Goal: Transaction & Acquisition: Purchase product/service

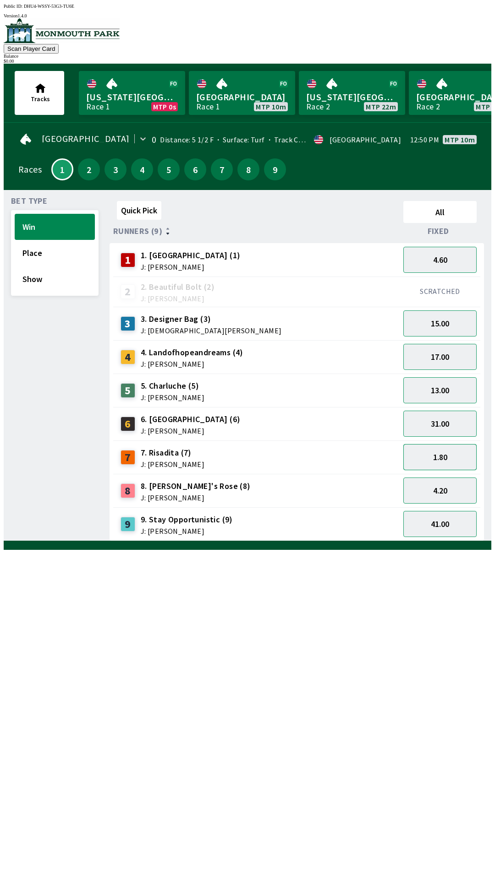
click at [445, 456] on button "1.80" at bounding box center [439, 457] width 73 height 26
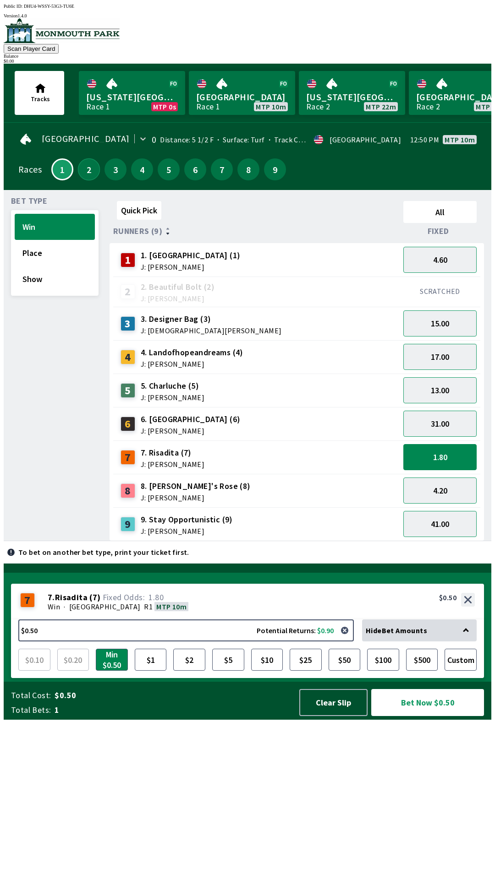
click at [86, 165] on button "2" at bounding box center [89, 169] width 22 height 22
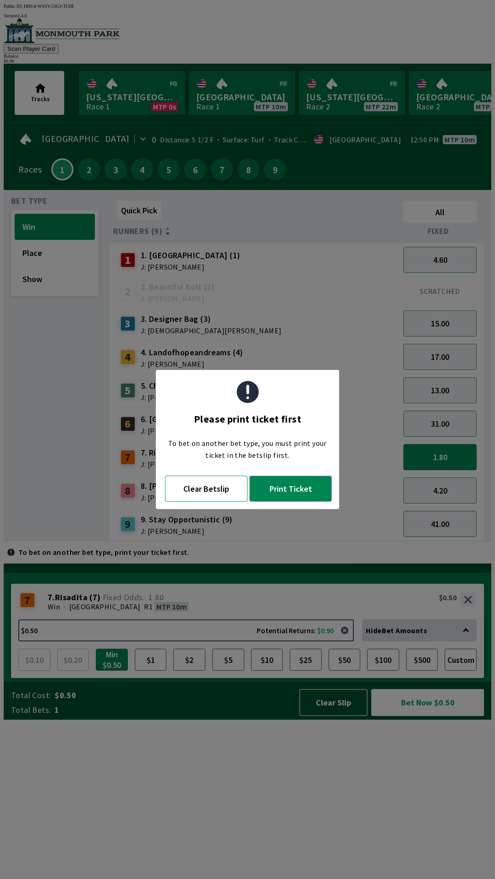
click at [217, 495] on button "Clear Betslip" at bounding box center [206, 489] width 82 height 26
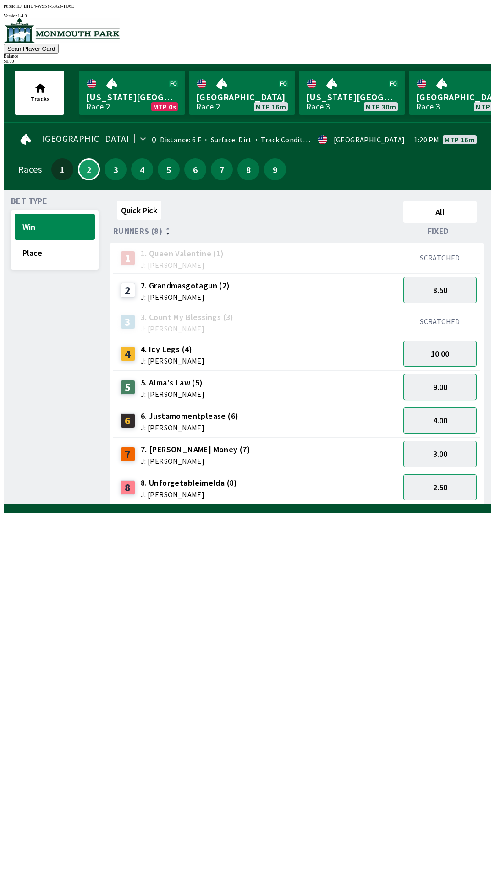
click at [452, 386] on button "9.00" at bounding box center [439, 387] width 73 height 26
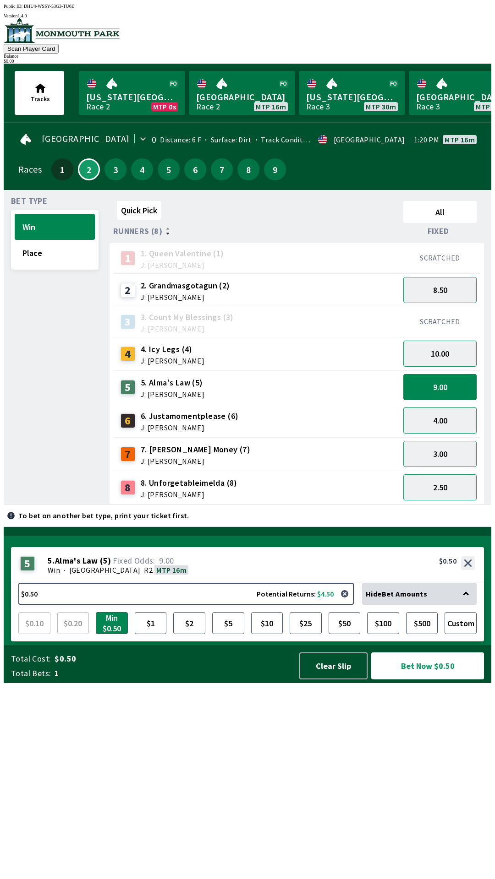
click at [451, 419] on button "4.00" at bounding box center [439, 421] width 73 height 26
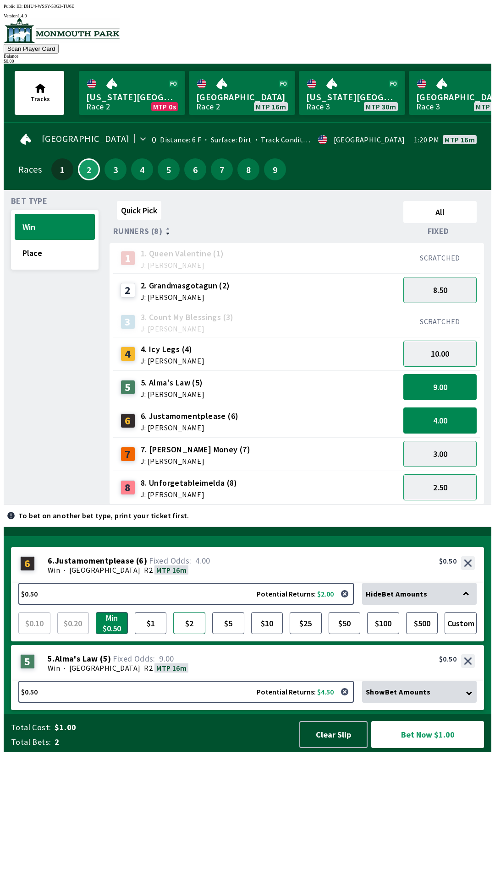
click at [189, 634] on button "$2" at bounding box center [189, 623] width 32 height 22
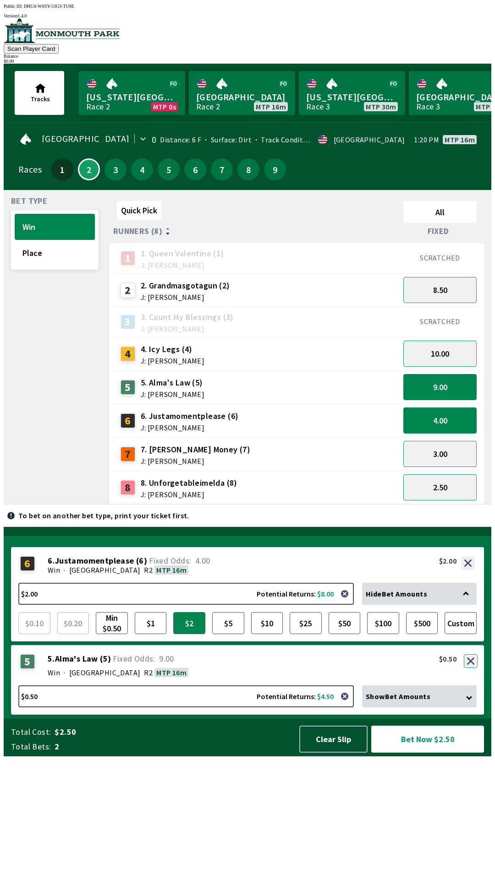
click at [469, 686] on div "5 5 . Alma's Law ( 5 ) Win · [GEOGRAPHIC_DATA] R2 MTP 16m 5. Alma's Law (5) 9.0…" at bounding box center [247, 665] width 473 height 40
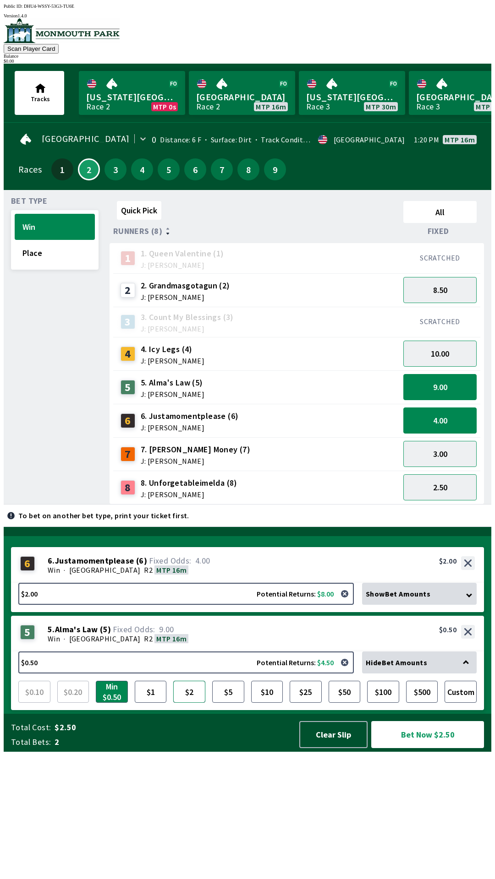
click at [186, 703] on button "$2" at bounding box center [189, 692] width 32 height 22
click at [331, 748] on button "Clear Slip" at bounding box center [333, 734] width 68 height 27
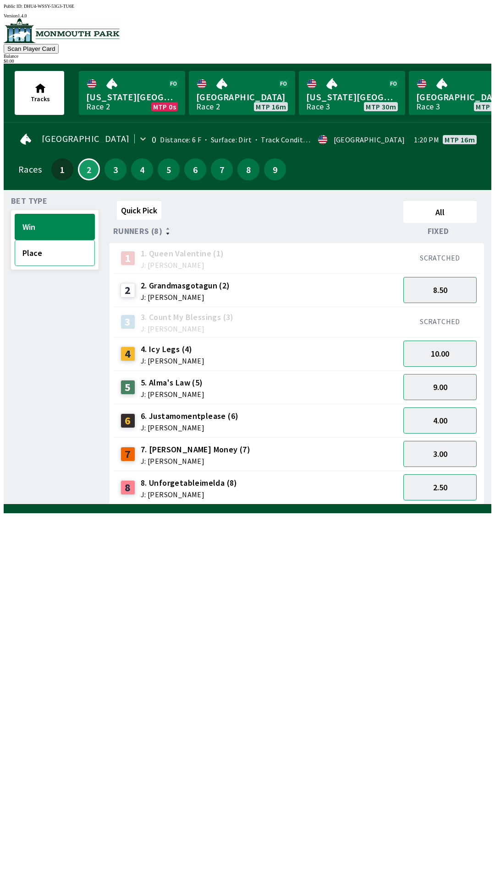
click at [51, 252] on button "Place" at bounding box center [55, 253] width 80 height 26
click at [57, 232] on button "Win" at bounding box center [55, 227] width 80 height 26
click at [458, 285] on button "8.50" at bounding box center [439, 290] width 73 height 26
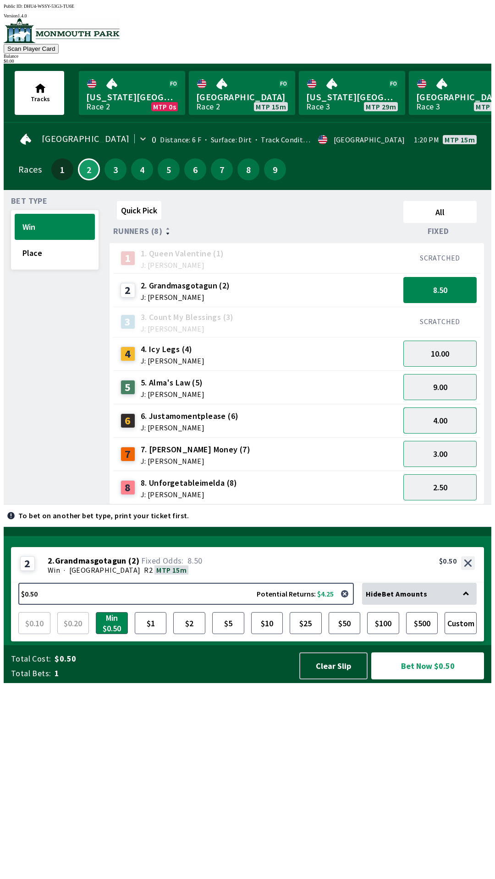
click at [443, 418] on button "4.00" at bounding box center [439, 421] width 73 height 26
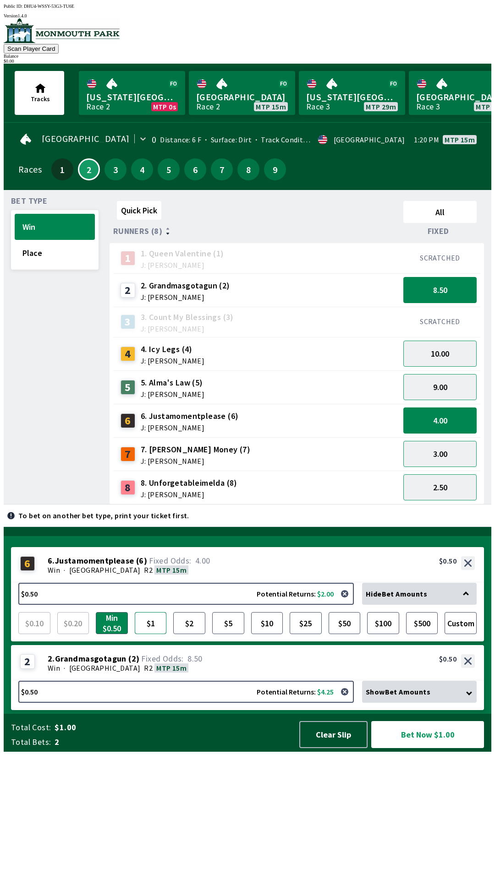
click at [147, 634] on button "$1" at bounding box center [151, 623] width 32 height 22
click at [187, 634] on button "$2" at bounding box center [189, 623] width 32 height 22
click at [430, 697] on span "Show Bet Amounts" at bounding box center [397, 691] width 65 height 9
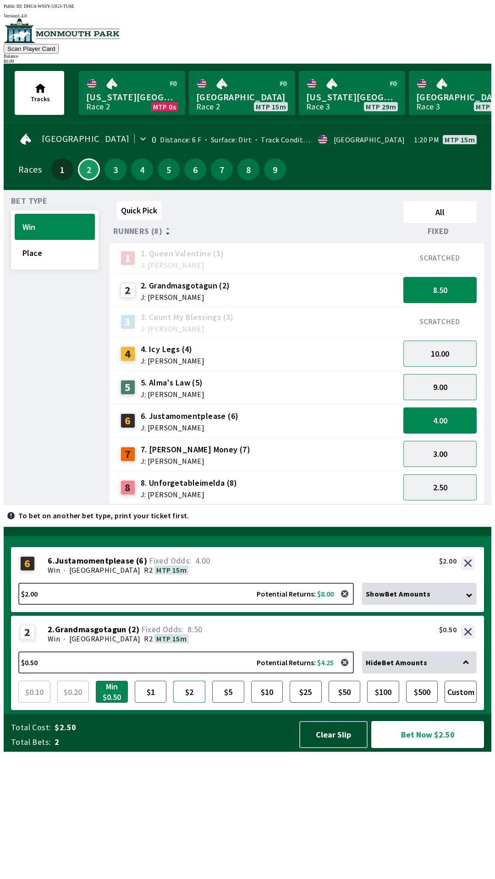
click at [191, 703] on button "$2" at bounding box center [189, 692] width 32 height 22
click at [436, 748] on button "Bet Now $4.00" at bounding box center [427, 734] width 113 height 27
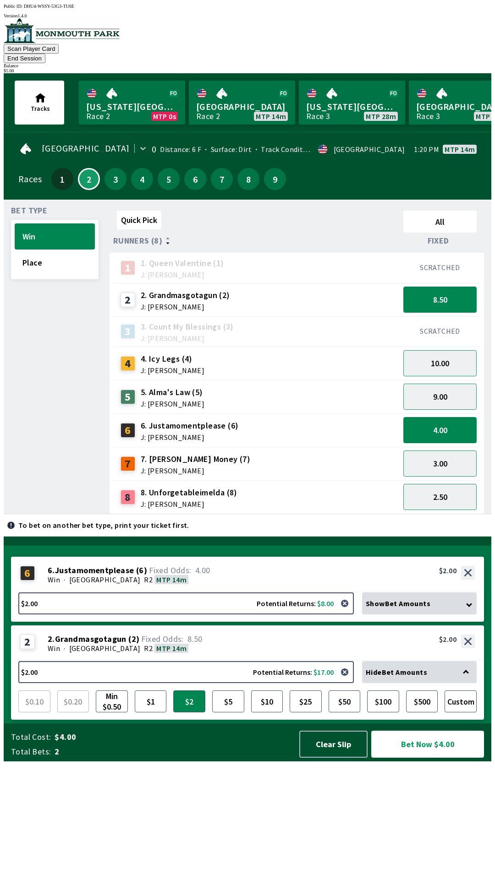
click at [426, 758] on button "Bet Now $4.00" at bounding box center [427, 744] width 113 height 27
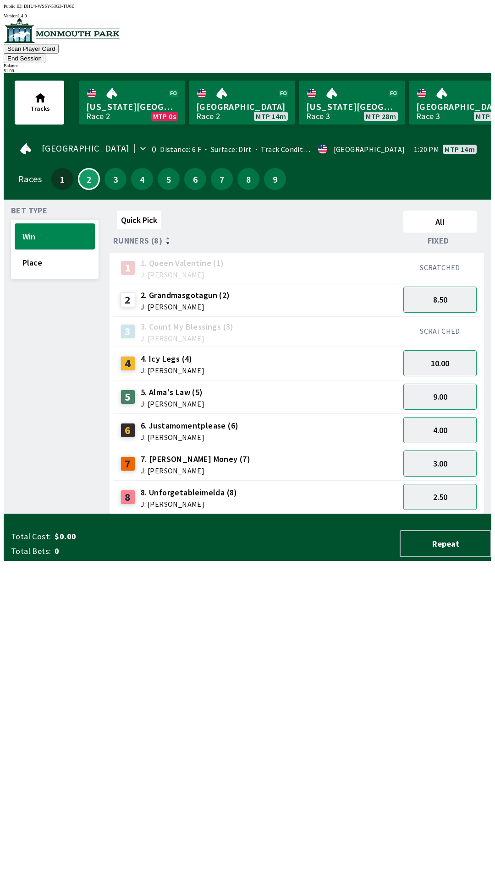
click at [45, 54] on button "End Session" at bounding box center [25, 59] width 42 height 10
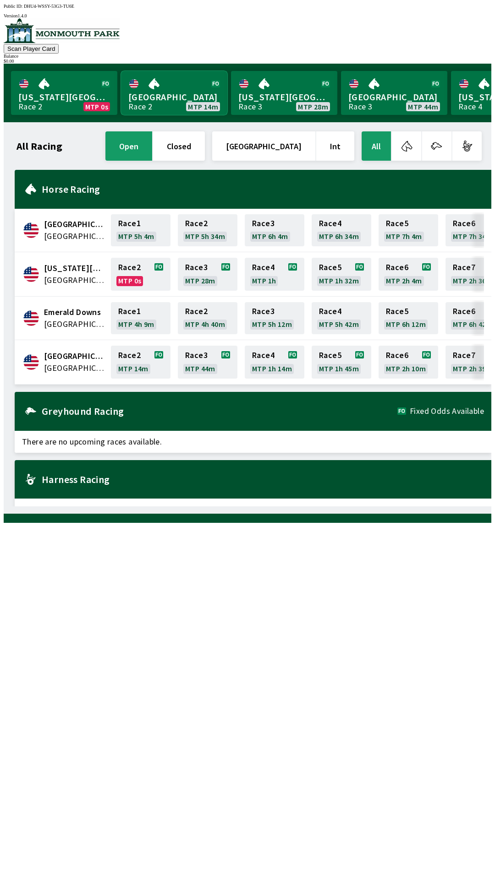
click at [163, 92] on link "[GEOGRAPHIC_DATA] Race 2 MTP 14m" at bounding box center [174, 93] width 106 height 44
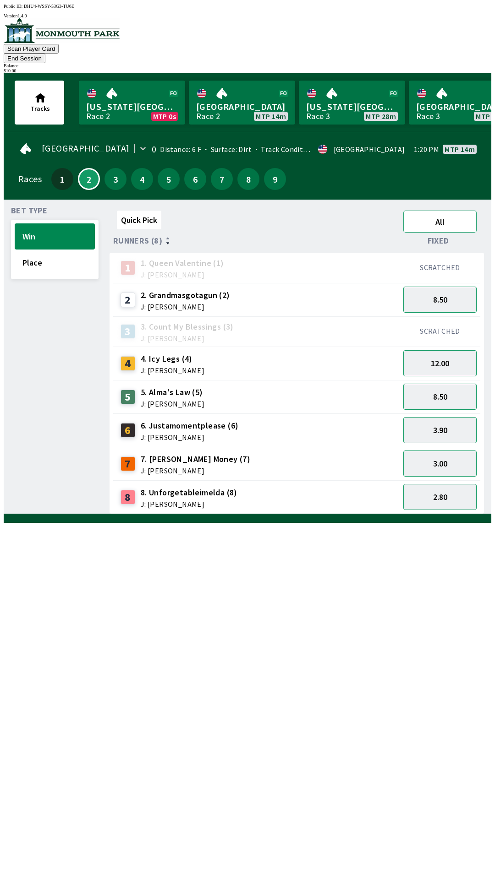
click at [450, 214] on button "All" at bounding box center [439, 222] width 73 height 22
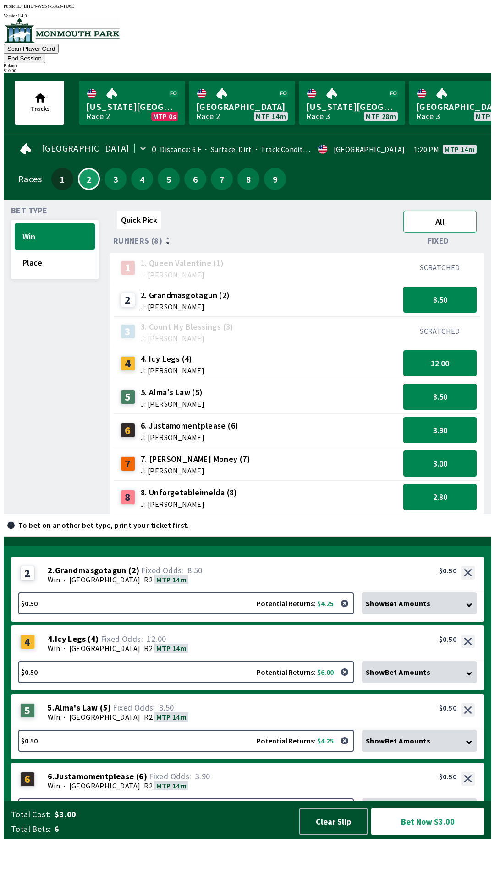
click at [455, 216] on button "All" at bounding box center [439, 222] width 73 height 22
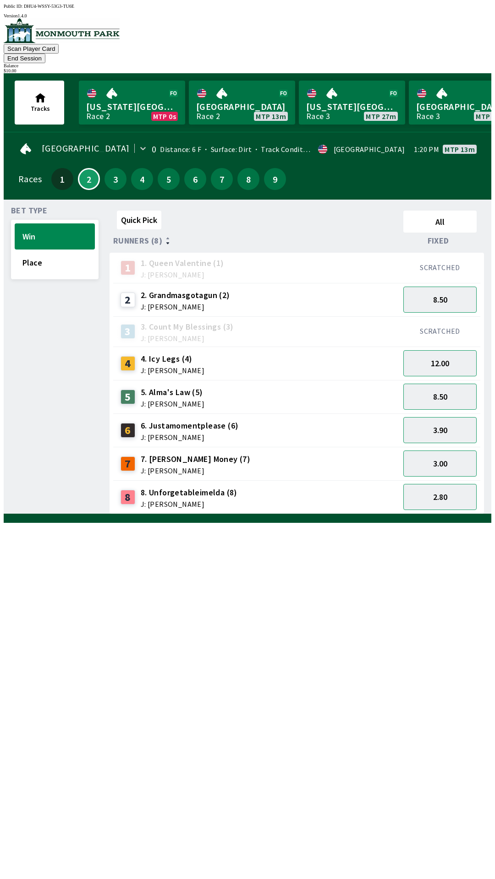
click at [45, 54] on button "End Session" at bounding box center [25, 59] width 42 height 10
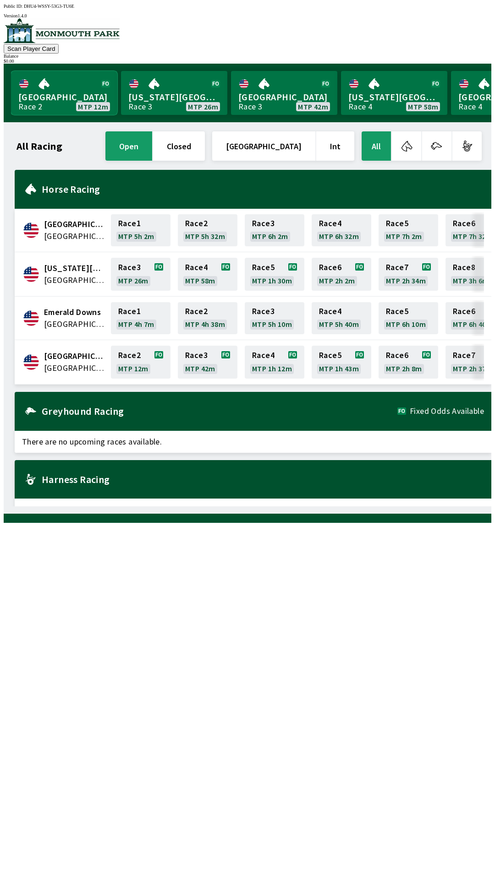
click at [49, 88] on link "[GEOGRAPHIC_DATA] Race 2 MTP 12m" at bounding box center [64, 93] width 106 height 44
click at [46, 96] on link "[GEOGRAPHIC_DATA] Race 2 MTP 9m" at bounding box center [64, 93] width 106 height 44
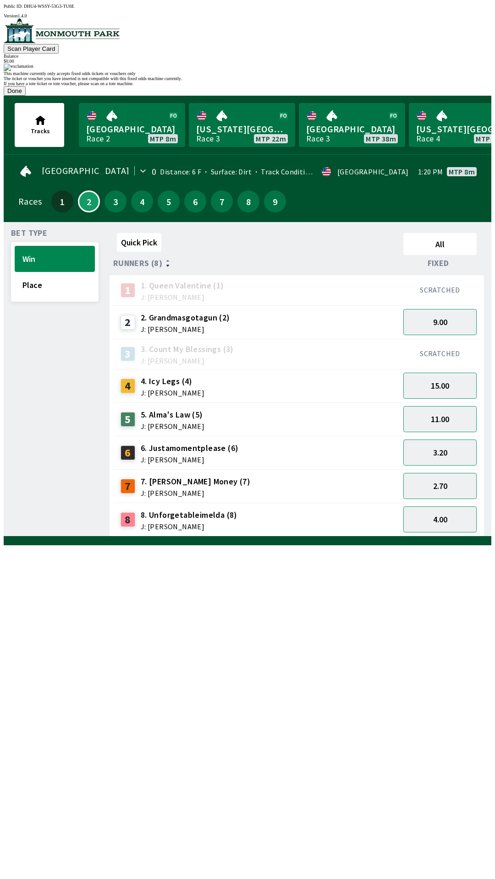
click at [26, 96] on button "Done" at bounding box center [15, 91] width 22 height 10
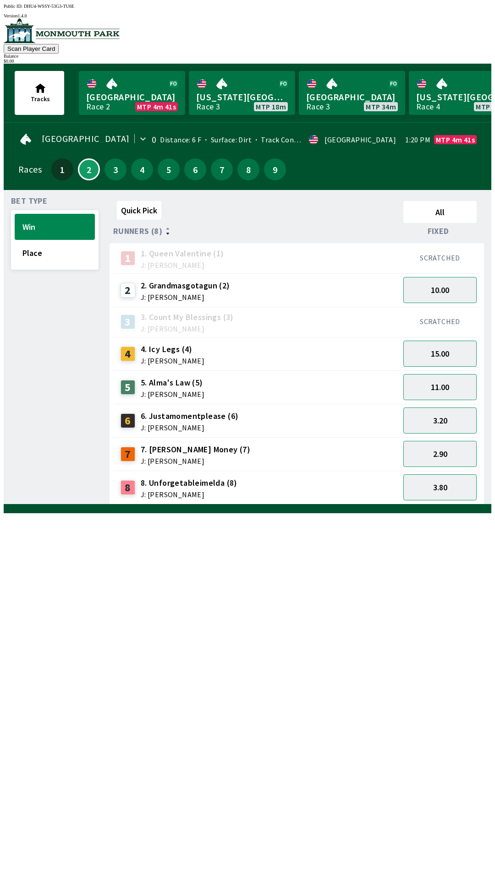
click at [172, 380] on span "5. Alma's Law (5)" at bounding box center [173, 383] width 64 height 12
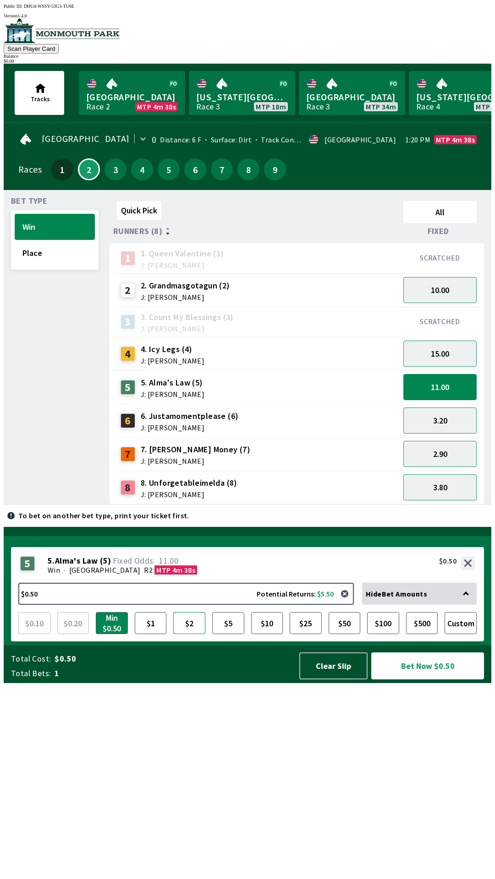
click at [191, 634] on button "$2" at bounding box center [189, 623] width 32 height 22
click at [167, 450] on div "7. [PERSON_NAME] Money (7) J: [PERSON_NAME]" at bounding box center [195, 454] width 109 height 21
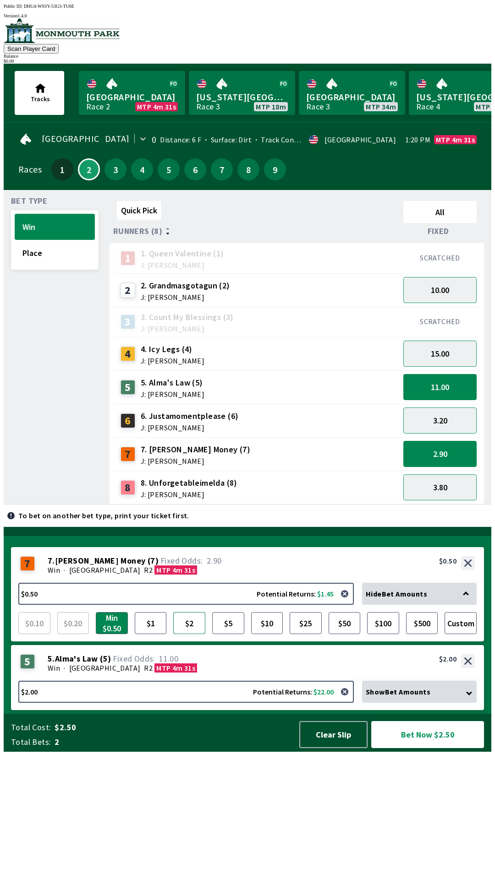
click at [188, 634] on button "$2" at bounding box center [189, 623] width 32 height 22
click at [444, 354] on button "15.00" at bounding box center [439, 354] width 73 height 26
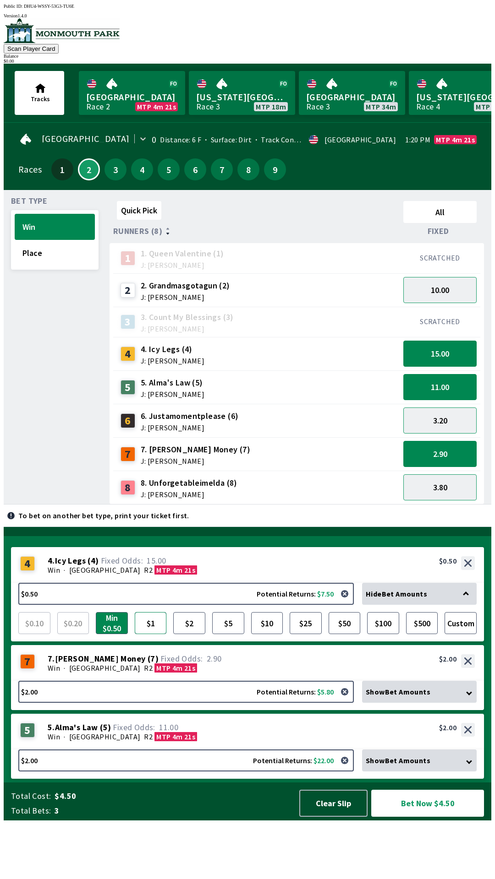
click at [151, 634] on button "$1" at bounding box center [151, 623] width 32 height 22
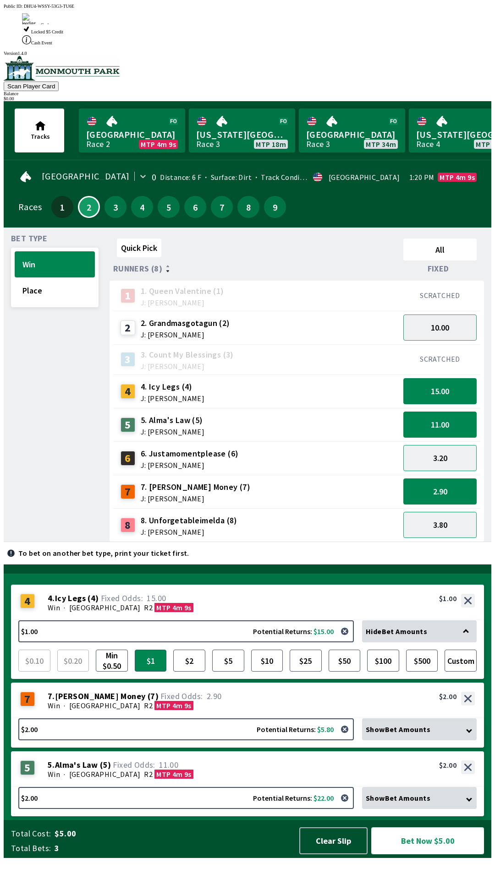
click at [418, 855] on button "Bet Now $5.00" at bounding box center [427, 841] width 113 height 27
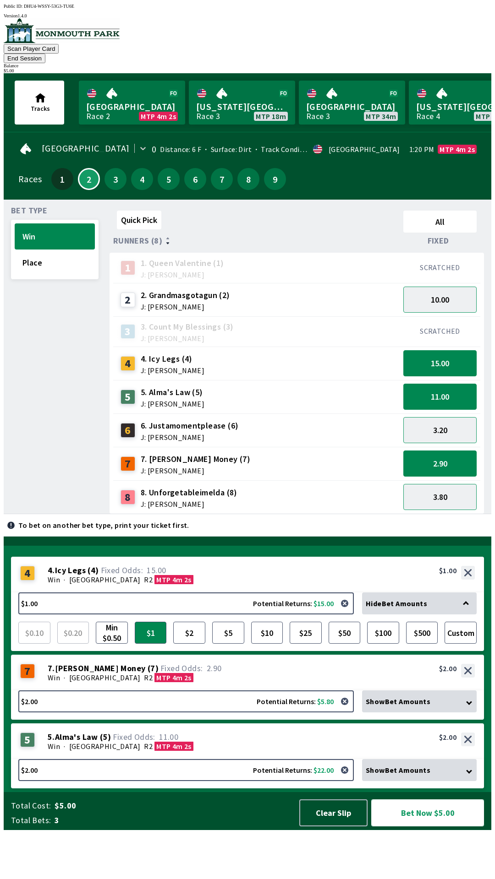
click at [422, 827] on button "Bet Now $5.00" at bounding box center [427, 813] width 113 height 27
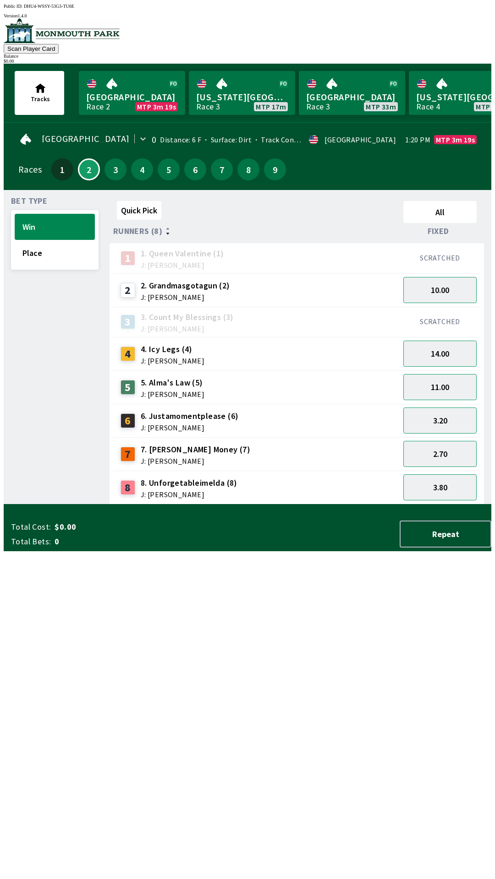
click at [155, 344] on span "4. Icy Legs (4)" at bounding box center [173, 350] width 64 height 12
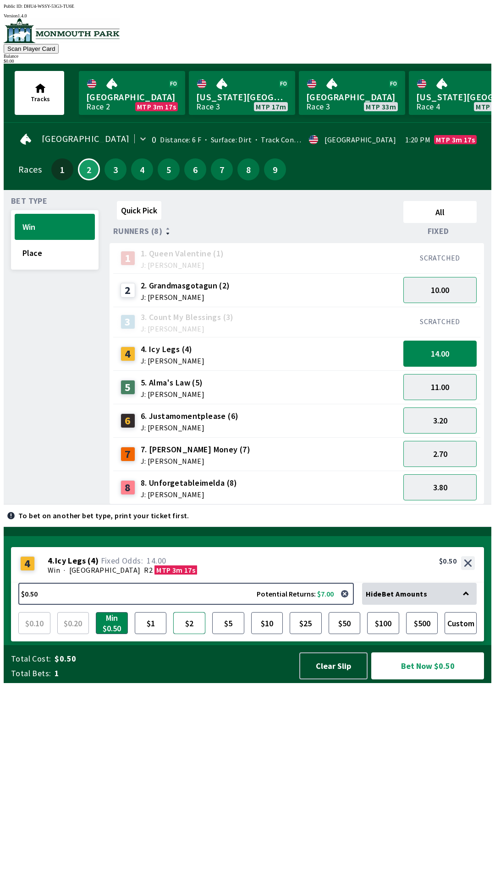
click at [181, 634] on button "$2" at bounding box center [189, 623] width 32 height 22
click at [418, 680] on button "Bet Now $2.00" at bounding box center [427, 666] width 113 height 27
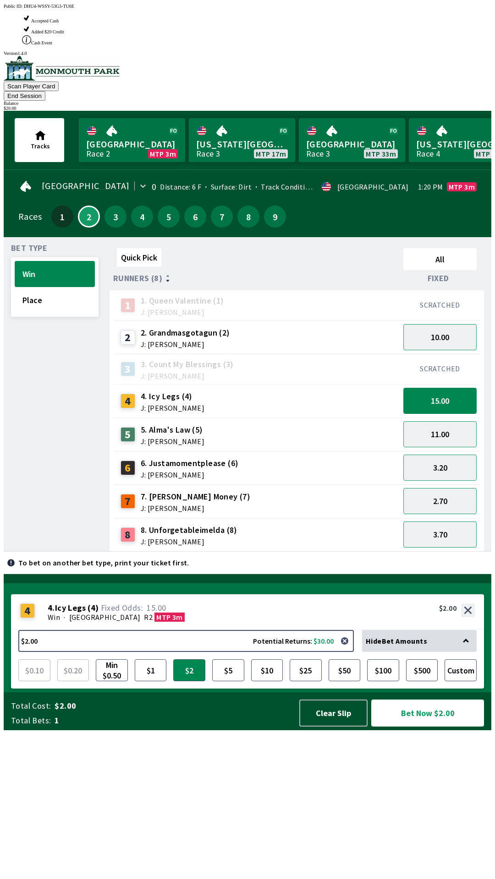
click at [421, 727] on button "Bet Now $2.00" at bounding box center [427, 713] width 113 height 27
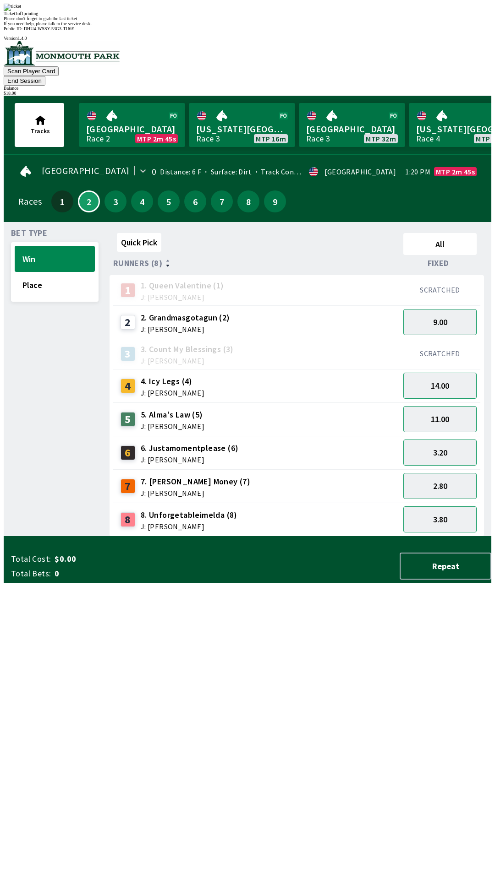
click at [105, 537] on div "Bet Type Win Place Quick Pick All Runners (8) Fixed 1 1. Queen Valentine (1) J:…" at bounding box center [251, 381] width 480 height 311
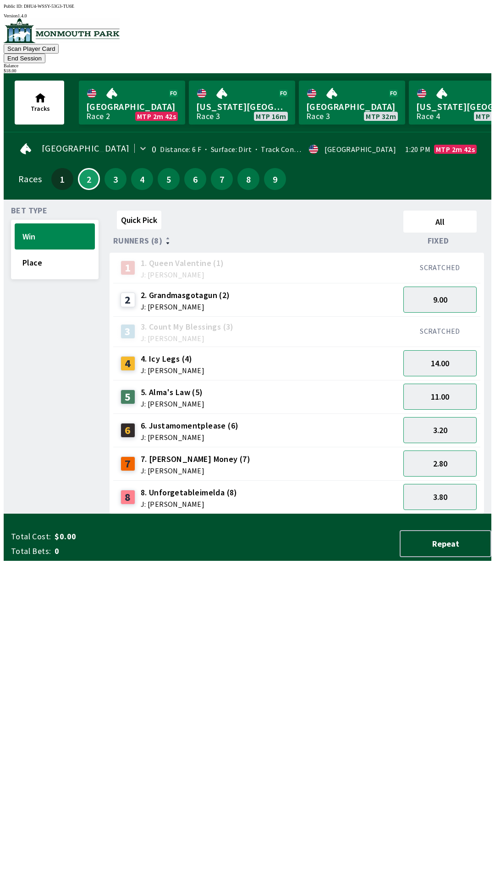
click at [45, 54] on button "End Session" at bounding box center [25, 59] width 42 height 10
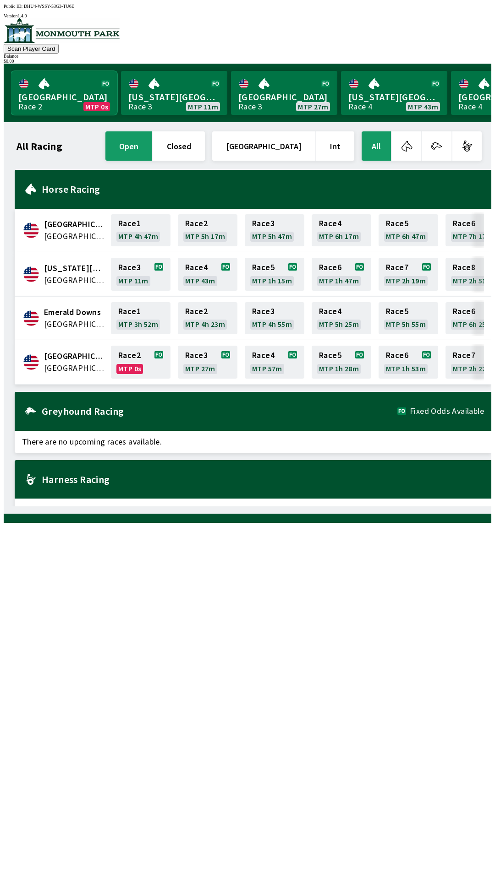
click at [66, 93] on link "Monmouth Park Race 2 MTP 0s" at bounding box center [64, 93] width 106 height 44
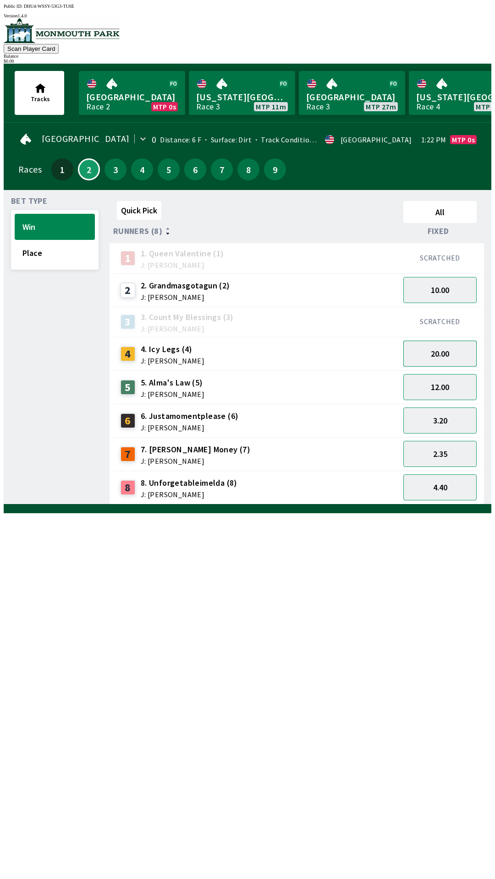
click at [452, 344] on button "20.00" at bounding box center [439, 354] width 73 height 26
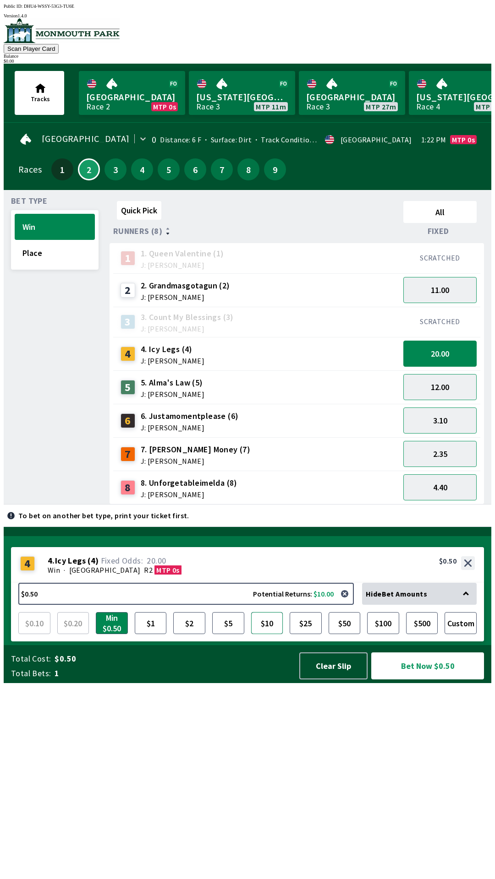
click at [268, 634] on button "$10" at bounding box center [267, 623] width 32 height 22
click at [413, 680] on button "Bet Now $10.00" at bounding box center [427, 666] width 113 height 27
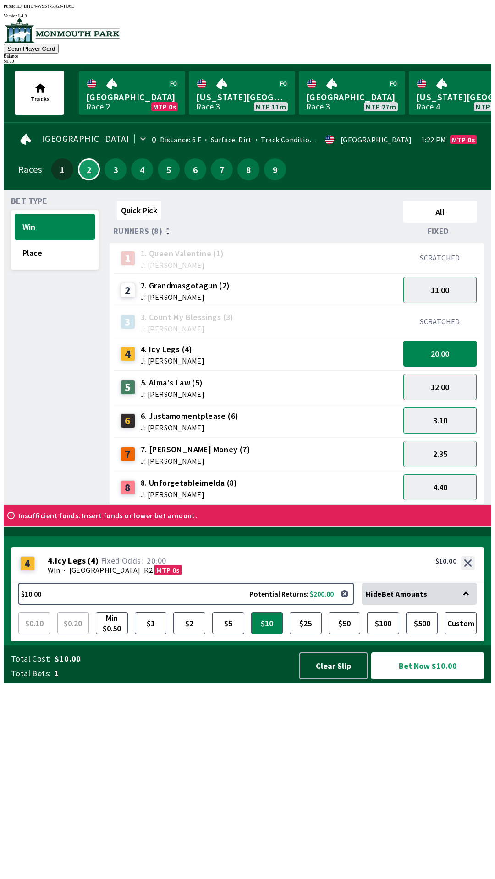
click at [435, 680] on button "Bet Now $10.00" at bounding box center [427, 666] width 113 height 27
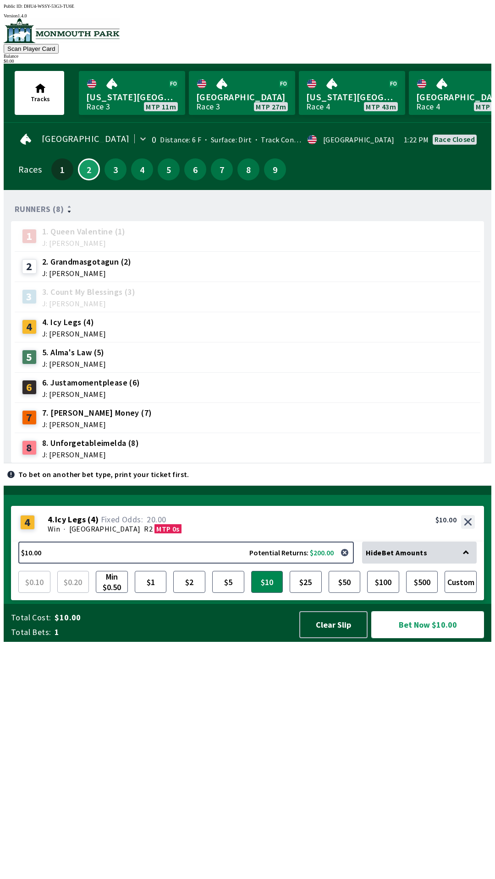
click at [445, 638] on button "Bet Now $10.00" at bounding box center [427, 624] width 113 height 27
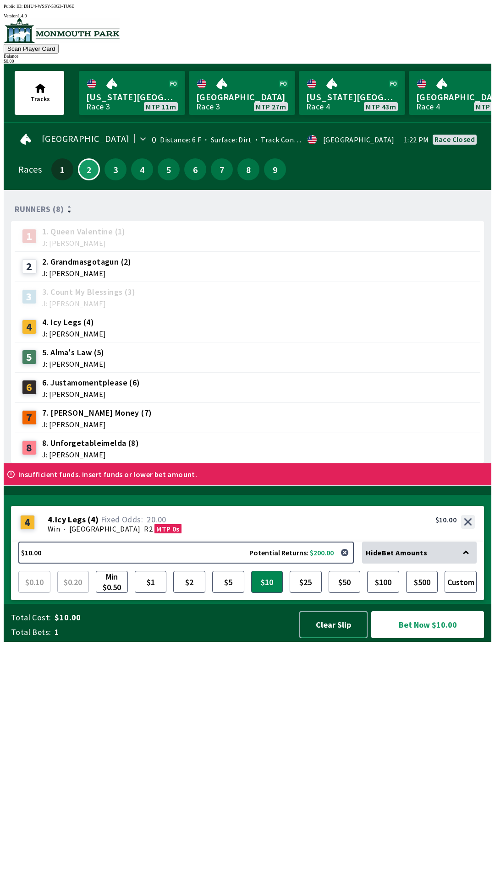
click at [327, 638] on button "Clear Slip" at bounding box center [333, 624] width 68 height 27
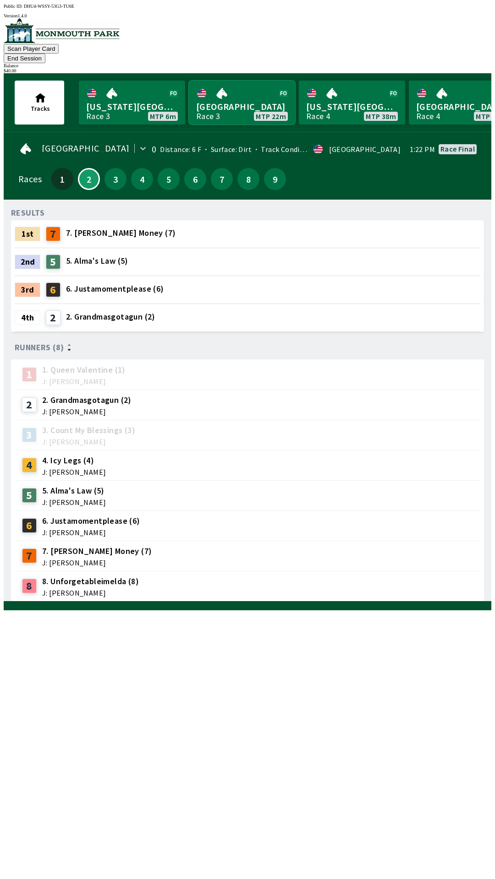
click at [230, 82] on link "[GEOGRAPHIC_DATA] Race 3 MTP 22m" at bounding box center [242, 103] width 106 height 44
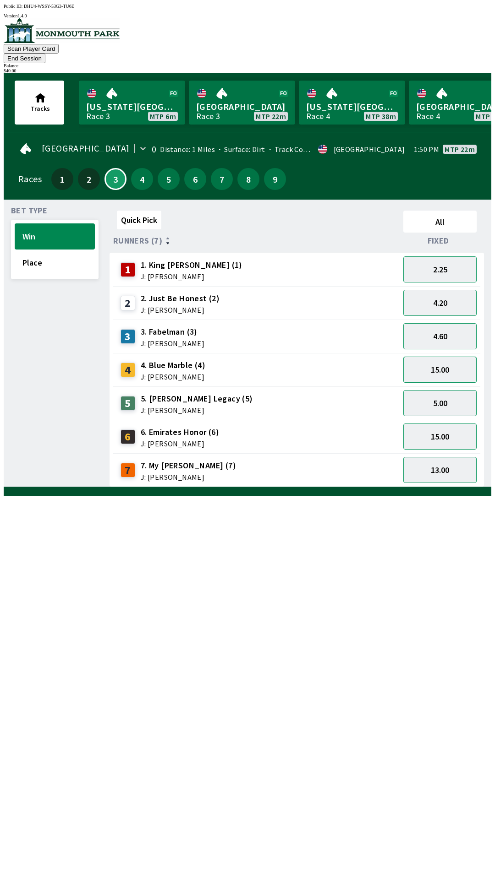
click at [436, 357] on button "15.00" at bounding box center [439, 370] width 73 height 26
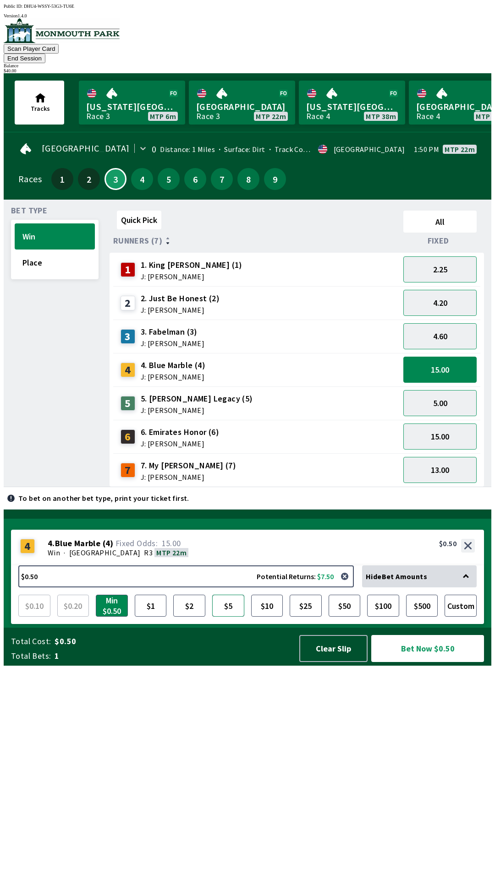
click at [229, 617] on button "$5" at bounding box center [228, 606] width 32 height 22
click at [421, 662] on button "Bet Now $5.00" at bounding box center [427, 648] width 113 height 27
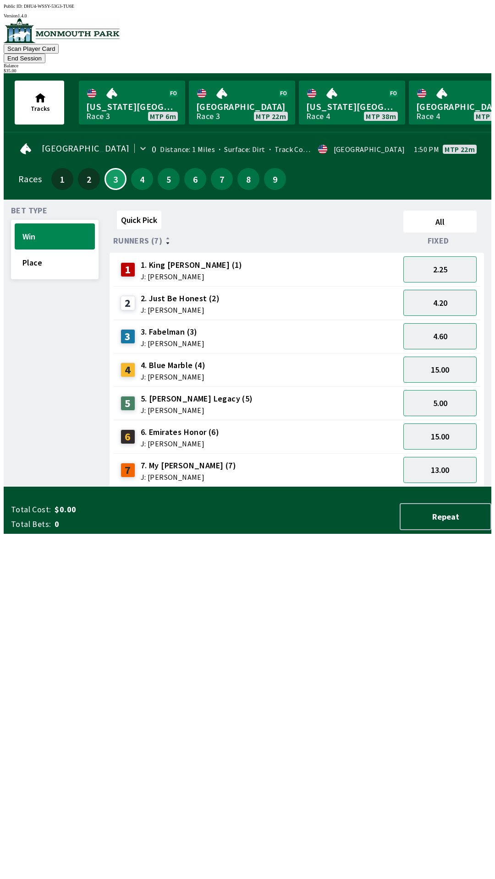
click at [45, 54] on button "End Session" at bounding box center [25, 59] width 42 height 10
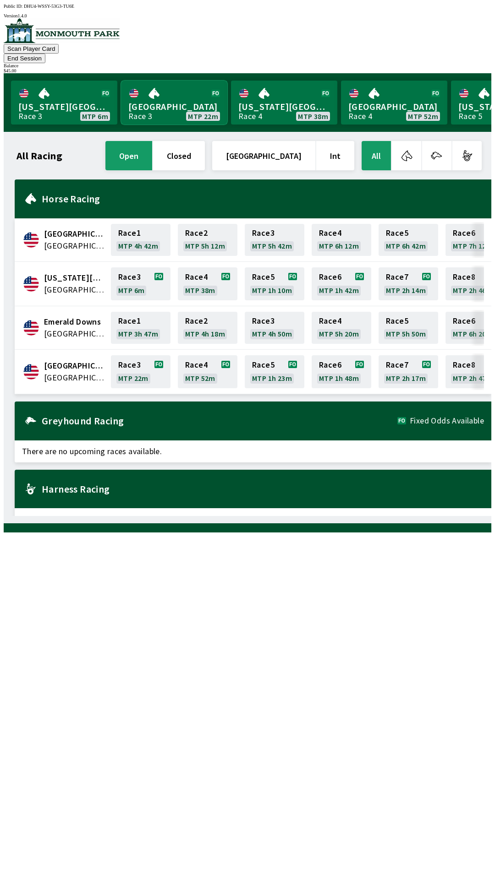
click at [164, 97] on link "[GEOGRAPHIC_DATA] Race 3 MTP 22m" at bounding box center [174, 103] width 106 height 44
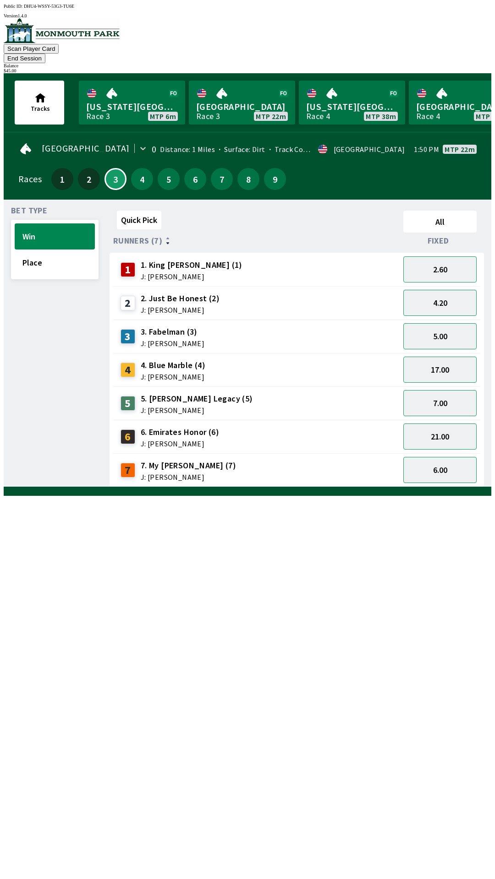
click at [179, 306] on span "J: [PERSON_NAME]" at bounding box center [180, 309] width 79 height 7
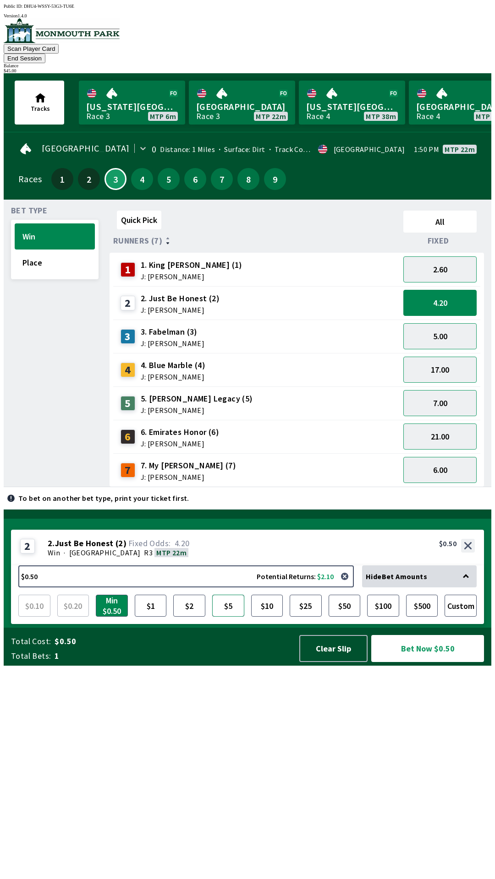
click at [231, 617] on button "$5" at bounding box center [228, 606] width 32 height 22
click at [436, 662] on button "Bet Now $5.00" at bounding box center [427, 648] width 113 height 27
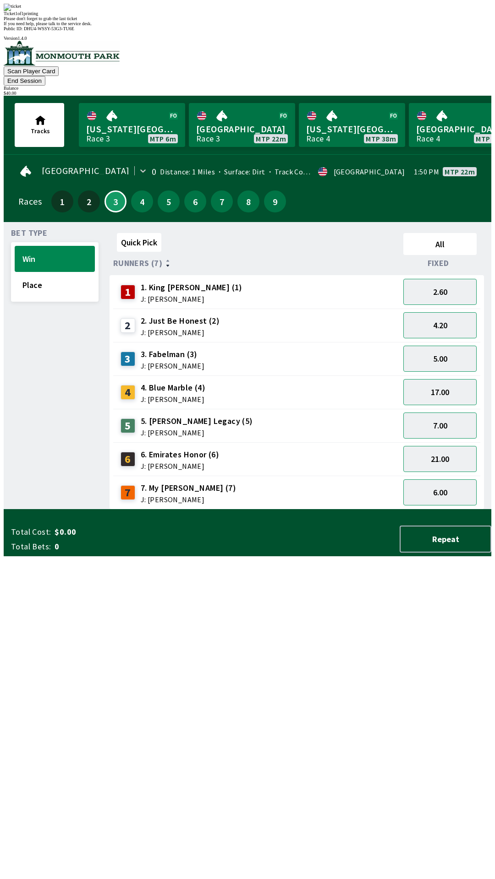
click at [45, 76] on button "End Session" at bounding box center [25, 81] width 42 height 10
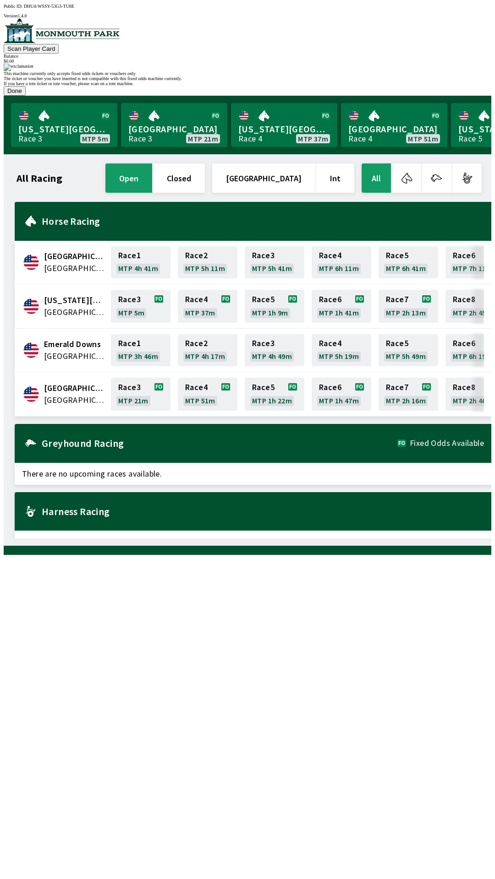
click at [26, 96] on button "Done" at bounding box center [15, 91] width 22 height 10
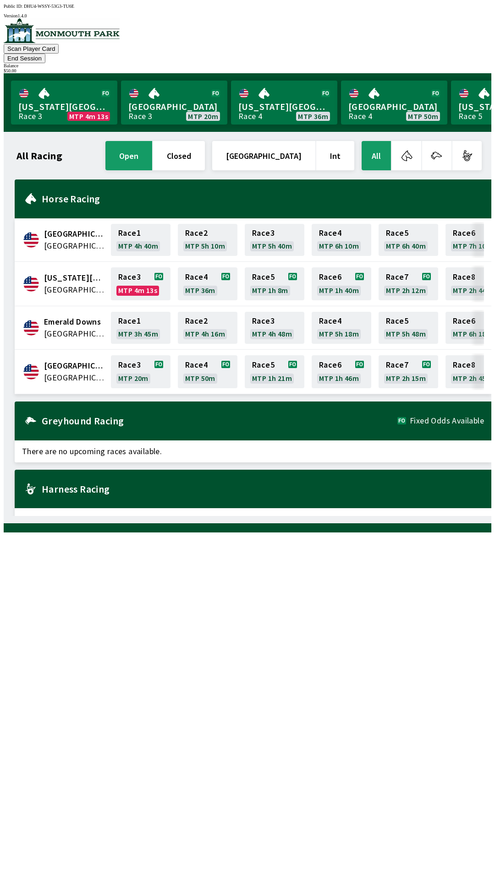
click at [73, 350] on div "[GEOGRAPHIC_DATA] [GEOGRAPHIC_DATA] Race 3 MTP 20m Race 4 MTP 50m Race 5 MTP 1h…" at bounding box center [253, 372] width 476 height 44
click at [380, 143] on button "All" at bounding box center [375, 155] width 29 height 29
click at [87, 326] on div "Emerald Downs United States Race 1 MTP 3h 45m Race 2 MTP 4h 16m Race 3 MTP 4h 4…" at bounding box center [253, 328] width 476 height 44
click at [85, 328] on span "[GEOGRAPHIC_DATA]" at bounding box center [74, 334] width 61 height 12
click at [94, 350] on div "[GEOGRAPHIC_DATA] [GEOGRAPHIC_DATA] Race 3 MTP 20m Race 4 MTP 50m Race 5 MTP 1h…" at bounding box center [253, 372] width 476 height 44
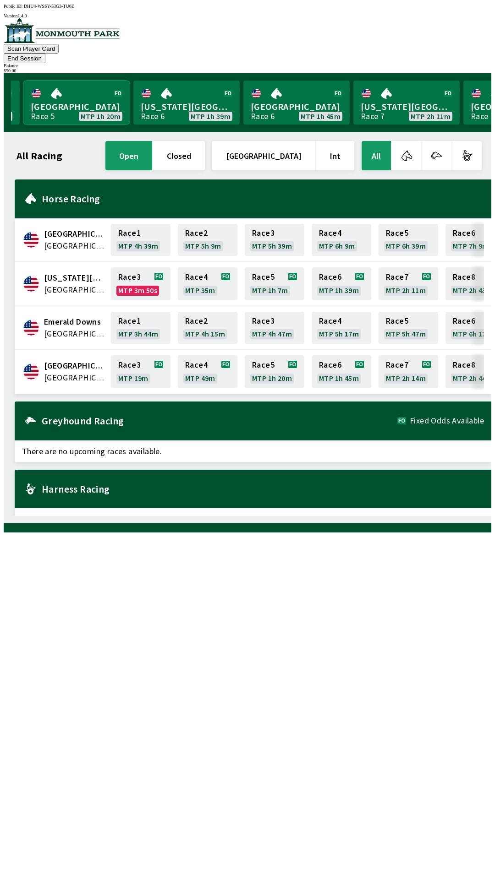
scroll to position [0, 541]
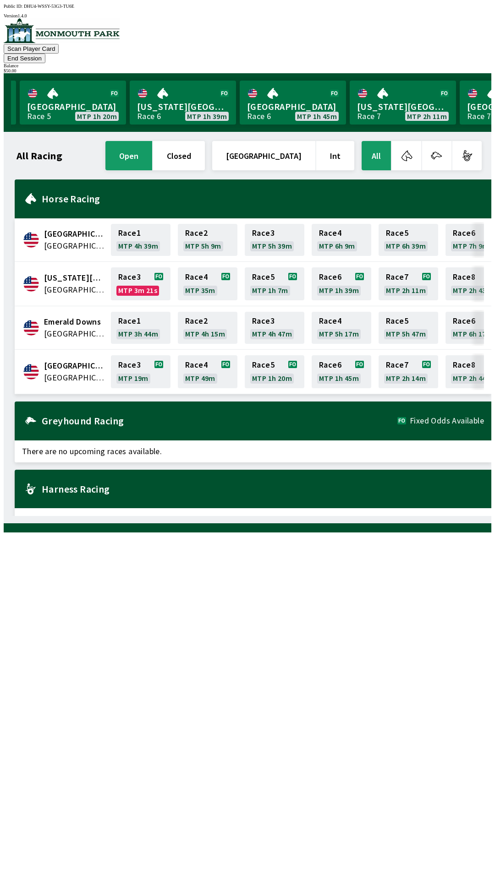
click at [396, 73] on div "[US_STATE][GEOGRAPHIC_DATA] Race 3 MTP 3m 53s [GEOGRAPHIC_DATA] 3 MTP 19m [US_S…" at bounding box center [251, 102] width 480 height 59
click at [45, 54] on button "End Session" at bounding box center [25, 59] width 42 height 10
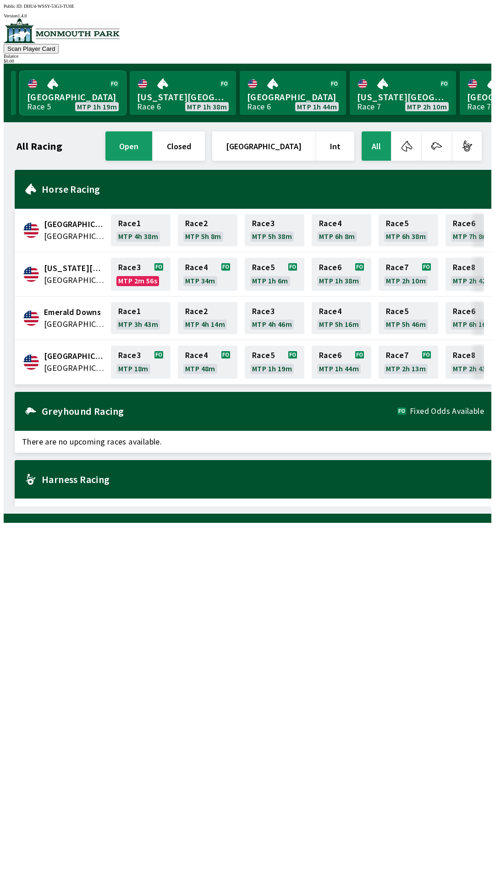
click at [58, 101] on link "[GEOGRAPHIC_DATA] Race 5 MTP 1h 19m" at bounding box center [73, 93] width 106 height 44
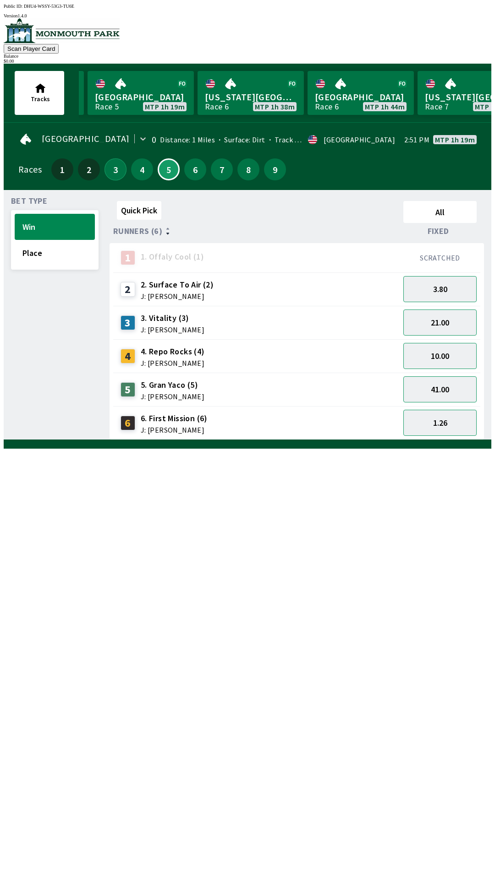
click at [110, 165] on button "3" at bounding box center [115, 169] width 22 height 22
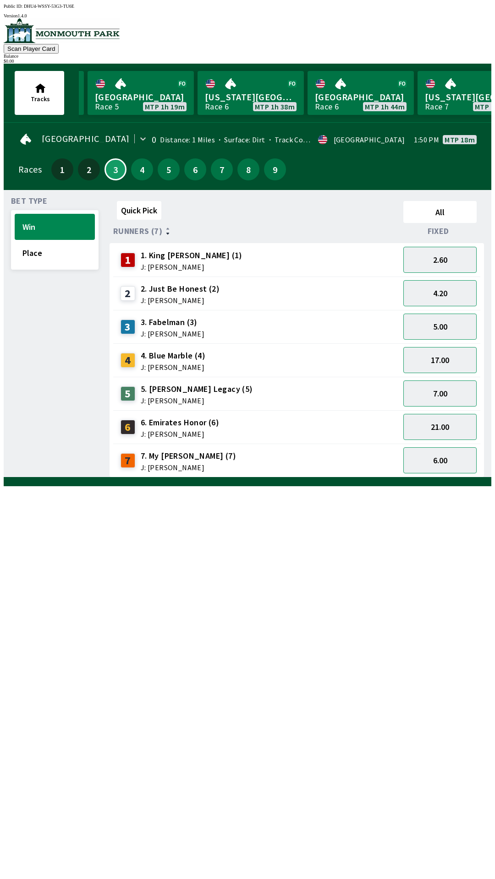
click at [174, 389] on span "5. [PERSON_NAME] Legacy (5)" at bounding box center [197, 389] width 112 height 12
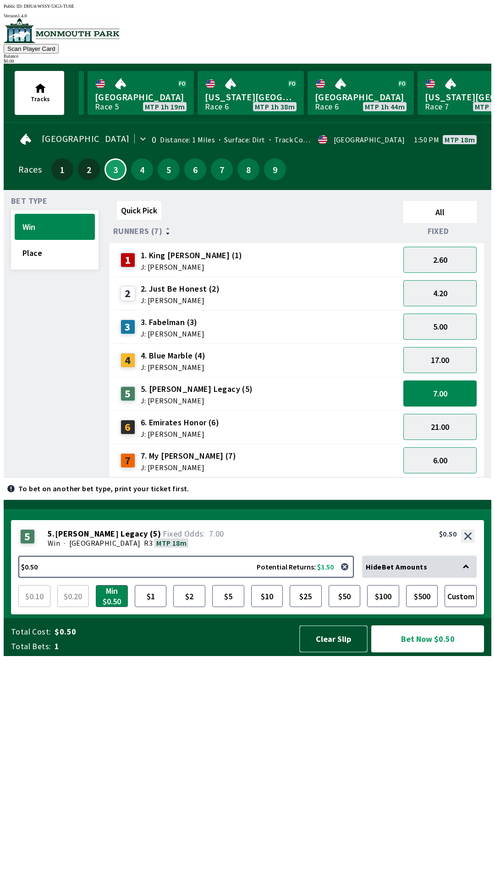
click at [332, 653] on button "Clear Slip" at bounding box center [333, 639] width 68 height 27
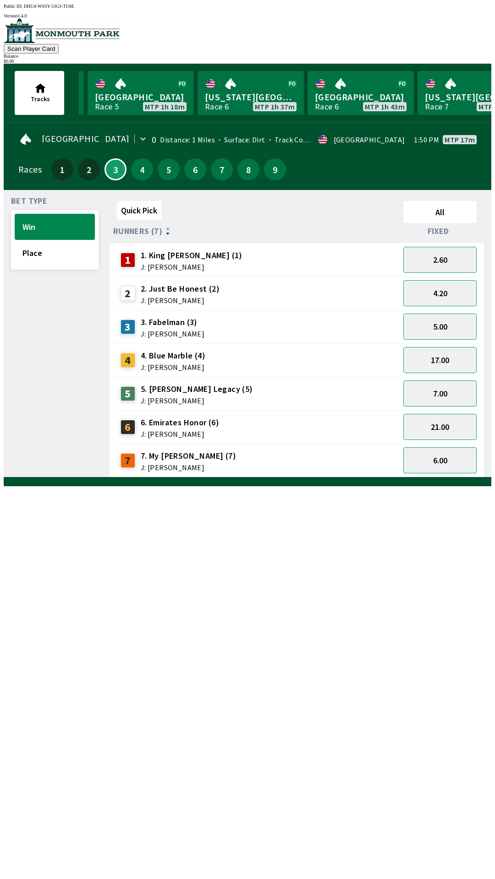
click at [180, 364] on span "J: [PERSON_NAME]" at bounding box center [173, 367] width 65 height 7
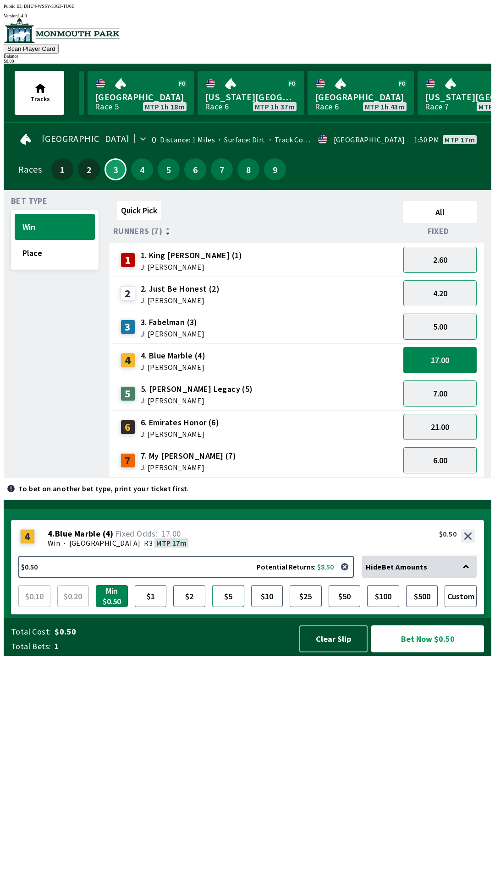
click at [229, 607] on button "$5" at bounding box center [228, 596] width 32 height 22
click at [423, 653] on button "Bet Now $5.00" at bounding box center [427, 639] width 113 height 27
click at [444, 422] on button "21.00" at bounding box center [439, 427] width 73 height 26
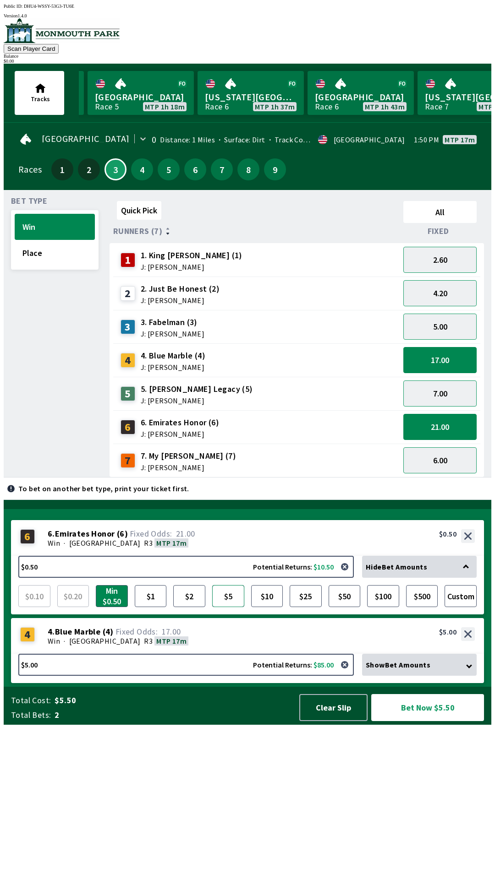
click at [225, 607] on button "$5" at bounding box center [228, 596] width 32 height 22
click at [423, 721] on button "Bet Now $10.00" at bounding box center [427, 707] width 113 height 27
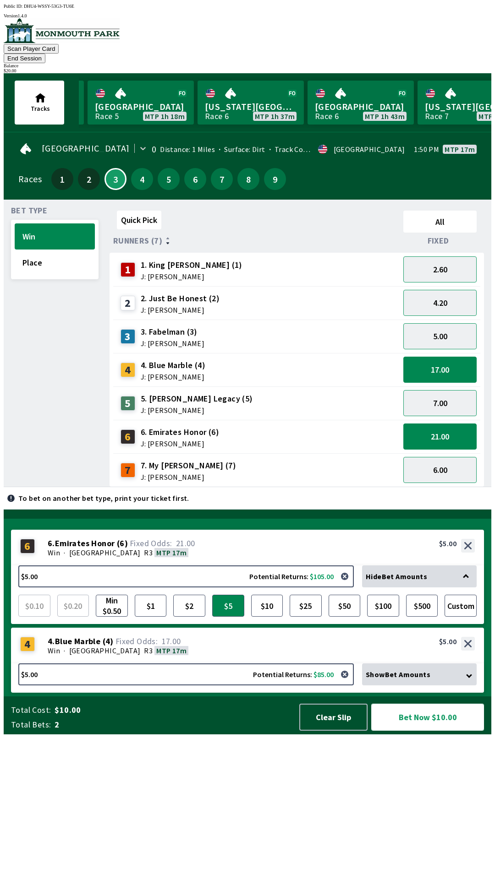
click at [424, 731] on button "Bet Now $10.00" at bounding box center [427, 717] width 113 height 27
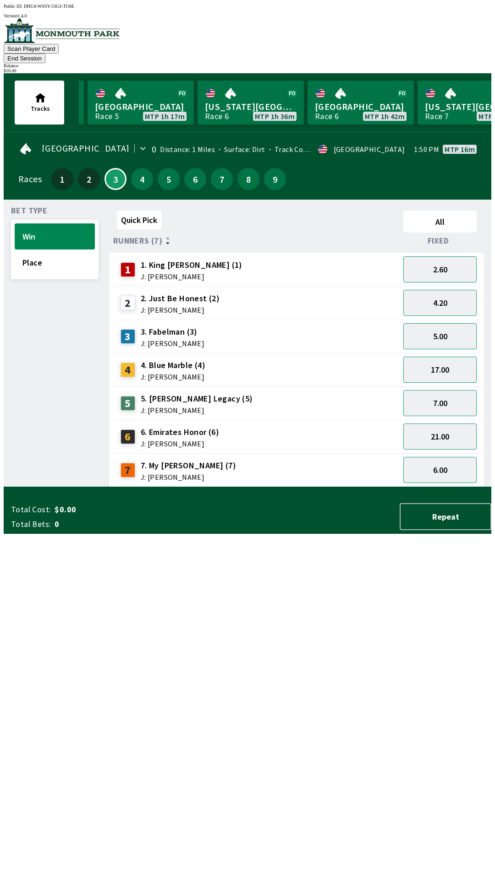
click at [45, 54] on button "End Session" at bounding box center [25, 59] width 42 height 10
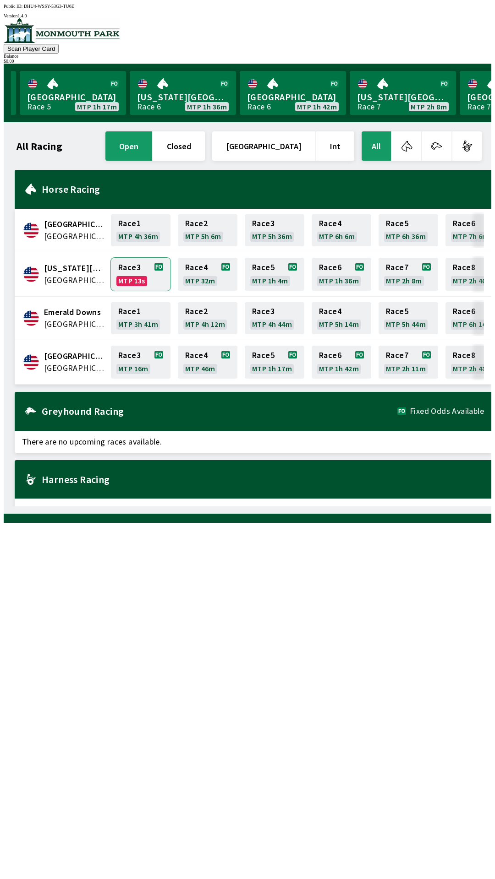
click at [111, 267] on link "Race 3 MTP 13s" at bounding box center [141, 274] width 60 height 33
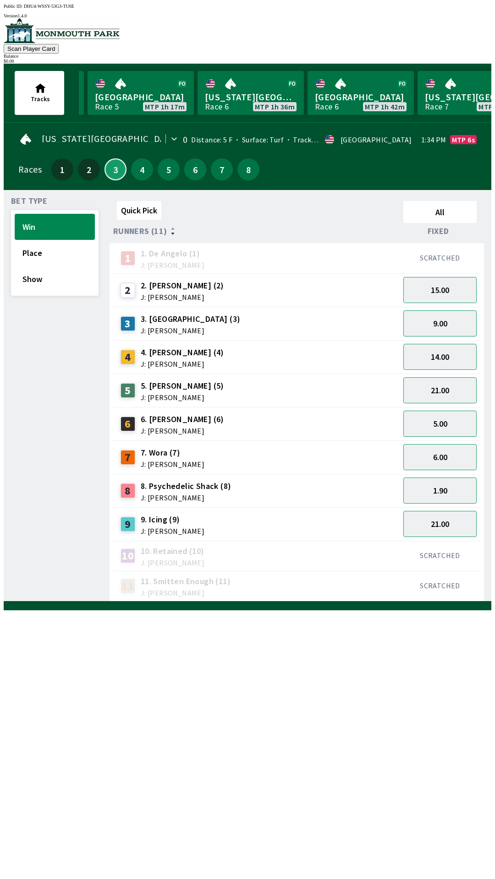
click at [108, 164] on button "3" at bounding box center [115, 169] width 22 height 22
click at [118, 86] on link "Monmouth Park Race 5 MTP 1h 17m" at bounding box center [140, 93] width 106 height 44
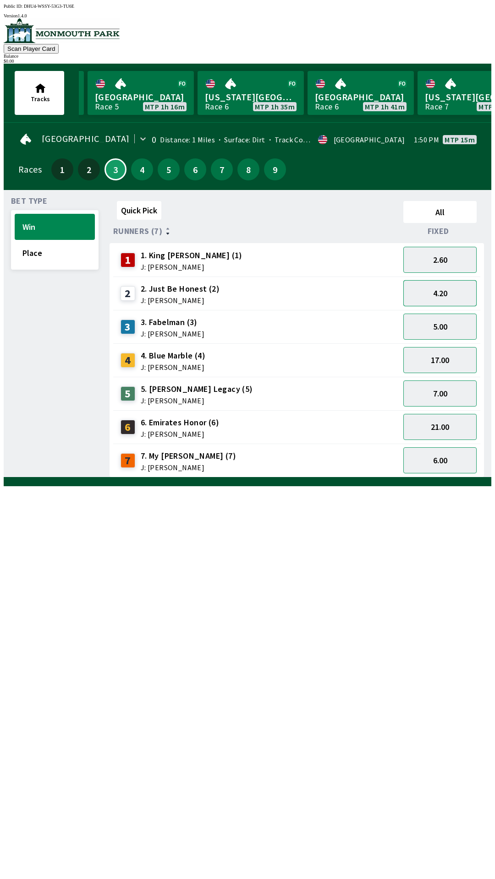
click at [459, 294] on button "4.20" at bounding box center [439, 293] width 73 height 26
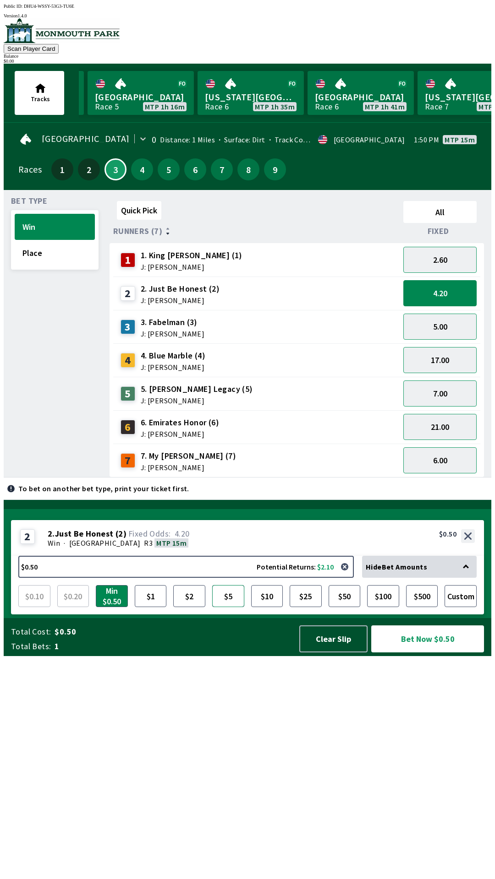
click at [229, 607] on button "$5" at bounding box center [228, 596] width 32 height 22
click at [454, 259] on button "2.60" at bounding box center [439, 260] width 73 height 26
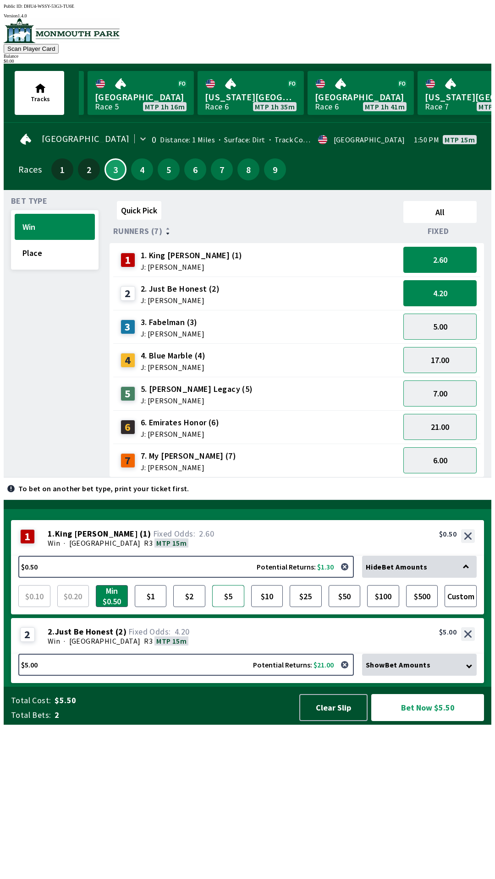
click at [233, 607] on button "$5" at bounding box center [228, 596] width 32 height 22
click at [449, 721] on button "Bet Now $10.00" at bounding box center [427, 707] width 113 height 27
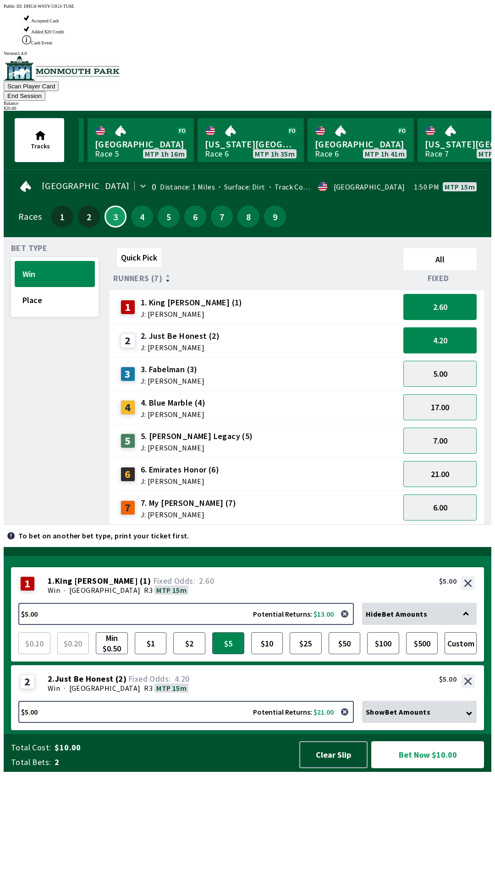
click at [425, 769] on button "Bet Now $10.00" at bounding box center [427, 755] width 113 height 27
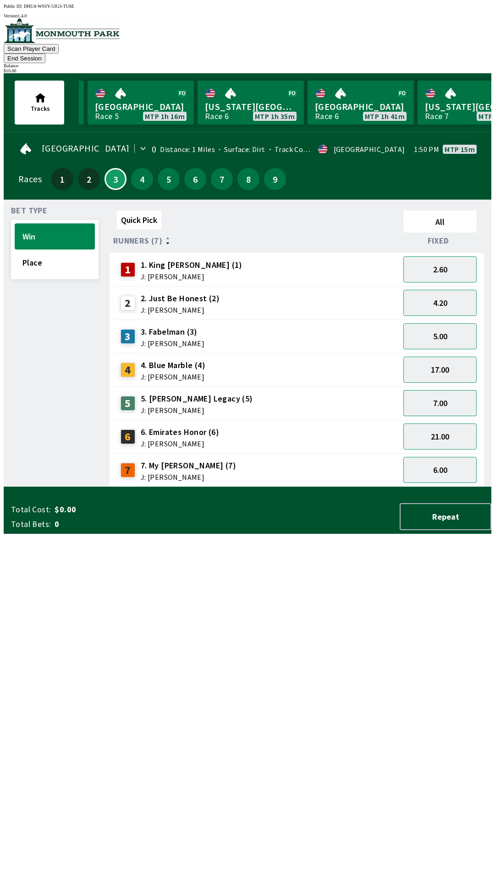
click at [453, 68] on div "$ 10.00" at bounding box center [247, 70] width 487 height 5
click at [45, 54] on button "End Session" at bounding box center [25, 59] width 42 height 10
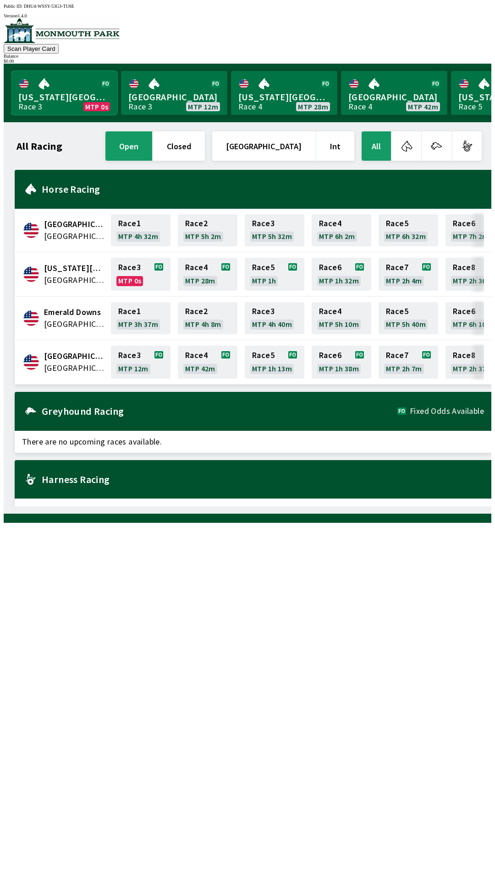
click at [63, 95] on link "[US_STATE] Park Race 3 MTP 0s" at bounding box center [64, 93] width 106 height 44
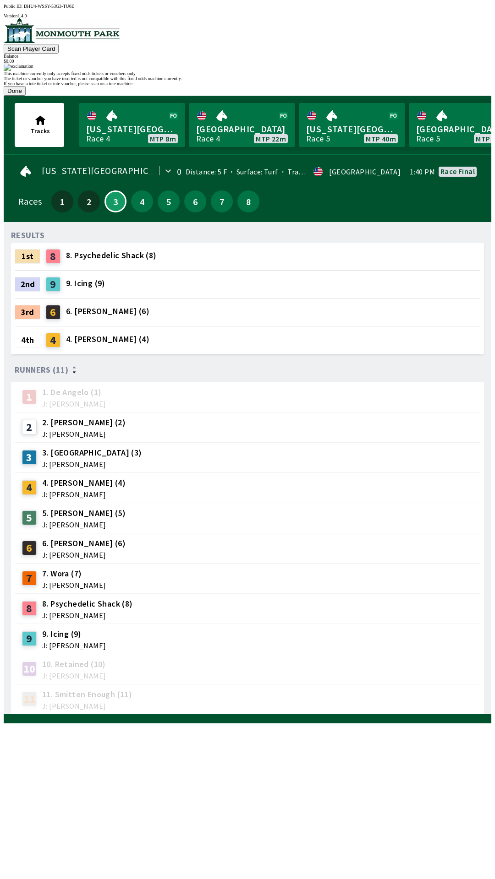
click at [26, 96] on button "Done" at bounding box center [15, 91] width 22 height 10
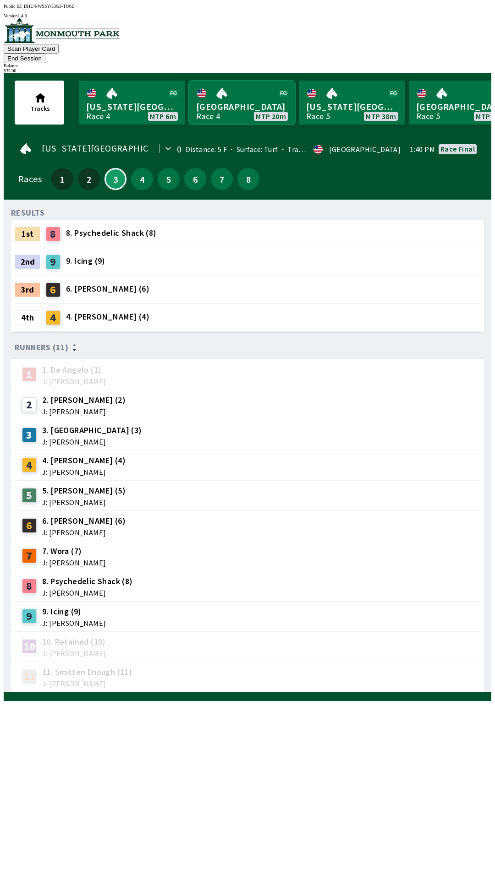
click at [219, 82] on link "[GEOGRAPHIC_DATA] Race 4 MTP 20m" at bounding box center [242, 103] width 106 height 44
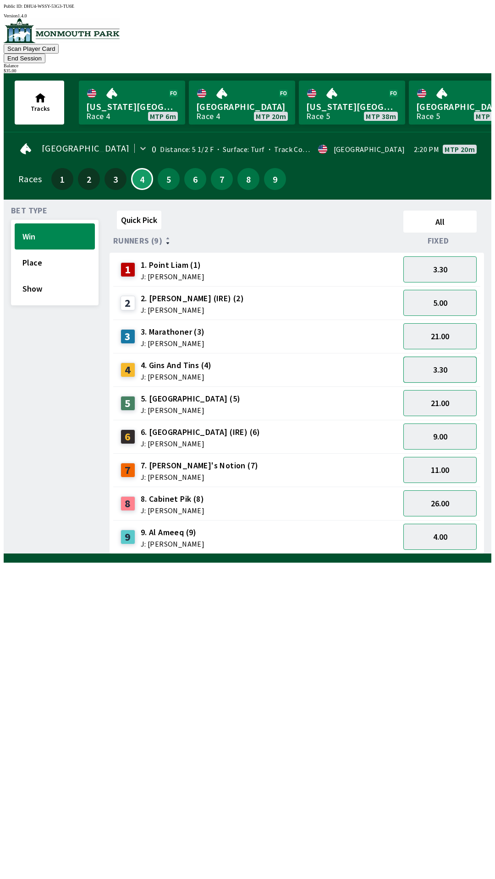
click at [433, 362] on button "3.30" at bounding box center [439, 370] width 73 height 26
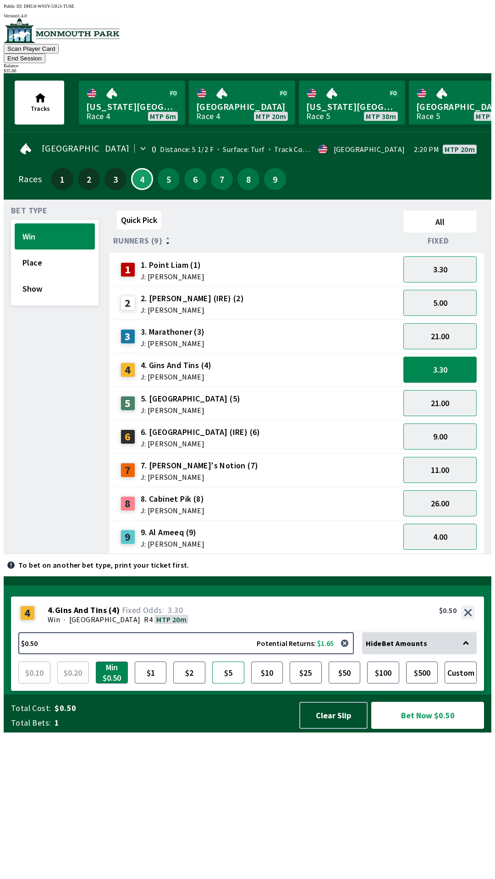
click at [231, 684] on button "$5" at bounding box center [228, 673] width 32 height 22
click at [409, 729] on button "Bet Now $5.00" at bounding box center [427, 715] width 113 height 27
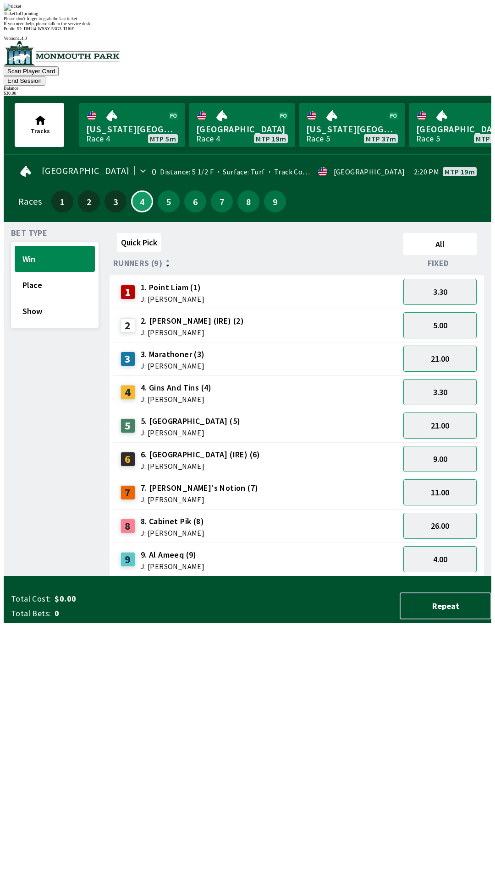
click at [45, 76] on button "End Session" at bounding box center [25, 81] width 42 height 10
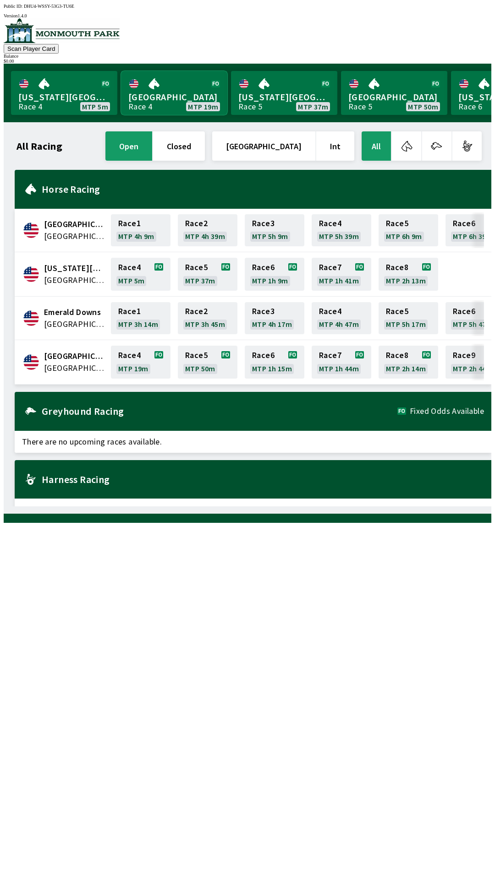
click at [168, 94] on link "[GEOGRAPHIC_DATA] Race 4 MTP 19m" at bounding box center [174, 93] width 106 height 44
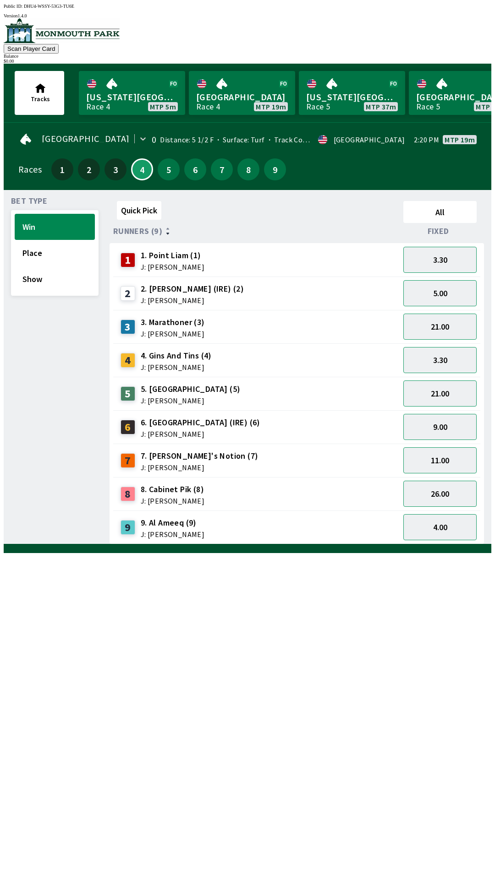
click at [173, 531] on span "J: [PERSON_NAME]" at bounding box center [173, 534] width 64 height 7
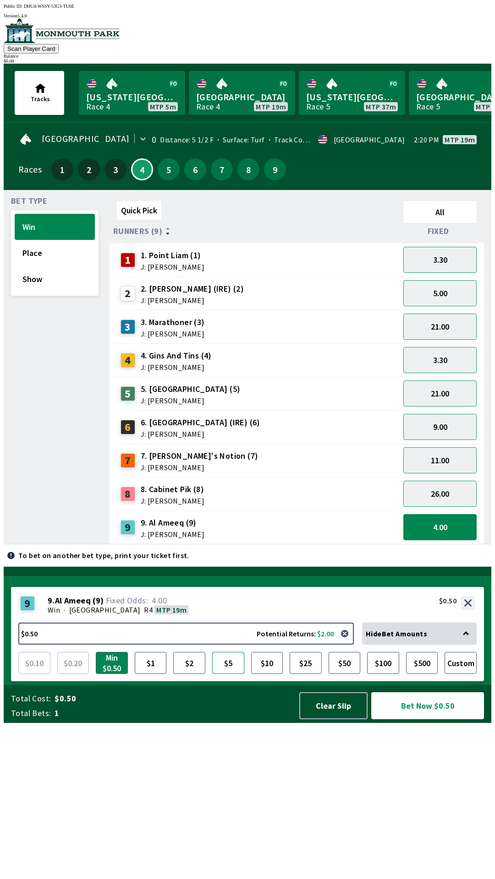
click at [229, 674] on button "$5" at bounding box center [228, 663] width 32 height 22
click at [434, 720] on button "Bet Now $5.00" at bounding box center [427, 706] width 113 height 27
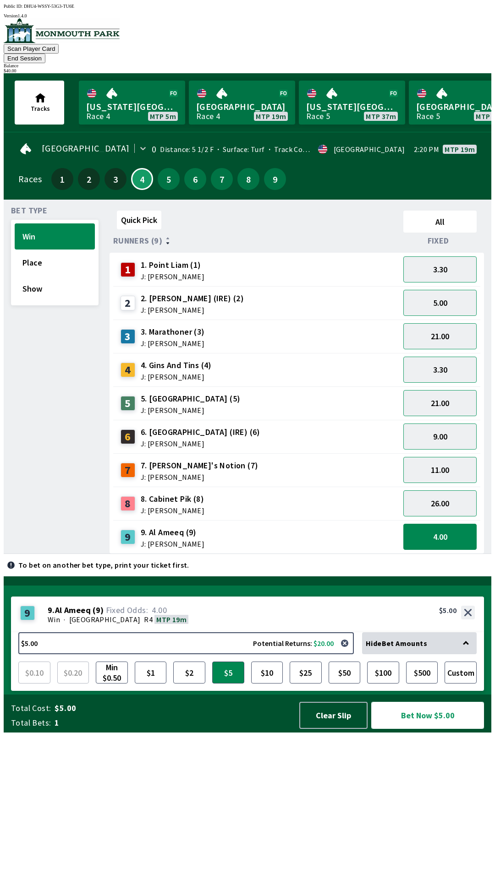
click at [439, 729] on button "Bet Now $5.00" at bounding box center [427, 715] width 113 height 27
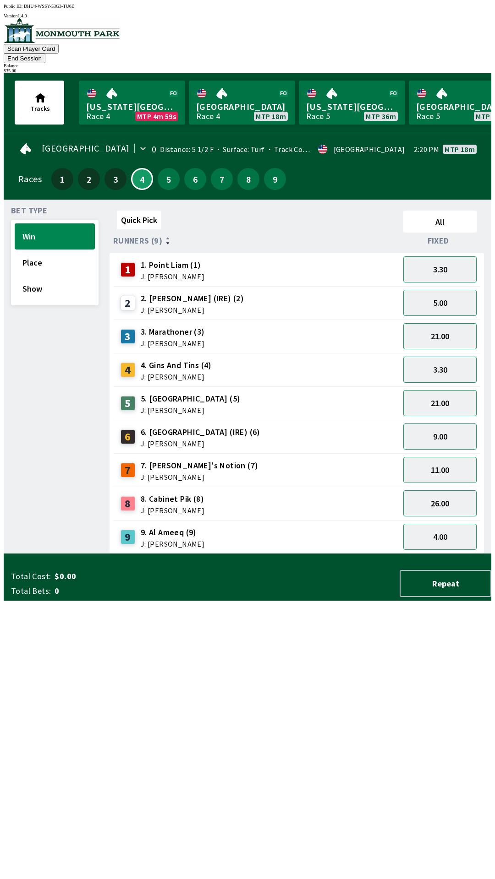
click at [384, 53] on div "Scan Player Card End Session Balance $ 35.00" at bounding box center [247, 45] width 487 height 55
click at [45, 54] on button "End Session" at bounding box center [25, 59] width 42 height 10
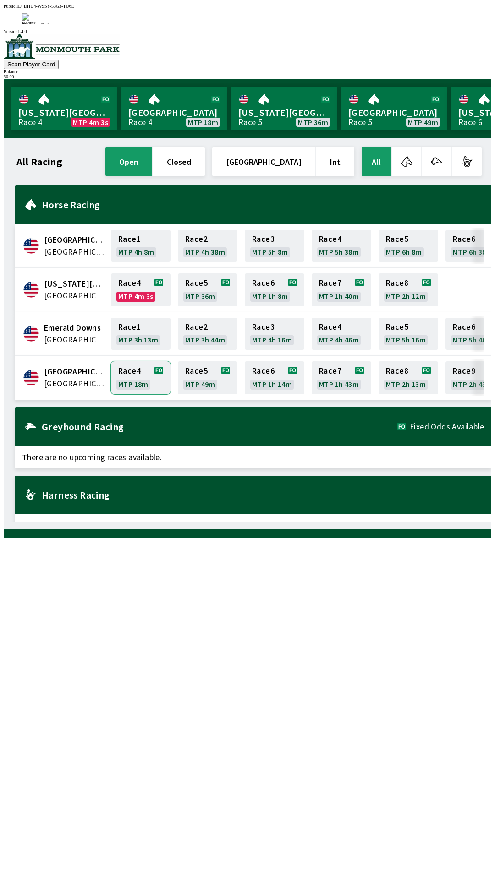
click at [134, 363] on link "Race 4 MTP 18m" at bounding box center [141, 377] width 60 height 33
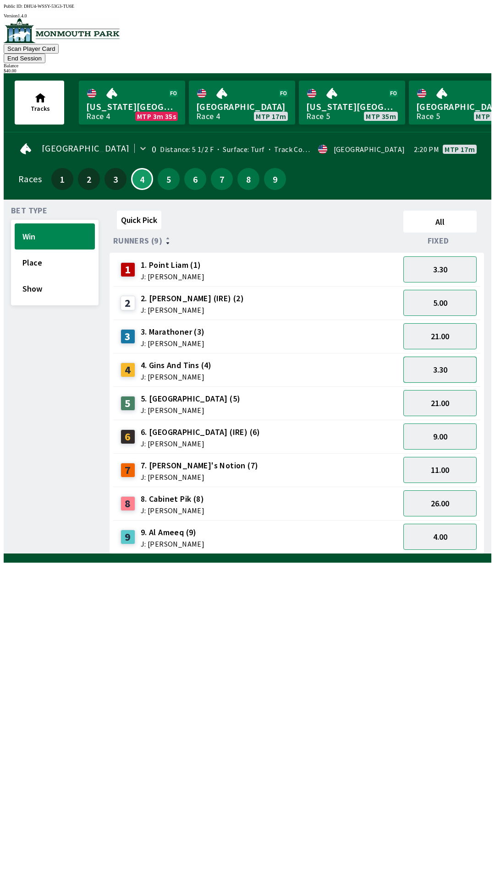
click at [442, 357] on button "3.30" at bounding box center [439, 370] width 73 height 26
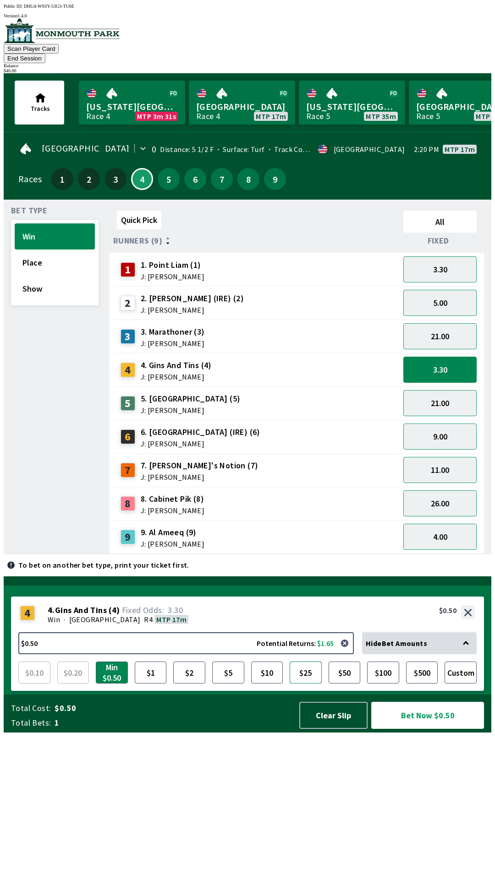
click at [308, 684] on button "$25" at bounding box center [305, 673] width 32 height 22
click at [406, 729] on button "Bet Now $25.00" at bounding box center [427, 715] width 113 height 27
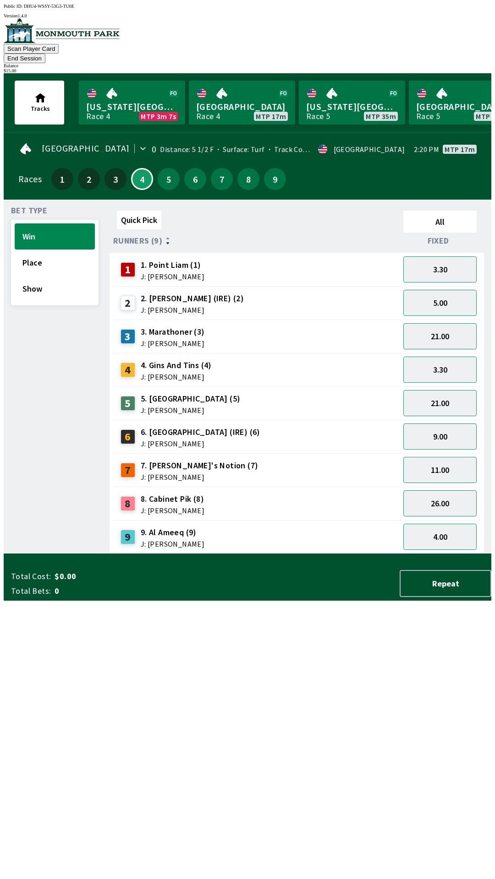
click at [295, 554] on div "Quick Pick All Runners (9) Fixed 1 1. Point [PERSON_NAME] (1) J: [PERSON_NAME] …" at bounding box center [300, 380] width 382 height 347
click at [444, 492] on button "26.00" at bounding box center [439, 504] width 73 height 26
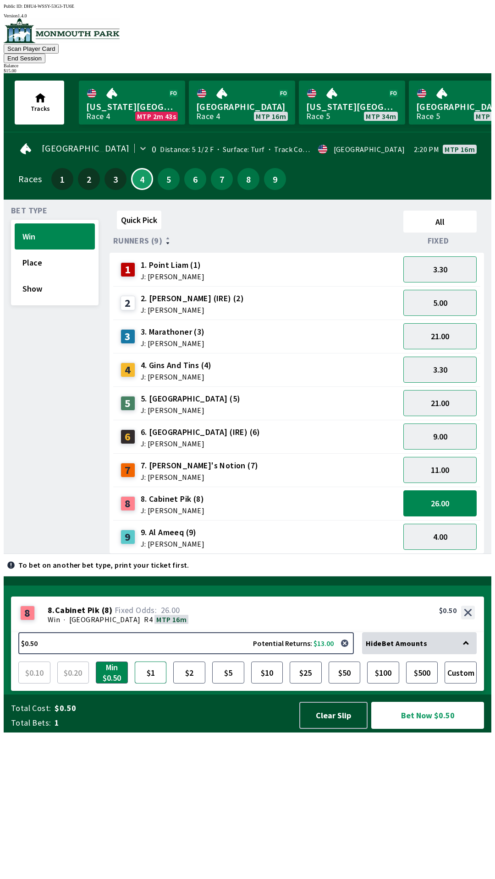
click at [158, 684] on button "$1" at bounding box center [151, 673] width 32 height 22
click at [433, 491] on button "26.00" at bounding box center [439, 504] width 73 height 26
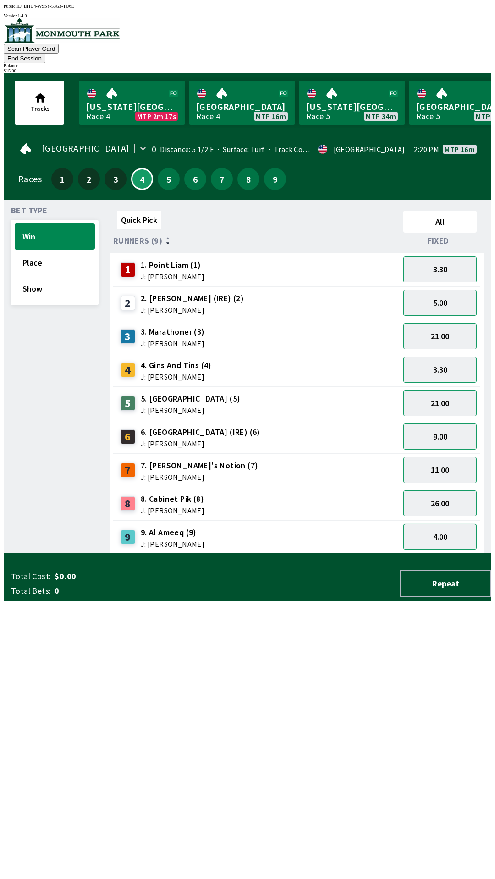
click at [451, 524] on button "4.00" at bounding box center [439, 537] width 73 height 26
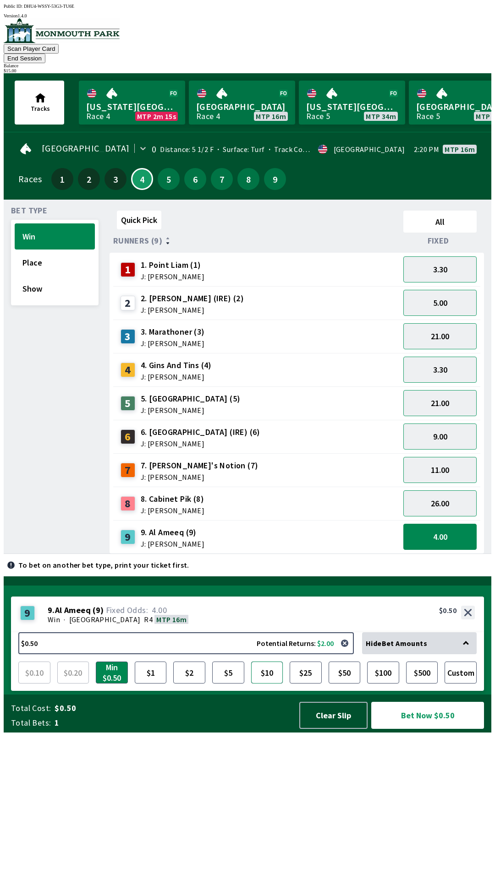
click at [275, 684] on button "$10" at bounding box center [267, 673] width 32 height 22
click at [445, 729] on button "Bet Now $10.00" at bounding box center [427, 715] width 113 height 27
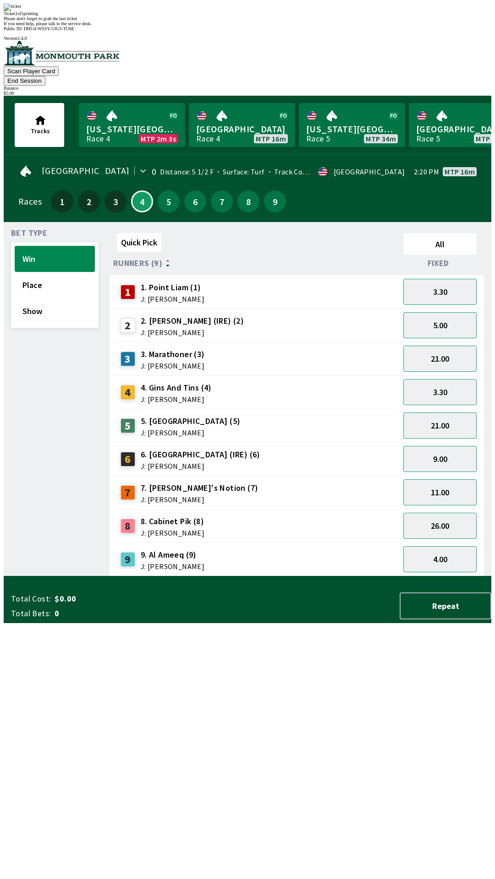
click at [252, 577] on div "Quick Pick All Runners (9) Fixed 1 1. Point [PERSON_NAME] (1) J: [PERSON_NAME] …" at bounding box center [300, 402] width 382 height 347
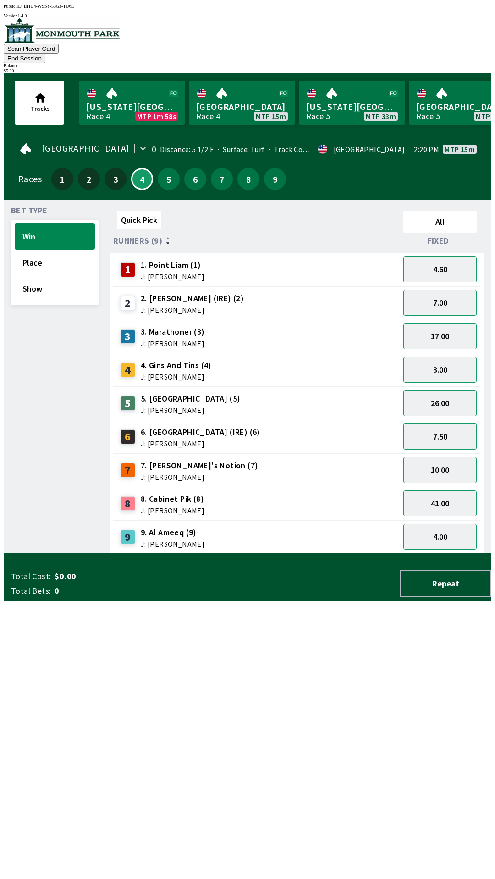
click at [435, 431] on button "7.50" at bounding box center [439, 437] width 73 height 26
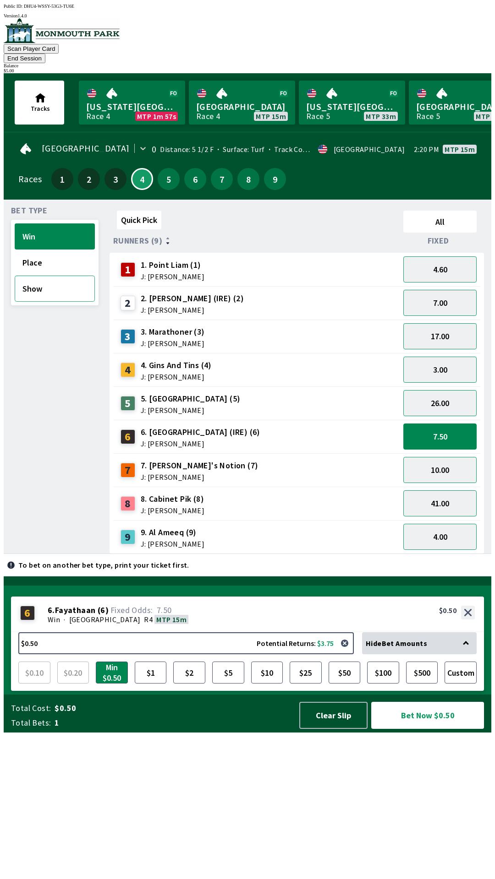
click at [36, 278] on button "Show" at bounding box center [55, 289] width 80 height 26
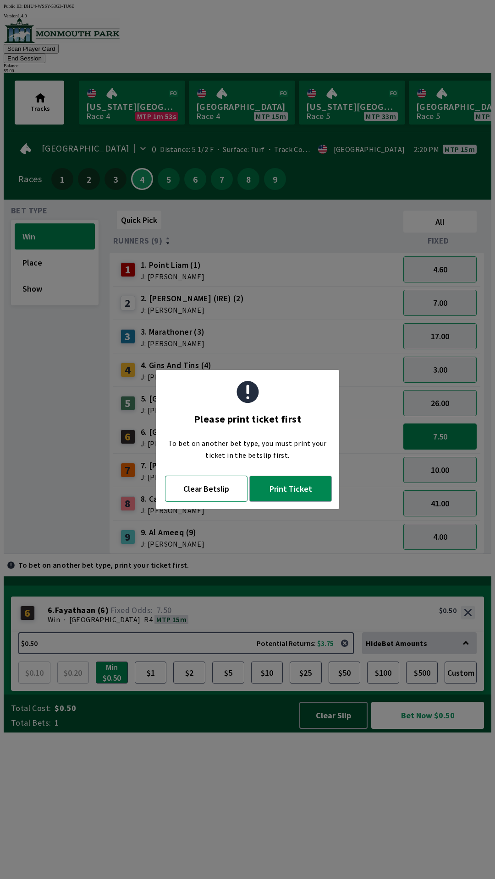
click at [206, 486] on button "Clear Betslip" at bounding box center [206, 489] width 82 height 26
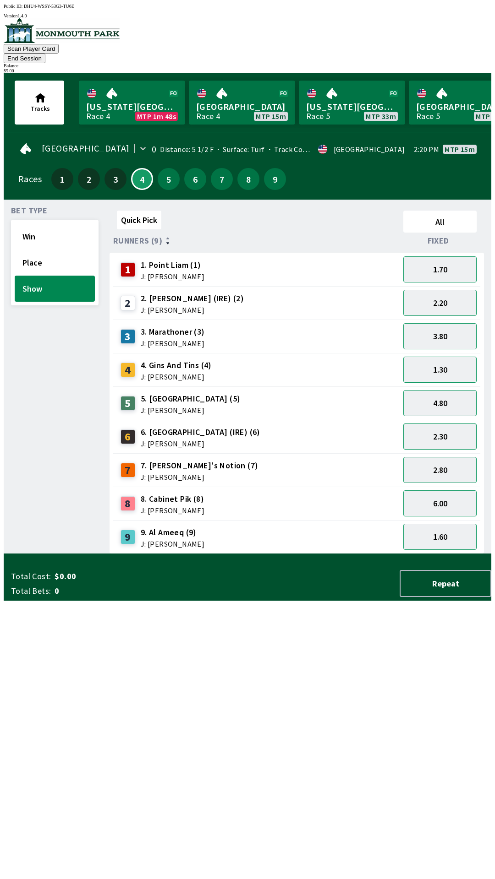
click at [424, 424] on button "2.30" at bounding box center [439, 437] width 73 height 26
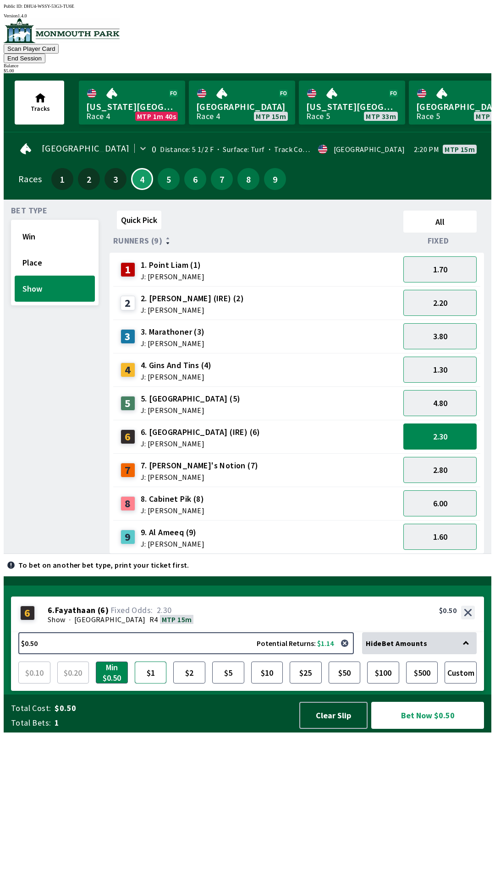
click at [147, 684] on button "$1" at bounding box center [151, 673] width 32 height 22
click at [232, 684] on button "$5" at bounding box center [228, 673] width 32 height 22
click at [46, 250] on button "Place" at bounding box center [55, 263] width 80 height 26
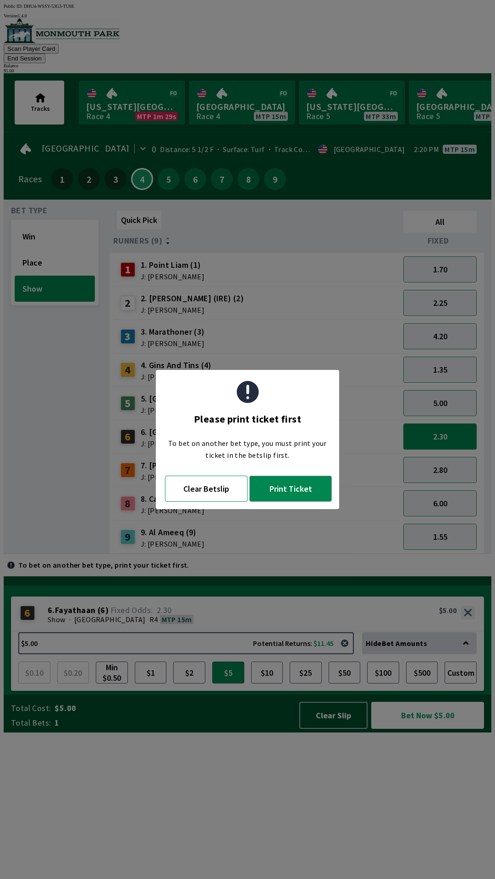
click at [218, 486] on button "Clear Betslip" at bounding box center [206, 489] width 82 height 26
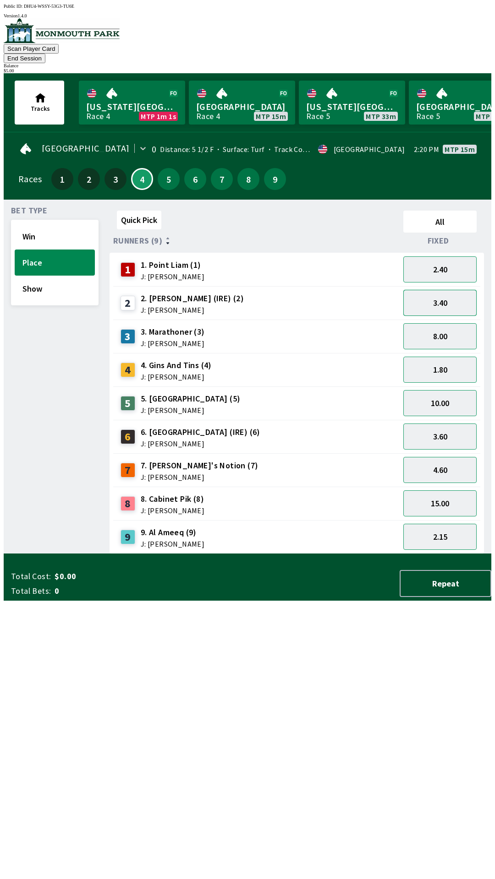
click at [447, 295] on button "3.40" at bounding box center [439, 303] width 73 height 26
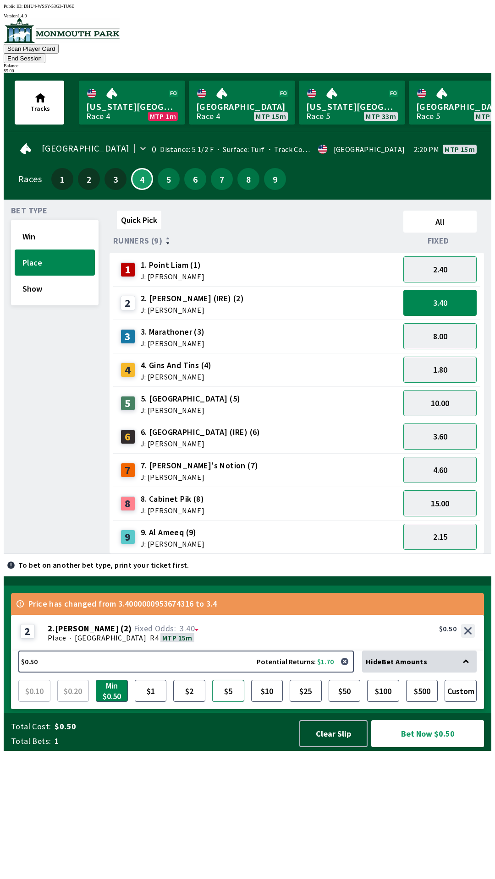
click at [233, 702] on button "$5" at bounding box center [228, 691] width 32 height 22
click at [58, 225] on button "Win" at bounding box center [55, 237] width 80 height 26
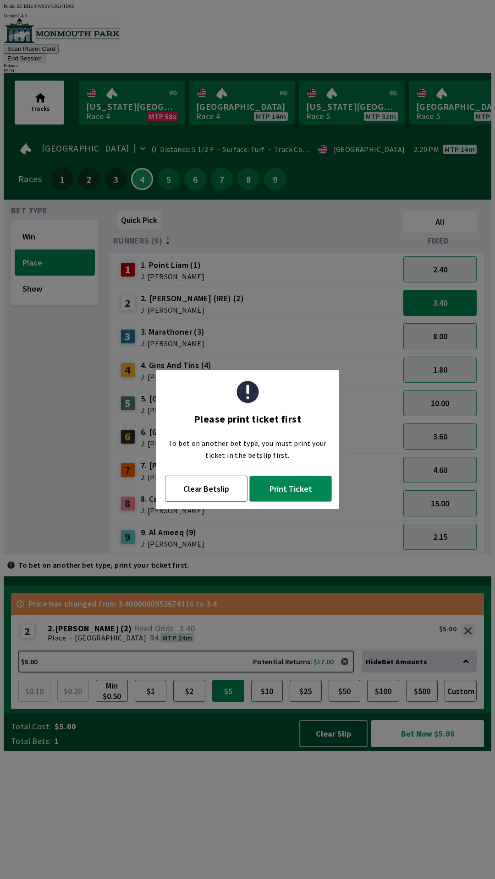
click at [214, 482] on button "Clear Betslip" at bounding box center [206, 489] width 82 height 26
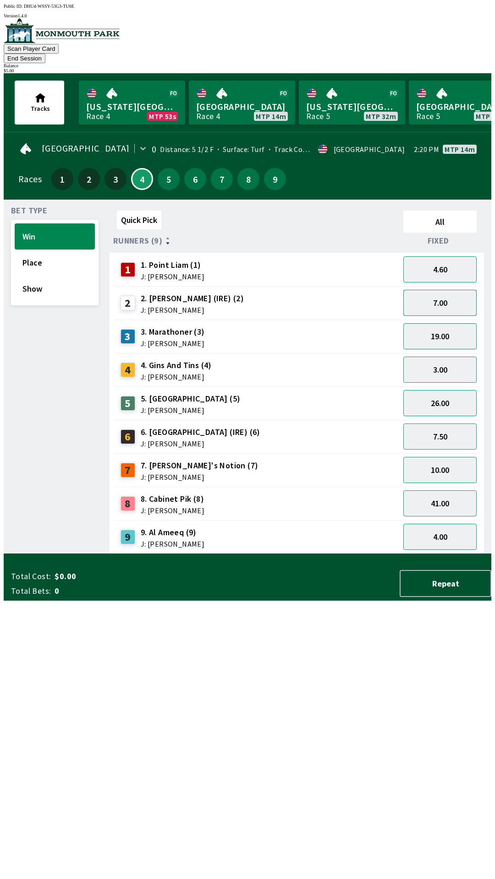
click at [442, 291] on button "7.00" at bounding box center [439, 303] width 73 height 26
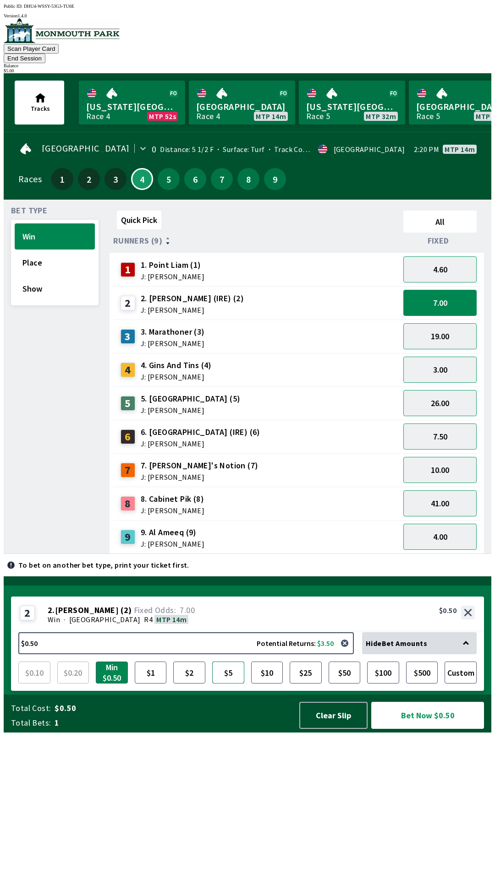
click at [234, 684] on button "$5" at bounding box center [228, 673] width 32 height 22
click at [42, 250] on button "Place" at bounding box center [55, 263] width 80 height 26
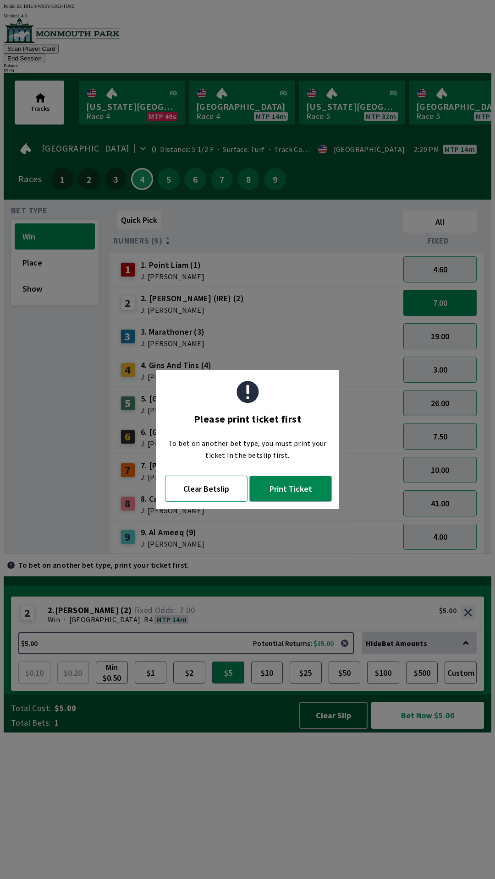
click at [211, 480] on button "Clear Betslip" at bounding box center [206, 489] width 82 height 26
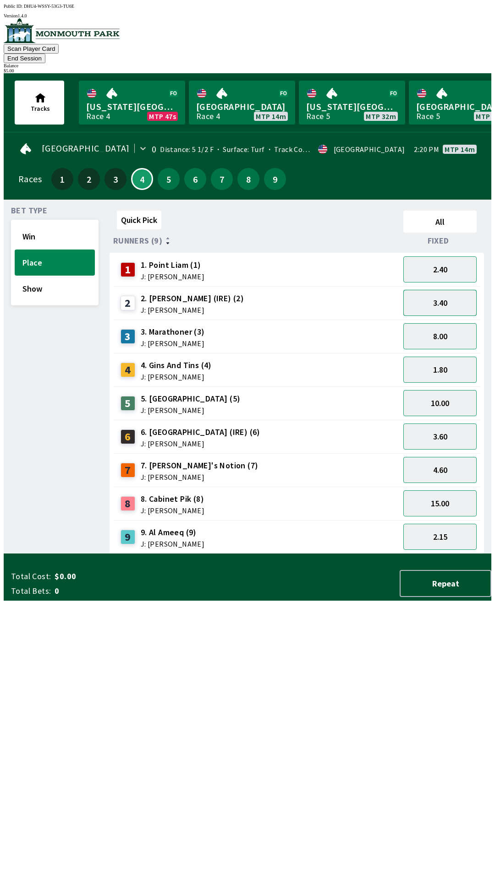
click at [439, 290] on button "3.40" at bounding box center [439, 303] width 73 height 26
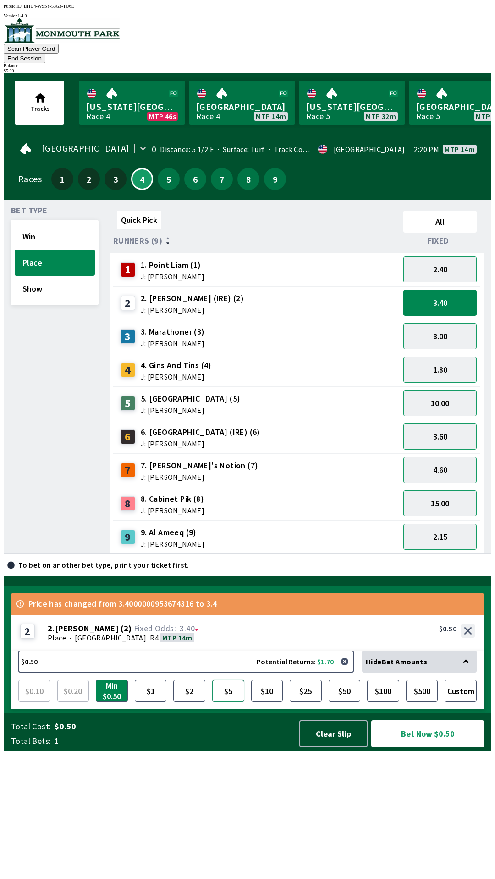
click at [231, 702] on button "$5" at bounding box center [228, 691] width 32 height 22
click at [411, 747] on button "Bet Now $5.00" at bounding box center [427, 733] width 113 height 27
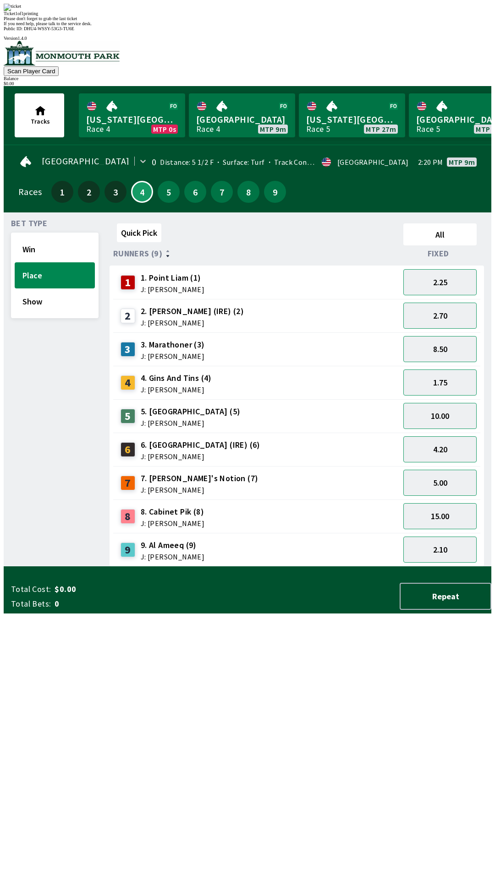
click at [334, 26] on div "Ticket 1 of 1 printing Please don't forget to grab the last ticket If you need …" at bounding box center [247, 15] width 487 height 22
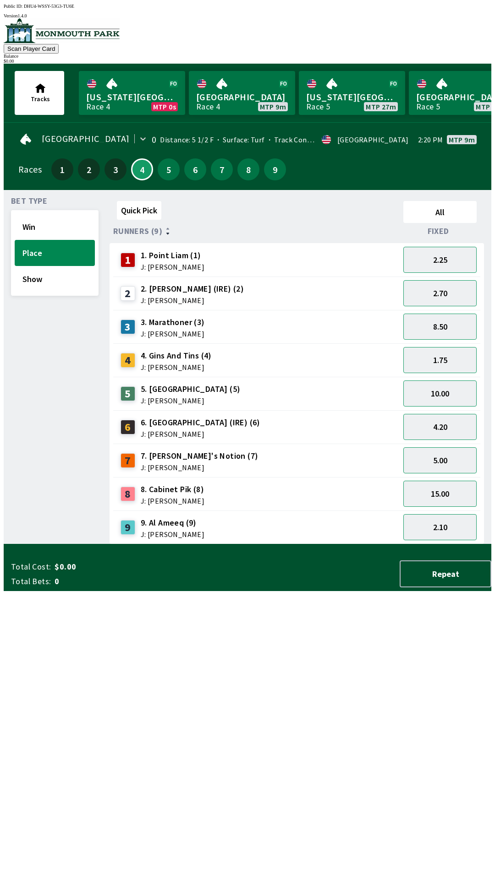
click at [318, 545] on div "Quick Pick All Runners (9) Fixed 1 1. Point [PERSON_NAME] (1) J: [PERSON_NAME] …" at bounding box center [300, 370] width 382 height 347
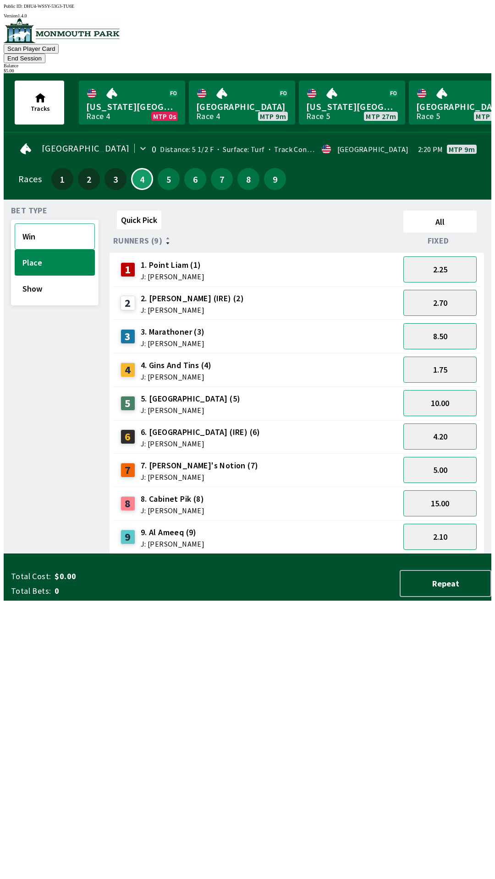
click at [47, 229] on button "Win" at bounding box center [55, 237] width 80 height 26
click at [52, 276] on button "Show" at bounding box center [55, 289] width 80 height 26
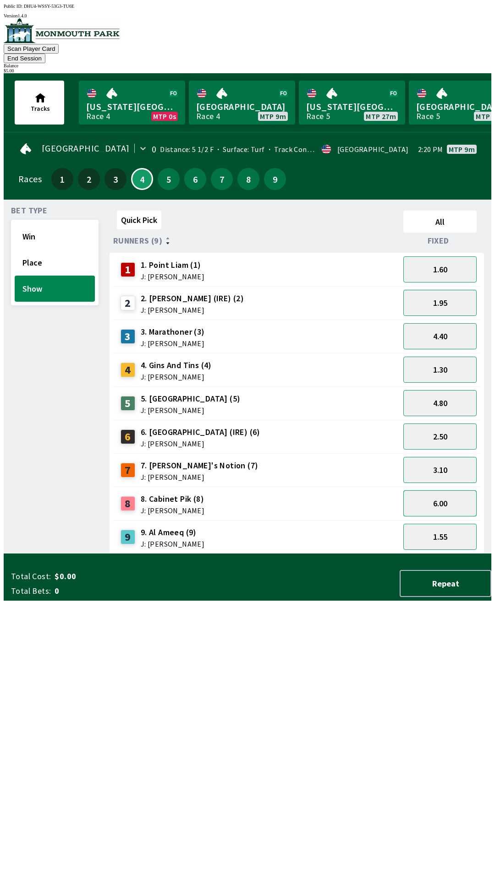
click at [447, 491] on button "6.00" at bounding box center [439, 504] width 73 height 26
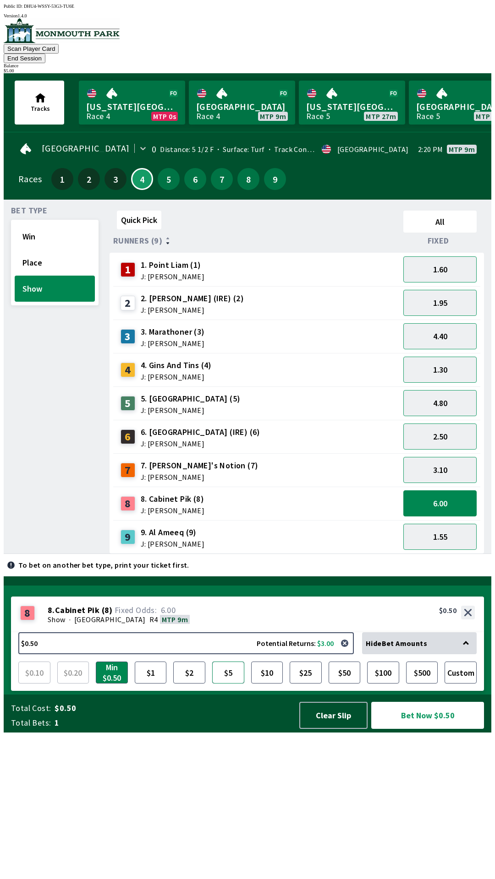
click at [224, 684] on button "$5" at bounding box center [228, 673] width 32 height 22
click at [35, 250] on button "Place" at bounding box center [55, 263] width 80 height 26
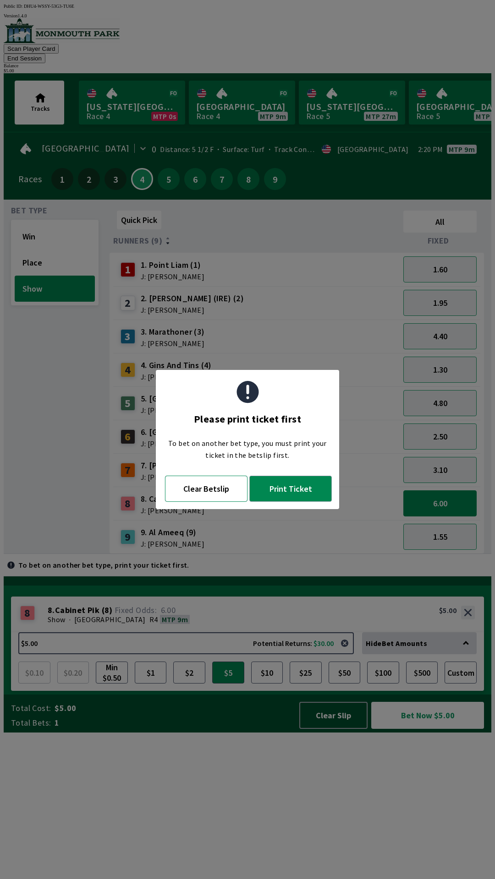
click at [211, 492] on button "Clear Betslip" at bounding box center [206, 489] width 82 height 26
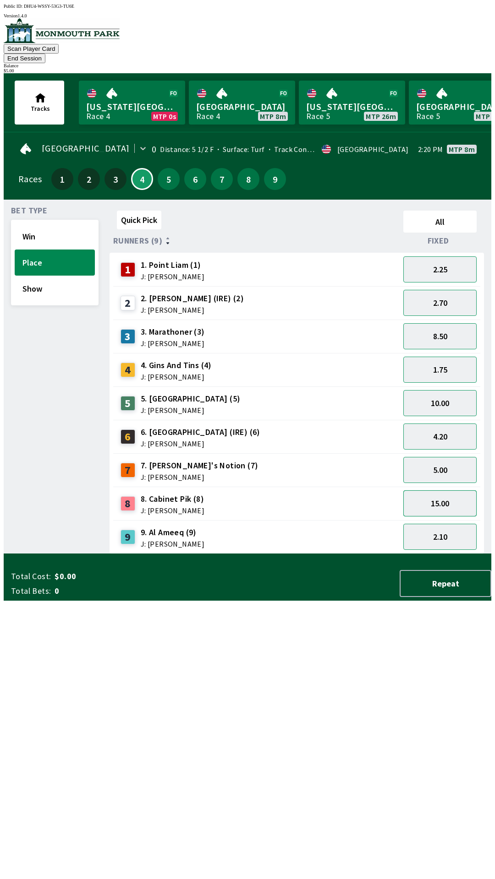
click at [445, 491] on button "15.00" at bounding box center [439, 504] width 73 height 26
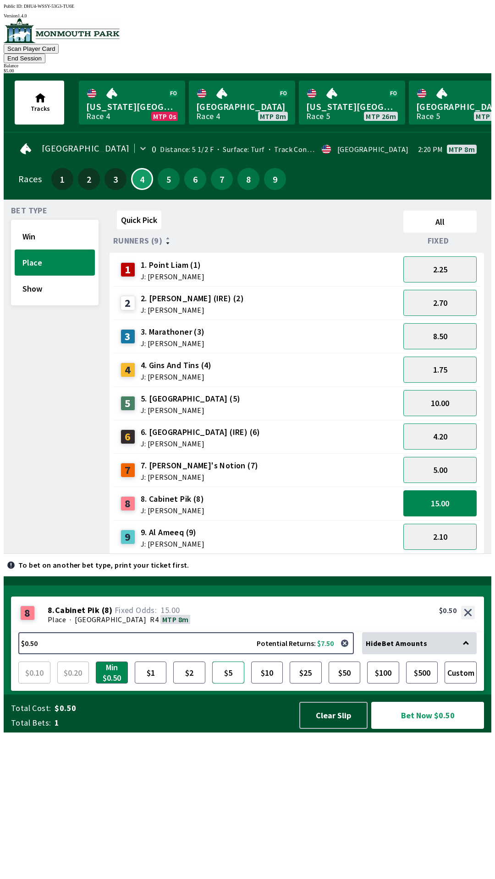
click at [230, 684] on button "$5" at bounding box center [228, 673] width 32 height 22
click at [429, 729] on button "Bet Now $5.00" at bounding box center [427, 715] width 113 height 27
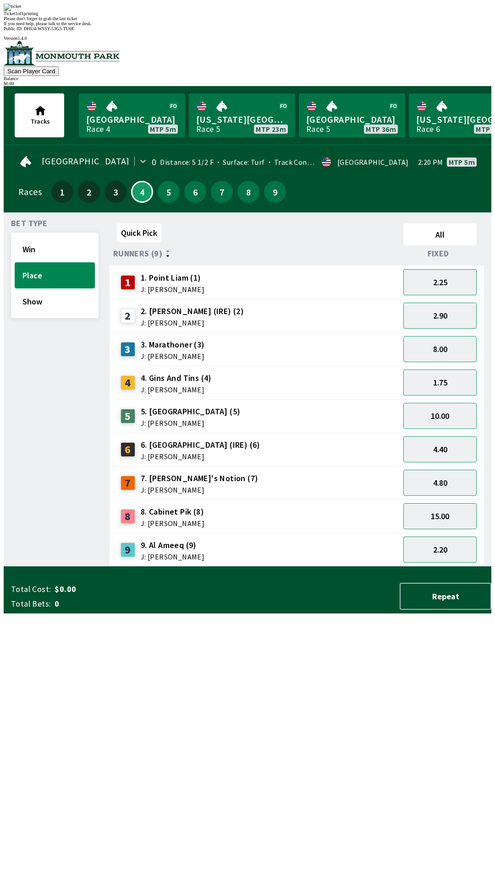
click at [124, 26] on div "Ticket 1 of 1 printing Please don't forget to grab the last ticket If you need …" at bounding box center [247, 15] width 487 height 22
click at [124, 21] on div "Please don't forget to grab the last ticket" at bounding box center [247, 18] width 487 height 5
click at [139, 21] on div "Please don't forget to grab the last ticket" at bounding box center [247, 18] width 487 height 5
click at [143, 21] on div "Please don't forget to grab the last ticket" at bounding box center [247, 18] width 487 height 5
click at [155, 26] on div "Ticket 1 of 1 printing Please don't forget to grab the last ticket If you need …" at bounding box center [247, 15] width 487 height 22
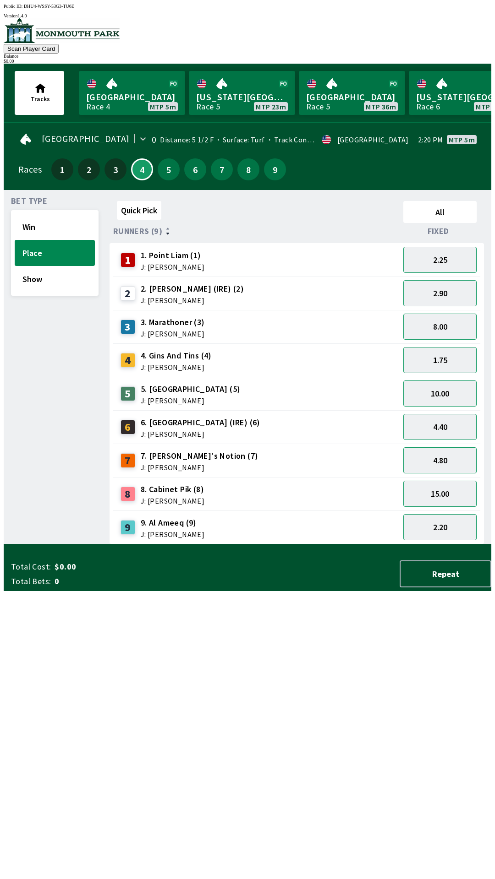
click at [147, 537] on div "9 9. Al Ameeq (9) J: [PERSON_NAME]" at bounding box center [256, 527] width 286 height 33
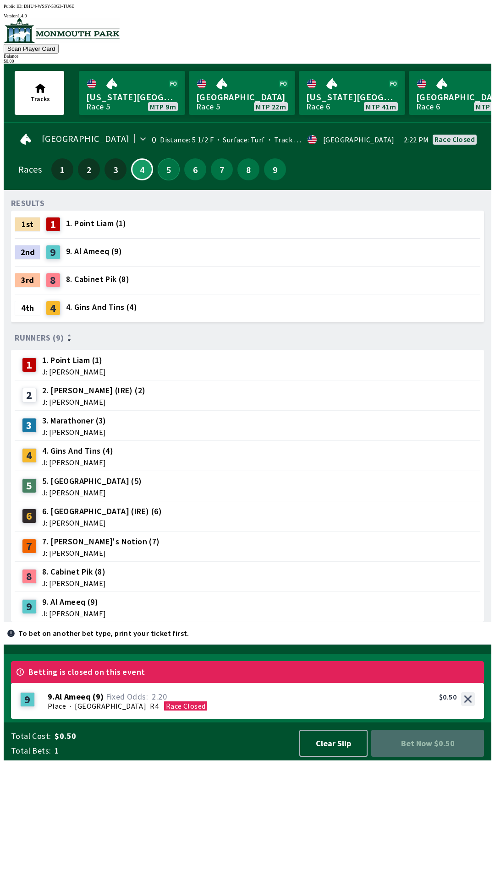
click at [161, 168] on button "5" at bounding box center [169, 169] width 22 height 22
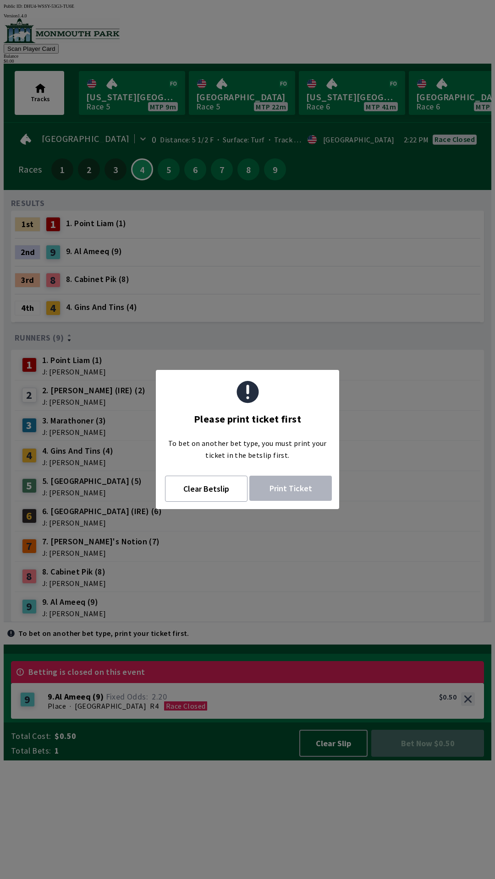
click at [309, 492] on span "Print Ticket" at bounding box center [290, 488] width 60 height 11
click at [395, 622] on div "RESULTS 1st 1 1. Point [PERSON_NAME] (1) 2nd 9 9. Al Ameeq (9) 3rd 8 8. Cabinet…" at bounding box center [251, 409] width 480 height 425
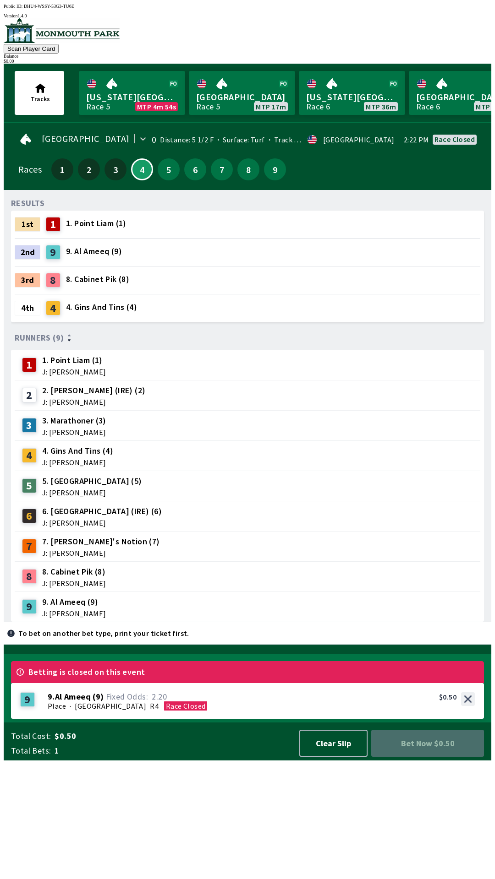
click at [95, 33] on img at bounding box center [62, 30] width 116 height 25
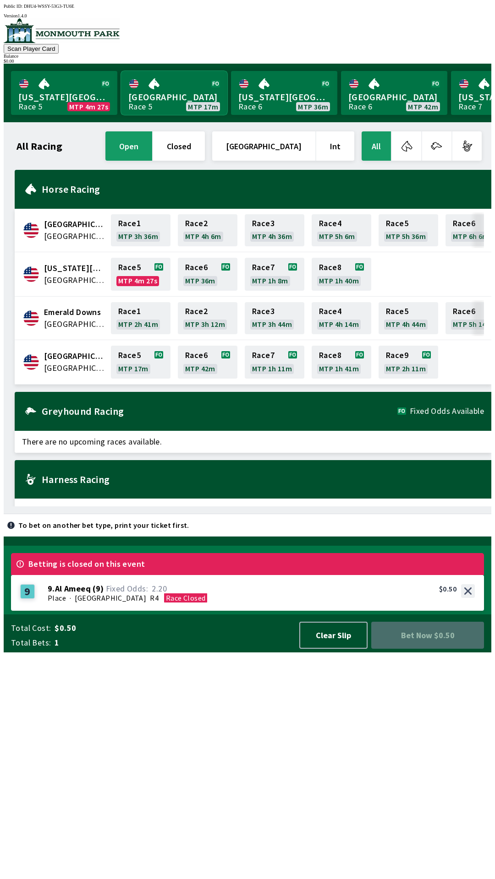
click at [170, 83] on link "[GEOGRAPHIC_DATA] Race 5 MTP 17m" at bounding box center [174, 93] width 106 height 44
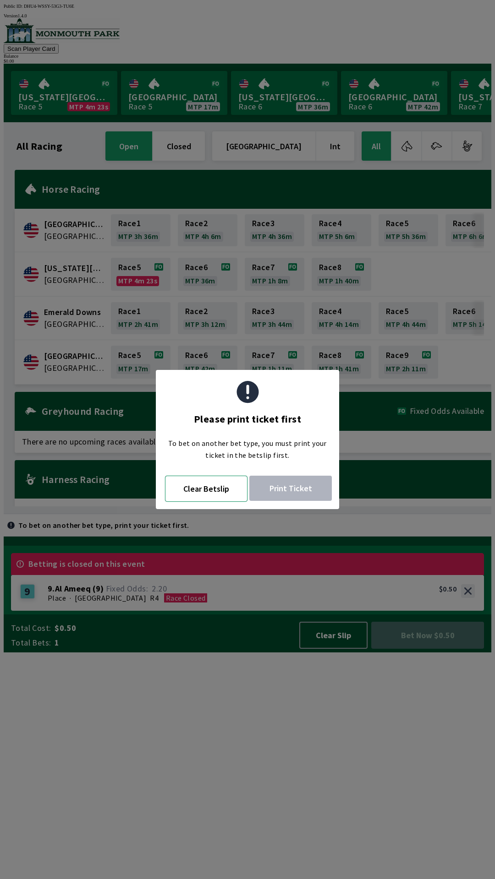
click at [229, 484] on button "Clear Betslip" at bounding box center [206, 489] width 82 height 26
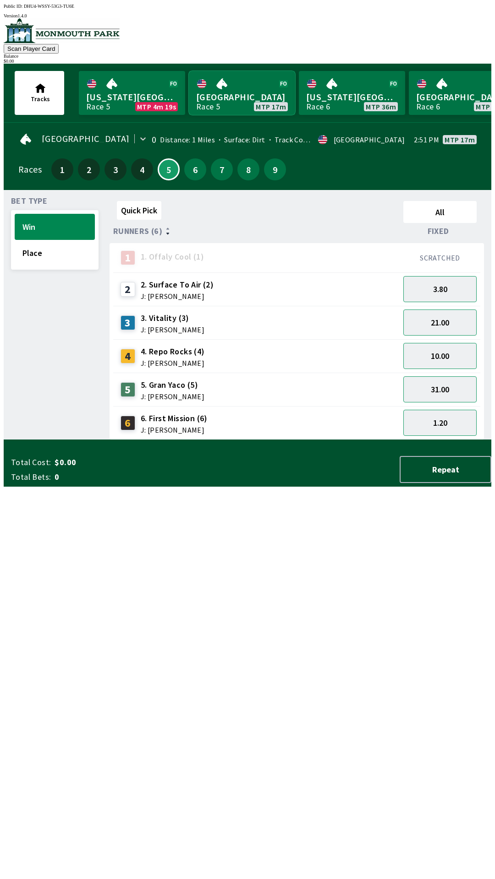
click at [242, 87] on link "[GEOGRAPHIC_DATA] Race 5 MTP 17m" at bounding box center [242, 93] width 106 height 44
click at [239, 94] on link "[GEOGRAPHIC_DATA] Race 5 MTP 17m" at bounding box center [242, 93] width 106 height 44
click at [246, 93] on link "[GEOGRAPHIC_DATA] Race 5 MTP 17m" at bounding box center [242, 93] width 106 height 44
click at [250, 96] on link "[GEOGRAPHIC_DATA] Race 5 MTP 17m" at bounding box center [242, 93] width 106 height 44
click at [247, 101] on link "[GEOGRAPHIC_DATA] Race 5 MTP 17m" at bounding box center [242, 93] width 106 height 44
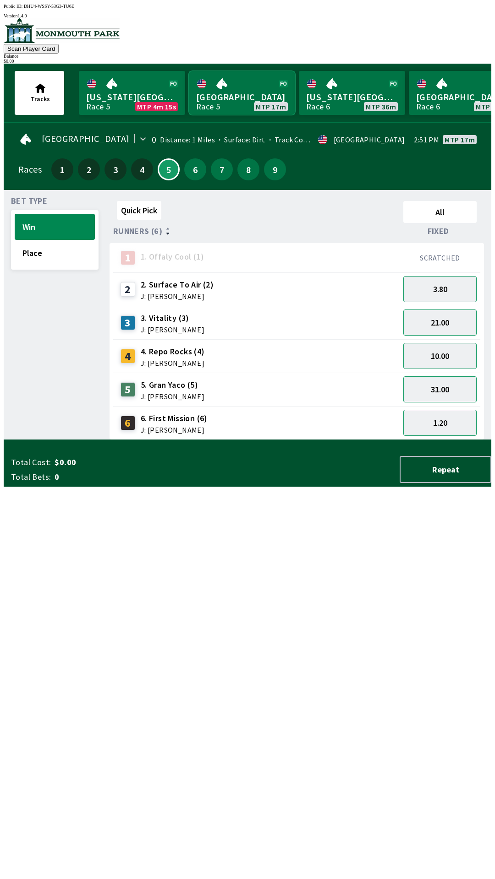
click at [255, 99] on link "[GEOGRAPHIC_DATA] Race 5 MTP 17m" at bounding box center [242, 93] width 106 height 44
click at [245, 101] on link "[GEOGRAPHIC_DATA] Race 5 MTP 17m" at bounding box center [242, 93] width 106 height 44
click at [240, 99] on link "[GEOGRAPHIC_DATA] Race 5 MTP 17m" at bounding box center [242, 93] width 106 height 44
click at [235, 109] on link "[GEOGRAPHIC_DATA] Race 5 MTP 17m" at bounding box center [242, 93] width 106 height 44
click at [236, 101] on link "[GEOGRAPHIC_DATA] Race 5 MTP 17m" at bounding box center [242, 93] width 106 height 44
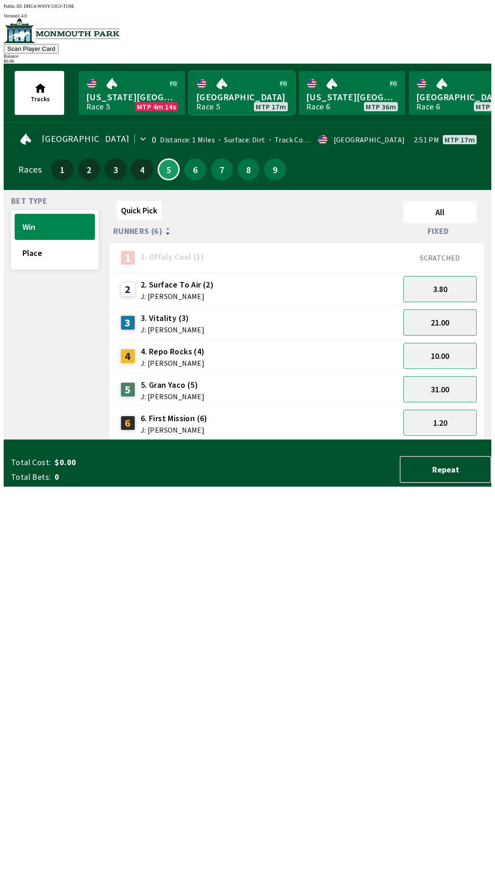
click at [240, 99] on link "[GEOGRAPHIC_DATA] Race 5 MTP 17m" at bounding box center [242, 93] width 106 height 44
click at [243, 103] on link "[GEOGRAPHIC_DATA] Race 5 MTP 17m" at bounding box center [242, 93] width 106 height 44
click at [243, 98] on link "[GEOGRAPHIC_DATA] Race 5 MTP 17m" at bounding box center [242, 93] width 106 height 44
click at [235, 99] on link "[GEOGRAPHIC_DATA] Race 5 MTP 17m" at bounding box center [242, 93] width 106 height 44
click at [236, 100] on link "[GEOGRAPHIC_DATA] Race 5 MTP 17m" at bounding box center [242, 93] width 106 height 44
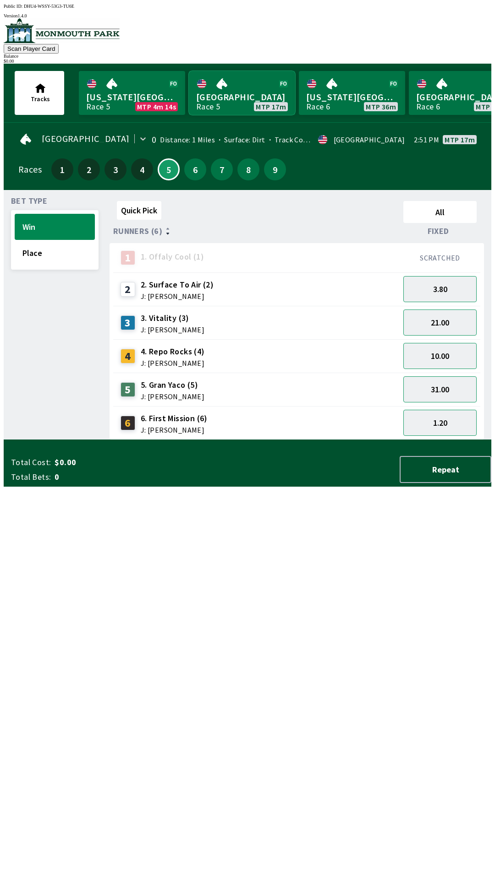
click at [236, 99] on link "[GEOGRAPHIC_DATA] Race 5 MTP 17m" at bounding box center [242, 93] width 106 height 44
click at [238, 86] on link "[GEOGRAPHIC_DATA] Race 5 MTP 17m" at bounding box center [242, 93] width 106 height 44
click at [234, 96] on link "[GEOGRAPHIC_DATA] Race 5 MTP 17m" at bounding box center [242, 93] width 106 height 44
click at [231, 101] on link "[GEOGRAPHIC_DATA] Race 5 MTP 17m" at bounding box center [242, 93] width 106 height 44
click at [135, 440] on div "Quick Pick All Runners (6) Fixed 1 1. Offaly Cool (1) SCRATCHED 2 2. Surface To…" at bounding box center [300, 318] width 382 height 243
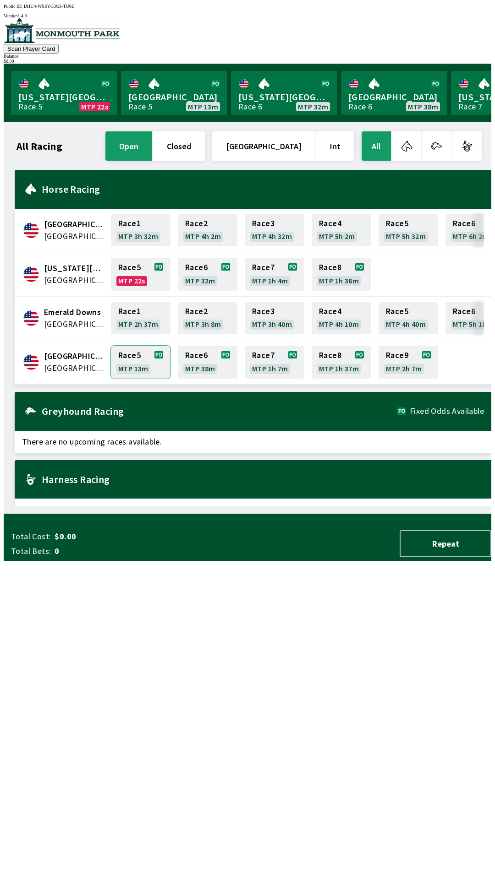
click at [132, 356] on link "Race 5 MTP 13m" at bounding box center [141, 362] width 60 height 33
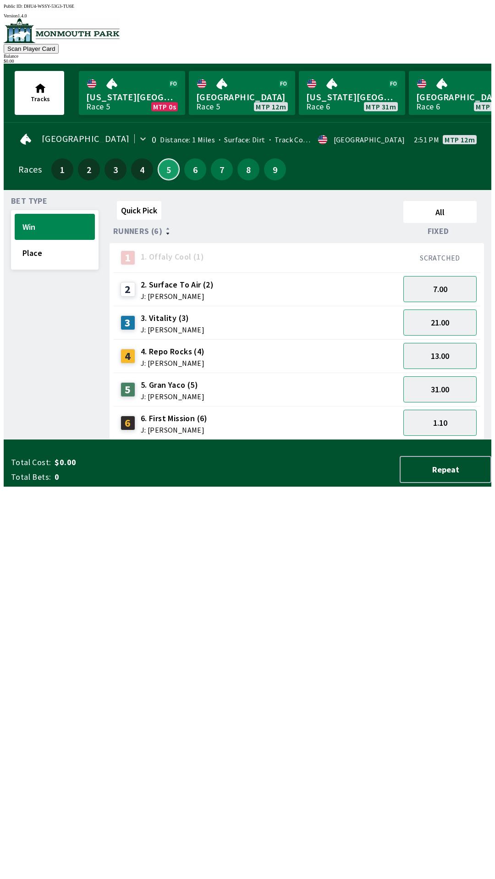
click at [164, 164] on button "5" at bounding box center [169, 169] width 22 height 22
click at [64, 250] on button "Place" at bounding box center [55, 253] width 80 height 26
click at [29, 223] on button "Win" at bounding box center [55, 227] width 80 height 26
click at [149, 417] on span "6. First Mission (6)" at bounding box center [174, 419] width 67 height 12
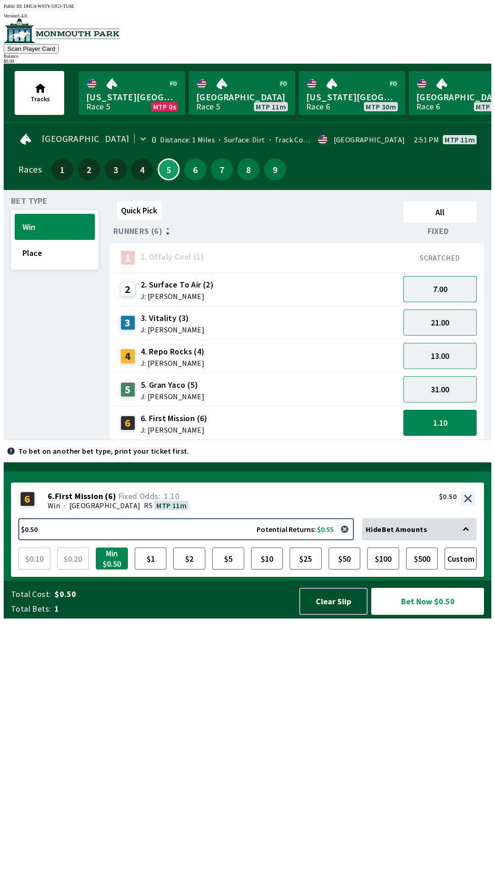
click at [443, 282] on button "7.00" at bounding box center [439, 289] width 73 height 26
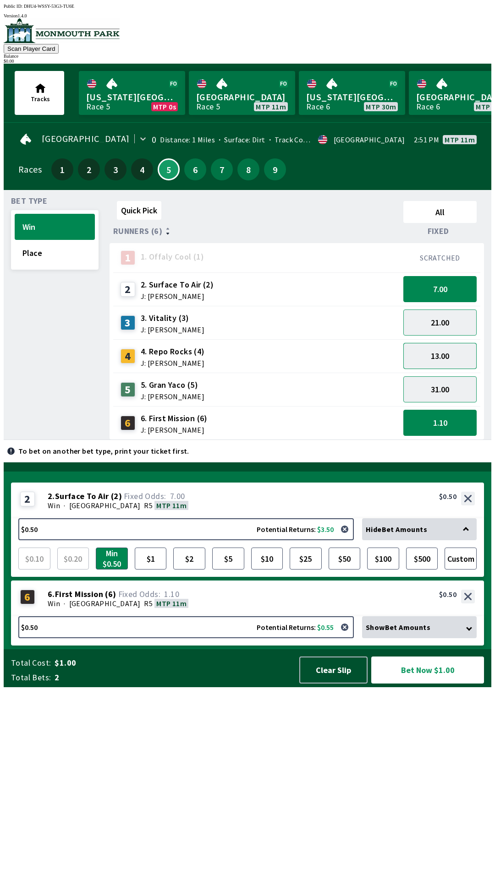
click at [450, 353] on button "13.00" at bounding box center [439, 356] width 73 height 26
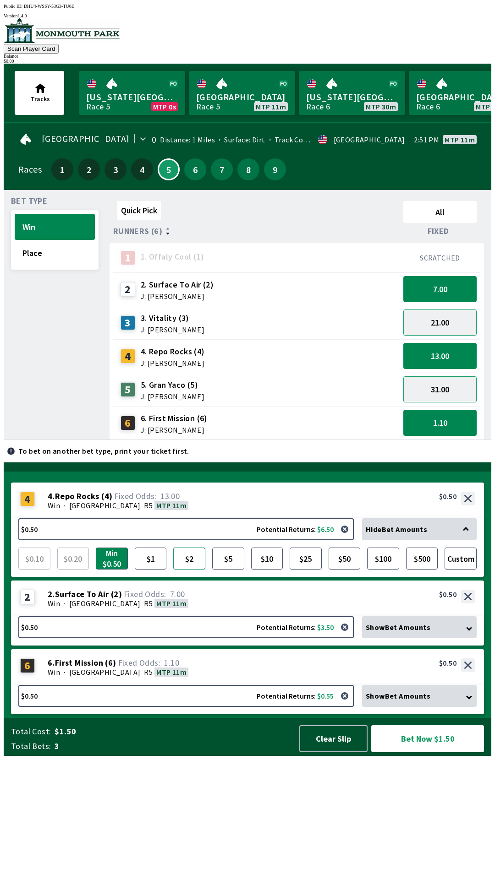
click at [194, 570] on button "$2" at bounding box center [189, 559] width 32 height 22
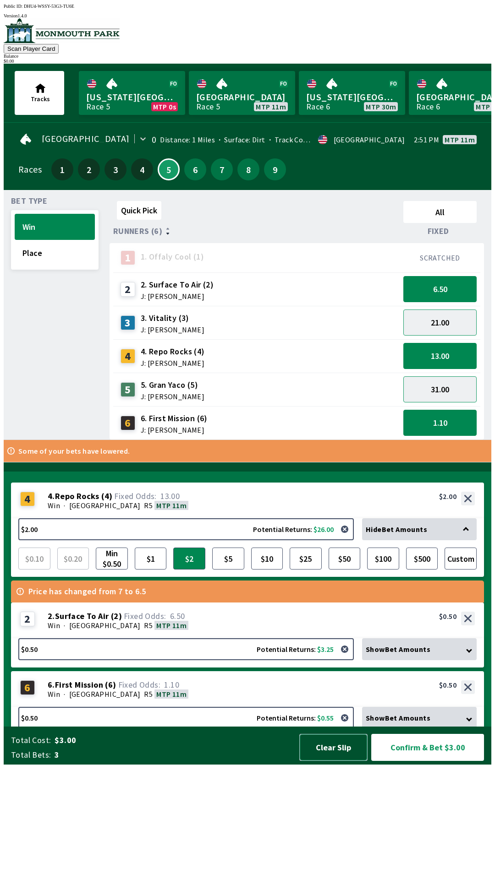
click at [341, 761] on button "Clear Slip" at bounding box center [333, 747] width 68 height 27
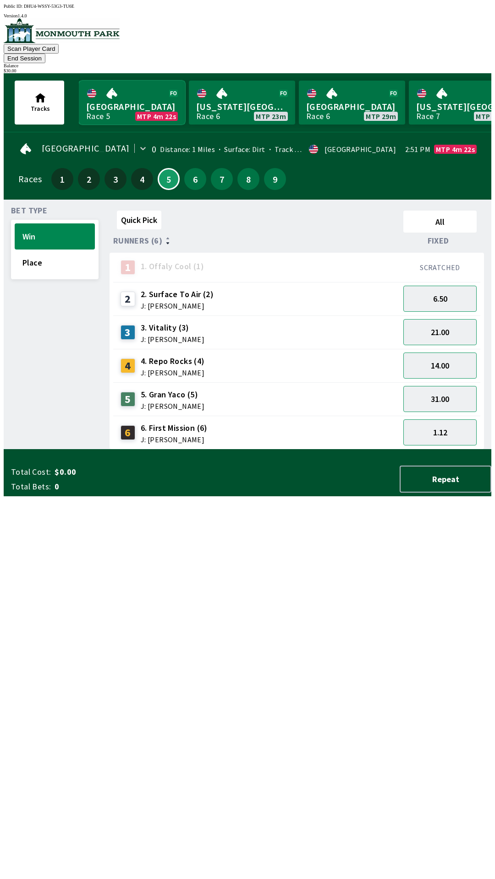
click at [139, 93] on link "[GEOGRAPHIC_DATA] Race 5 MTP 4m 22s" at bounding box center [132, 103] width 106 height 44
click at [464, 68] on div "$ 30.00" at bounding box center [247, 70] width 487 height 5
click at [45, 54] on button "End Session" at bounding box center [25, 59] width 42 height 10
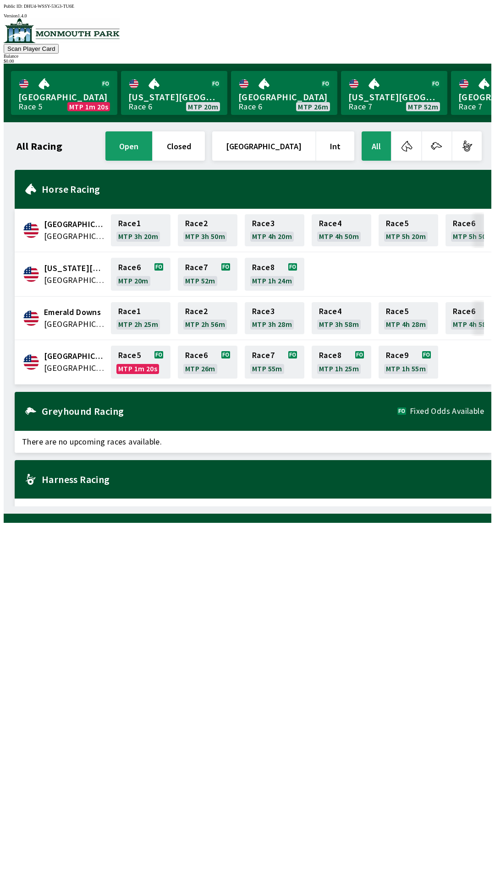
click at [67, 362] on span "[GEOGRAPHIC_DATA]" at bounding box center [74, 368] width 61 height 12
click at [142, 358] on link "Race 5 MTP 1m 19s" at bounding box center [141, 362] width 60 height 33
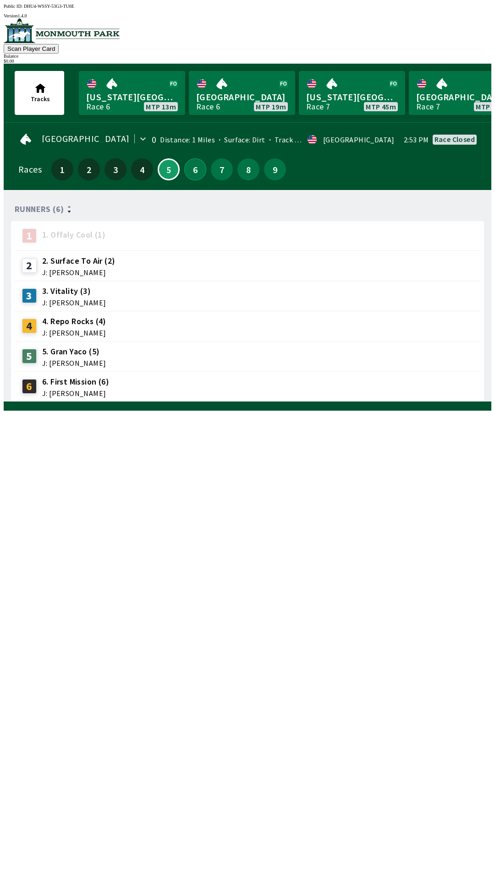
click at [189, 165] on button "6" at bounding box center [195, 169] width 22 height 22
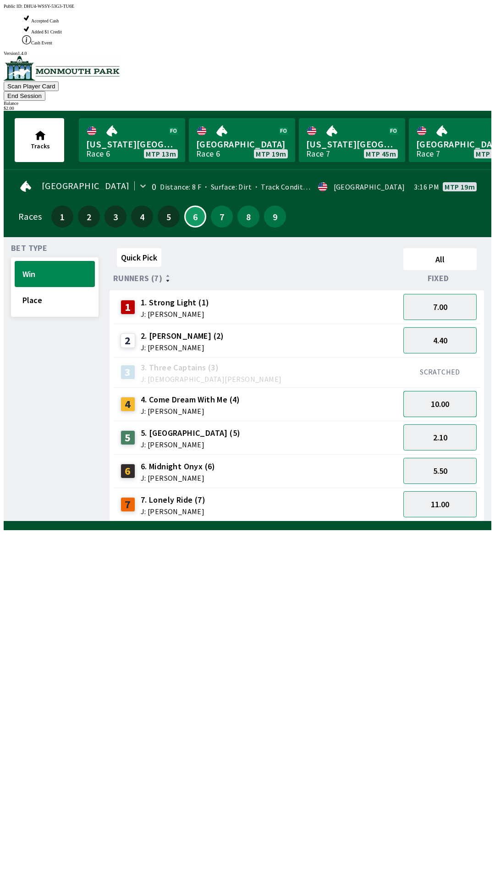
click at [464, 391] on button "10.00" at bounding box center [439, 404] width 73 height 26
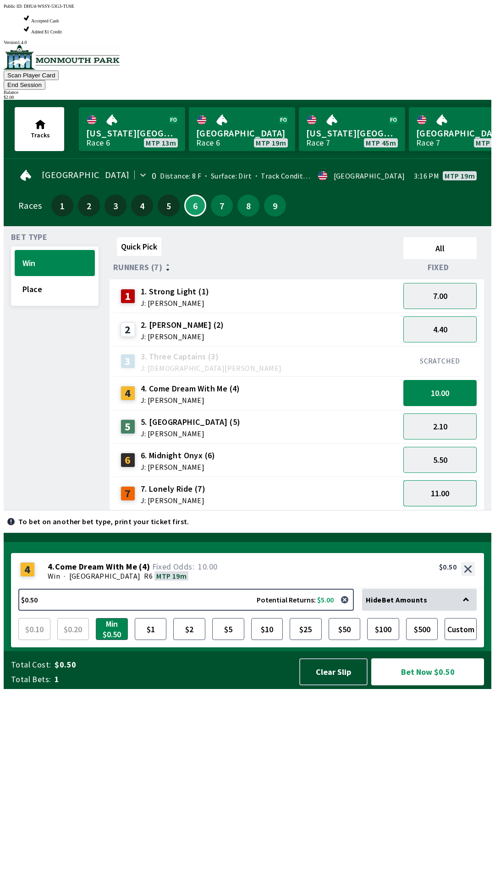
click at [448, 480] on button "11.00" at bounding box center [439, 493] width 73 height 26
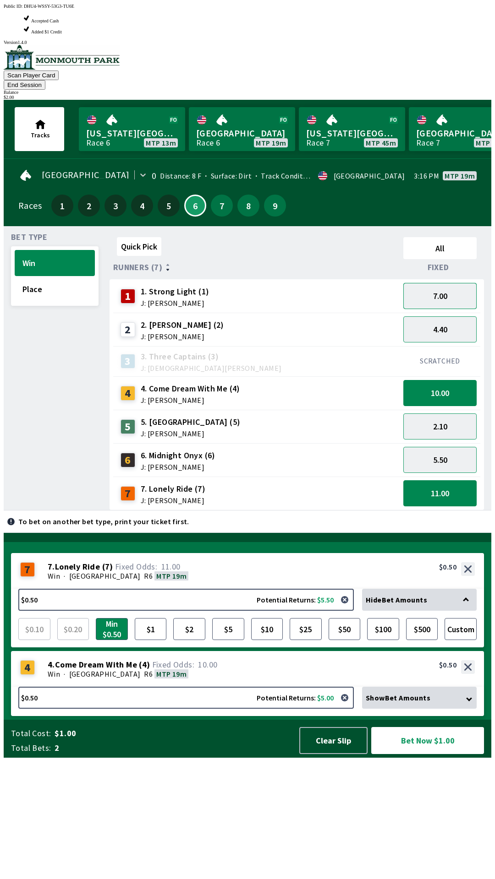
click at [447, 283] on button "7.00" at bounding box center [439, 296] width 73 height 26
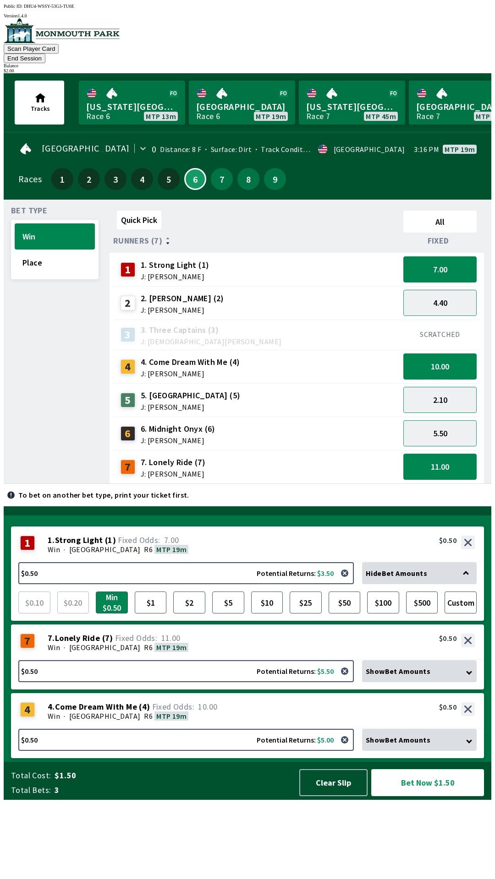
click at [180, 652] on div "Win · [STREET_ADDRESS]" at bounding box center [261, 647] width 427 height 9
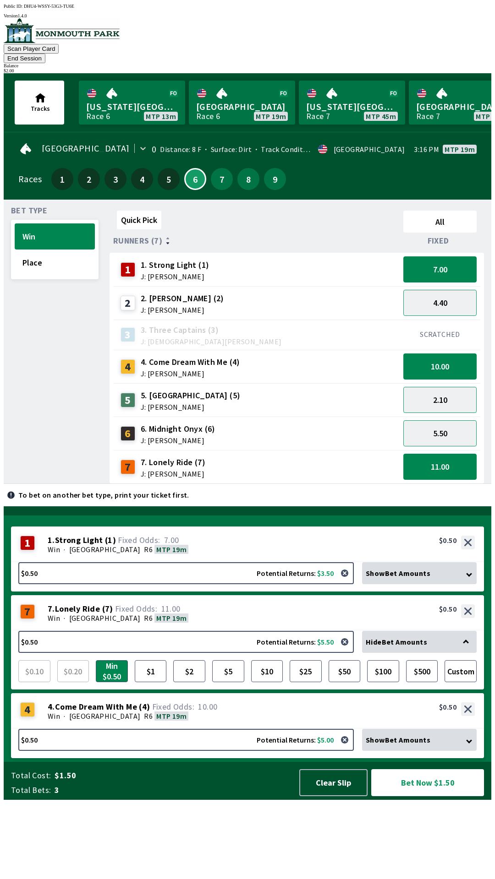
click at [213, 712] on span "10.00" at bounding box center [185, 707] width 71 height 9
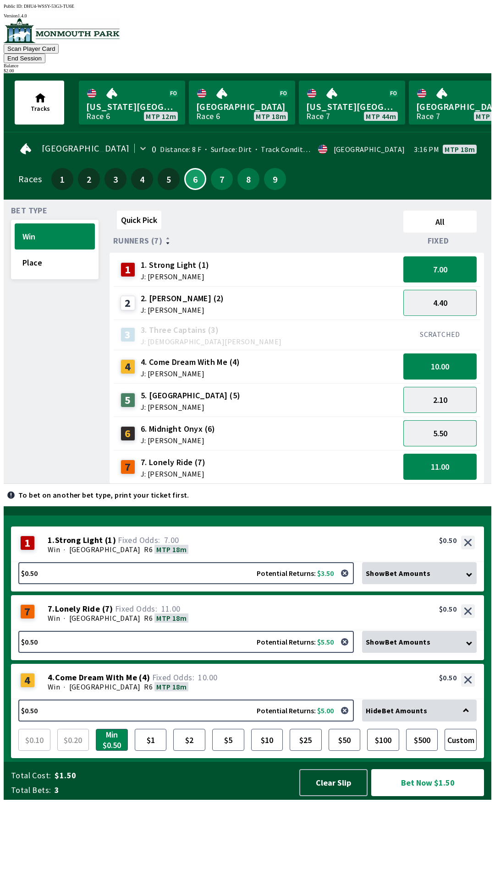
click at [428, 425] on button "5.50" at bounding box center [439, 433] width 73 height 26
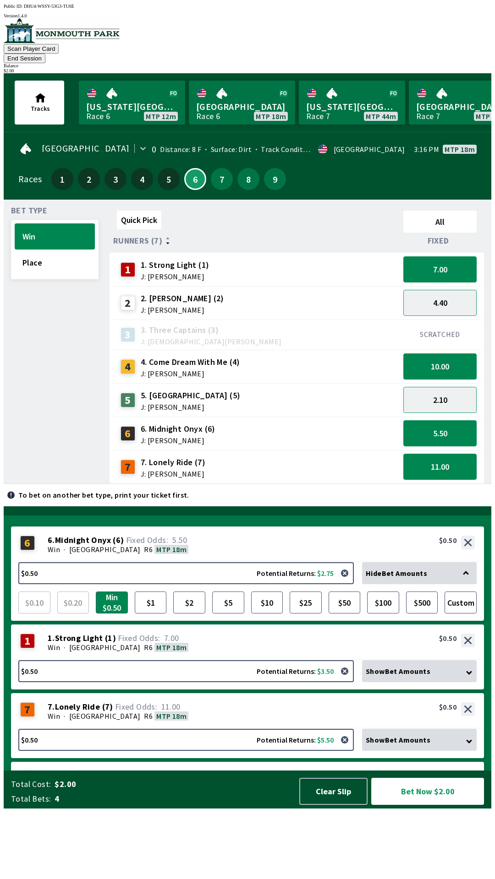
click at [220, 721] on div "Win · [STREET_ADDRESS]" at bounding box center [261, 716] width 427 height 9
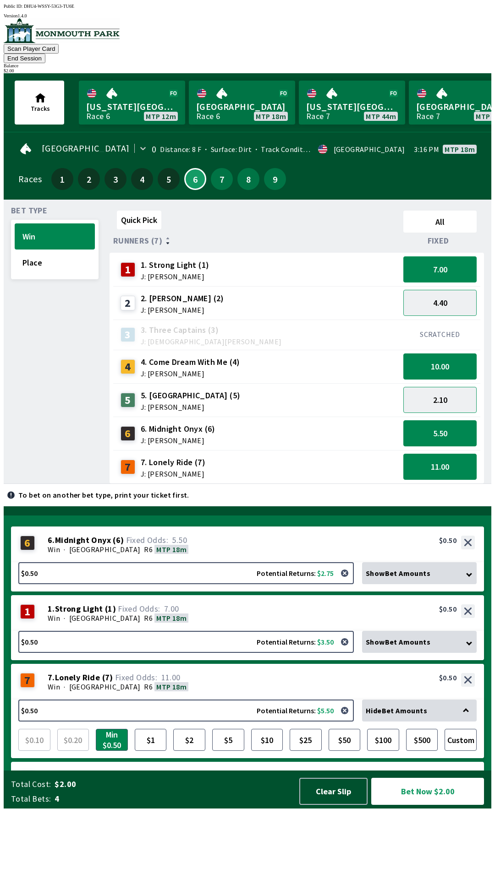
click at [451, 257] on button "7.00" at bounding box center [439, 269] width 73 height 26
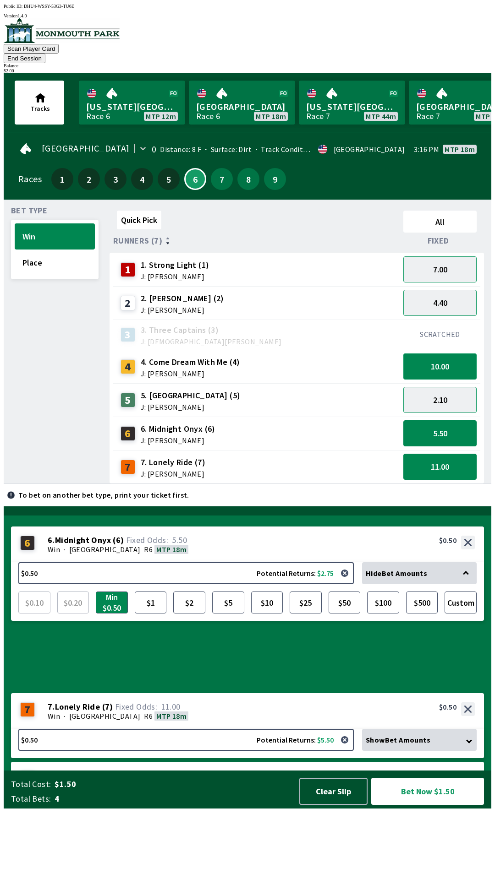
click at [447, 356] on button "10.00" at bounding box center [439, 367] width 73 height 26
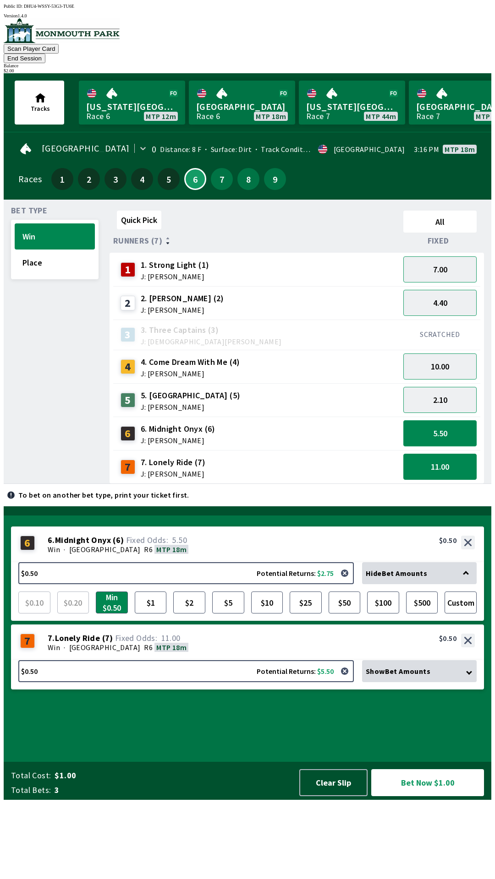
click at [449, 420] on button "5.50" at bounding box center [439, 433] width 73 height 26
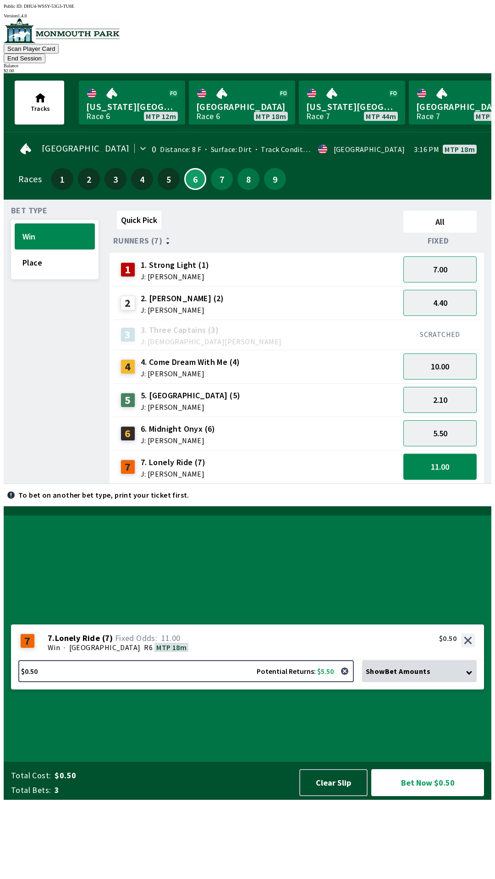
click at [450, 454] on button "11.00" at bounding box center [439, 467] width 73 height 26
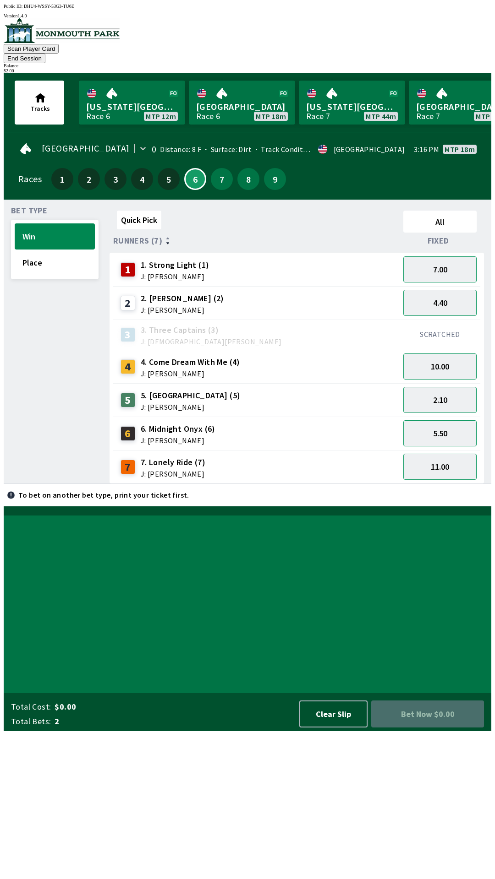
click at [443, 320] on div "SCRATCHED" at bounding box center [439, 335] width 81 height 30
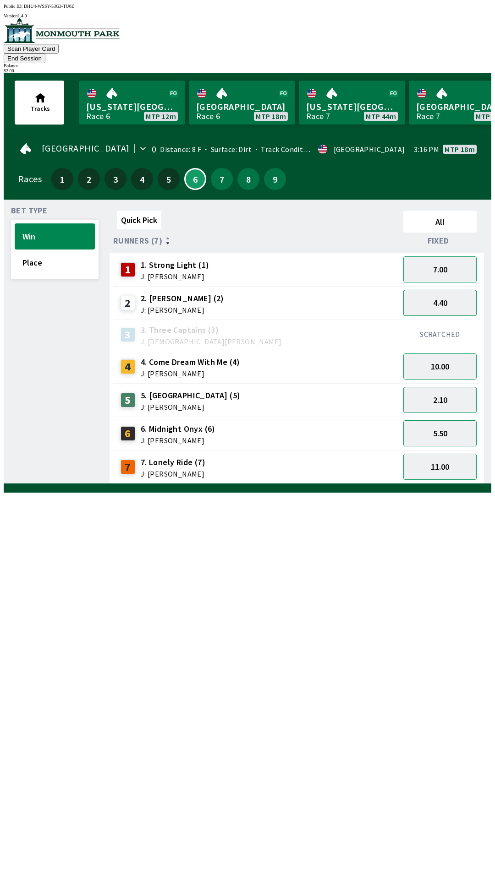
click at [461, 298] on button "4.40" at bounding box center [439, 303] width 73 height 26
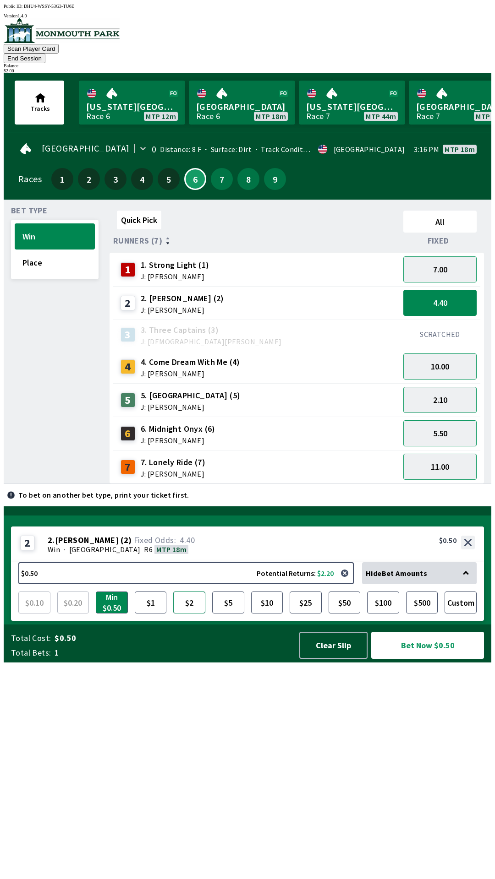
click at [183, 614] on button "$2" at bounding box center [189, 603] width 32 height 22
click at [398, 659] on button "Bet Now $2.00" at bounding box center [427, 645] width 113 height 27
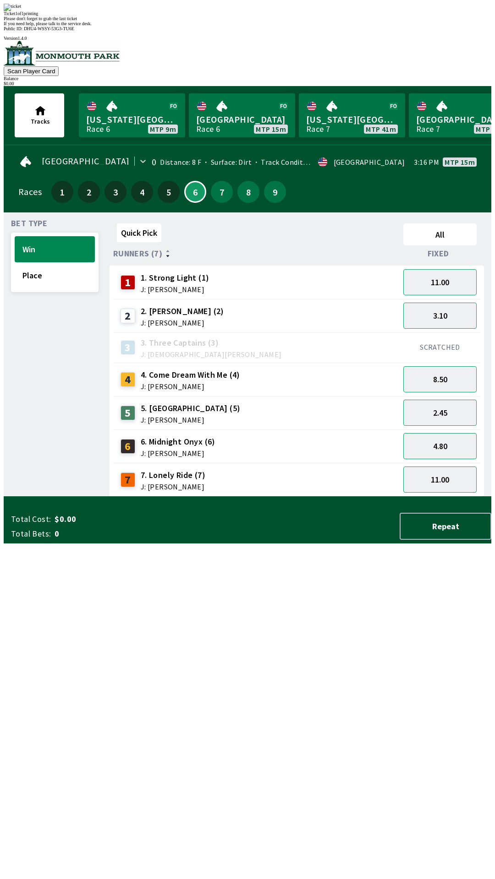
click at [293, 497] on div "Quick Pick All Runners (7) Fixed 1 1. Strong Light (1) J: [PERSON_NAME] 11.00 2…" at bounding box center [300, 358] width 382 height 277
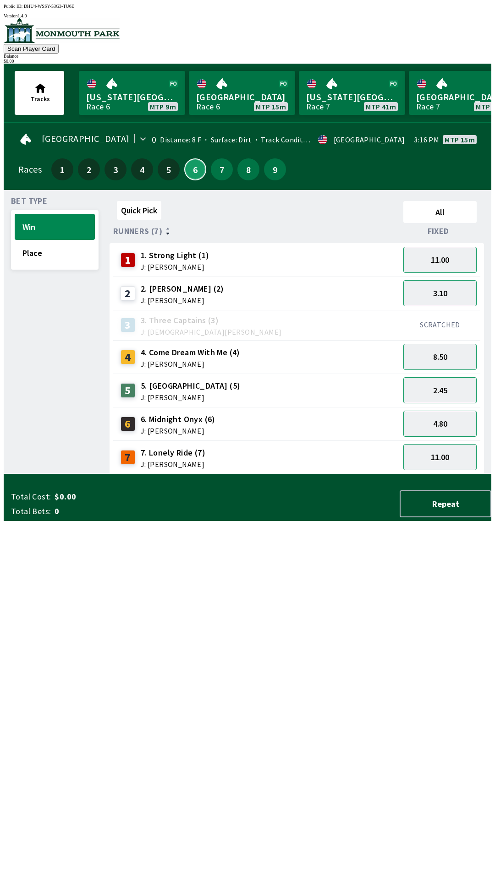
click at [189, 160] on button "6" at bounding box center [195, 169] width 22 height 22
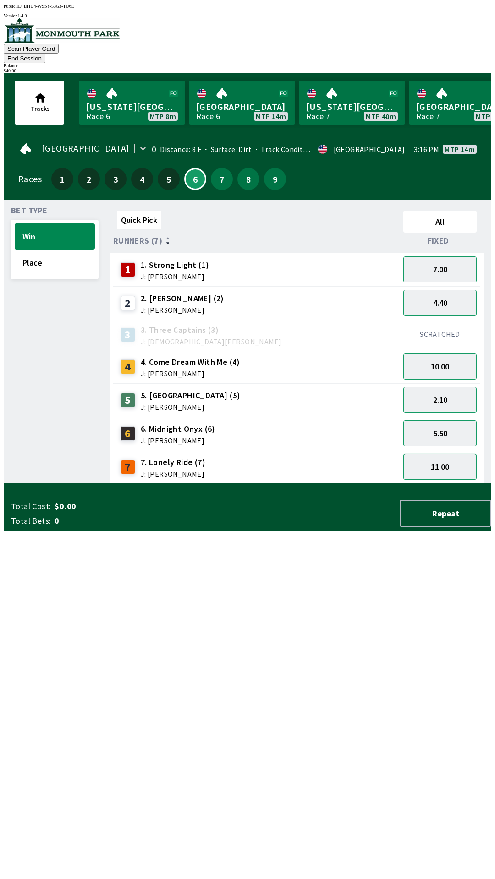
click at [448, 455] on button "11.00" at bounding box center [439, 467] width 73 height 26
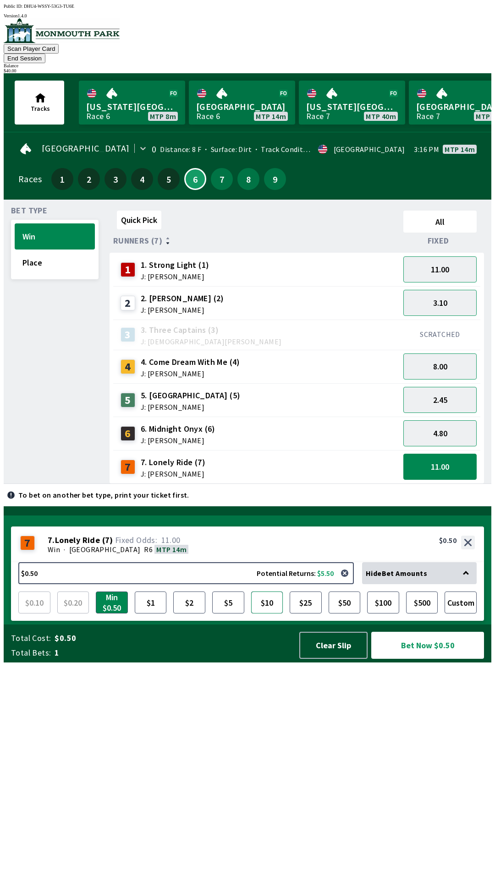
click at [266, 614] on button "$10" at bounding box center [267, 603] width 32 height 22
click at [413, 659] on button "Bet Now $10.00" at bounding box center [427, 645] width 113 height 27
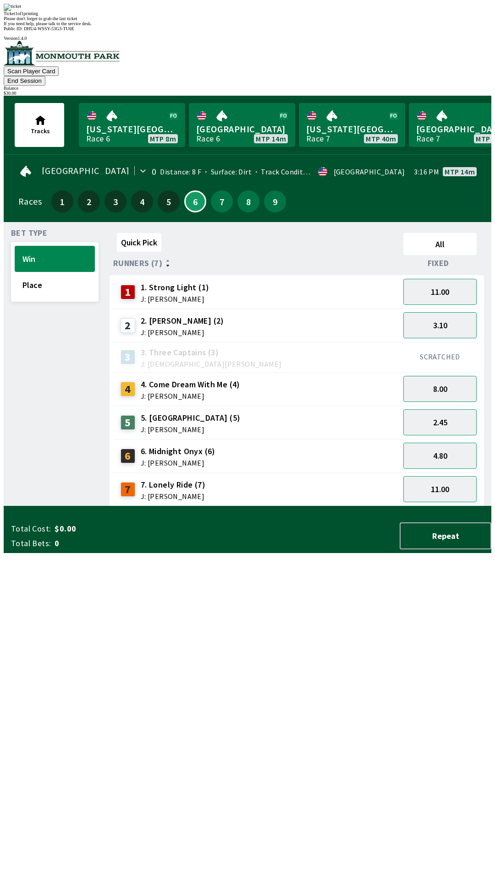
click at [256, 507] on div "Quick Pick All Runners (7) Fixed 1 1. Strong Light (1) J: [PERSON_NAME] 11.00 2…" at bounding box center [300, 367] width 382 height 277
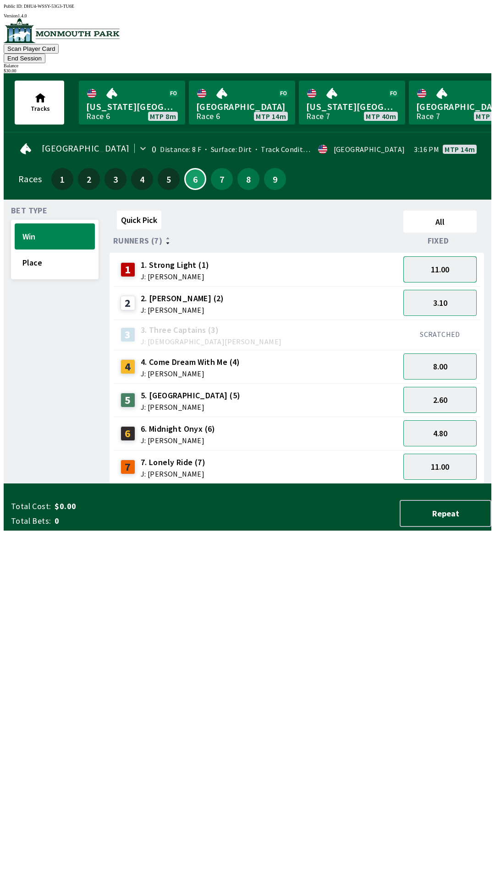
click at [447, 256] on button "11.00" at bounding box center [439, 269] width 73 height 26
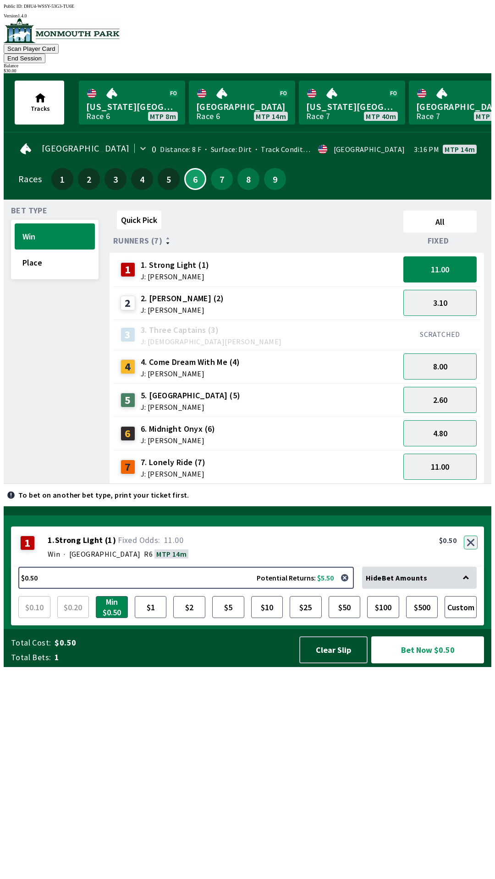
click at [471, 550] on button "button" at bounding box center [471, 543] width 14 height 14
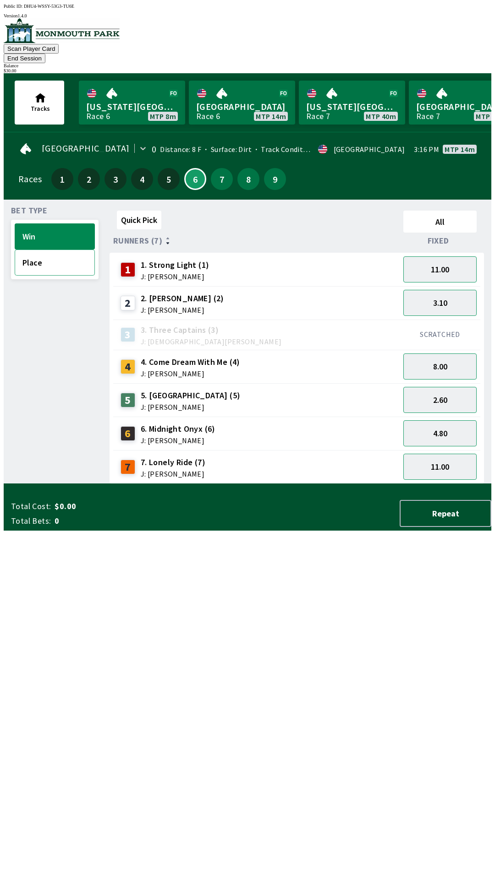
click at [46, 257] on button "Place" at bounding box center [55, 263] width 80 height 26
click at [447, 256] on button "4.40" at bounding box center [439, 269] width 73 height 26
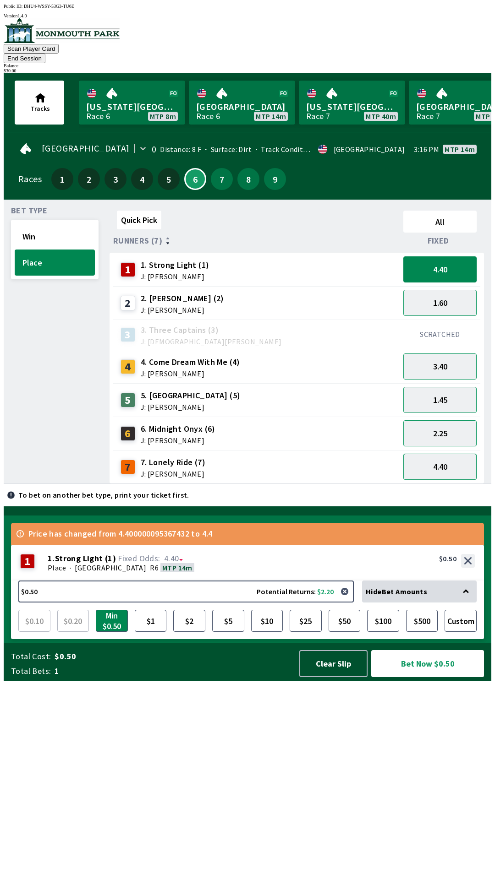
click at [452, 454] on button "4.40" at bounding box center [439, 467] width 73 height 26
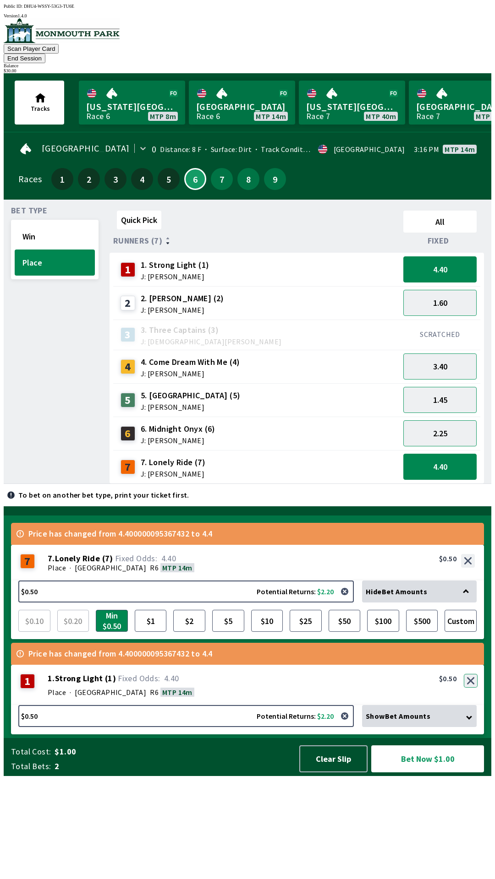
click at [470, 688] on button "button" at bounding box center [471, 681] width 14 height 14
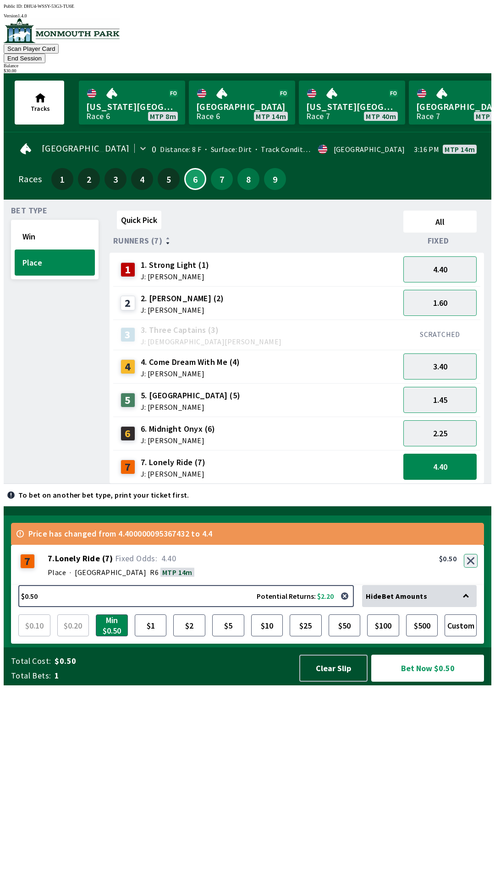
click at [471, 568] on button "button" at bounding box center [471, 561] width 14 height 14
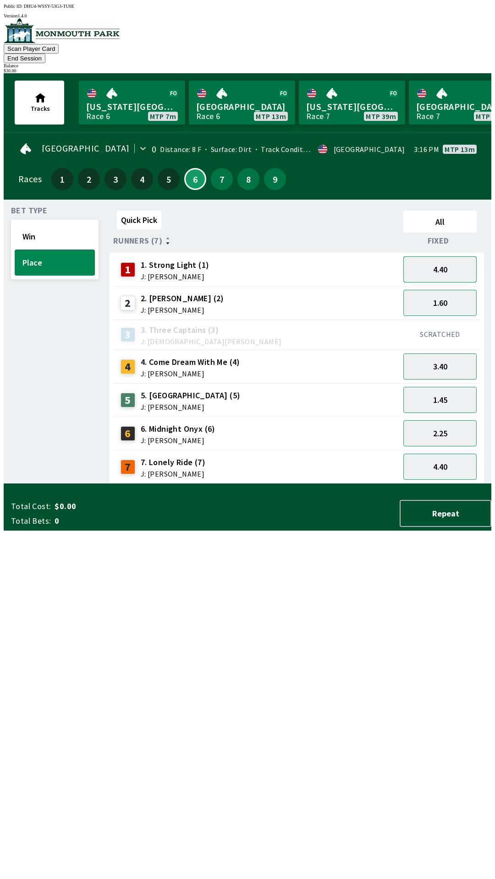
click at [453, 256] on button "4.40" at bounding box center [439, 269] width 73 height 26
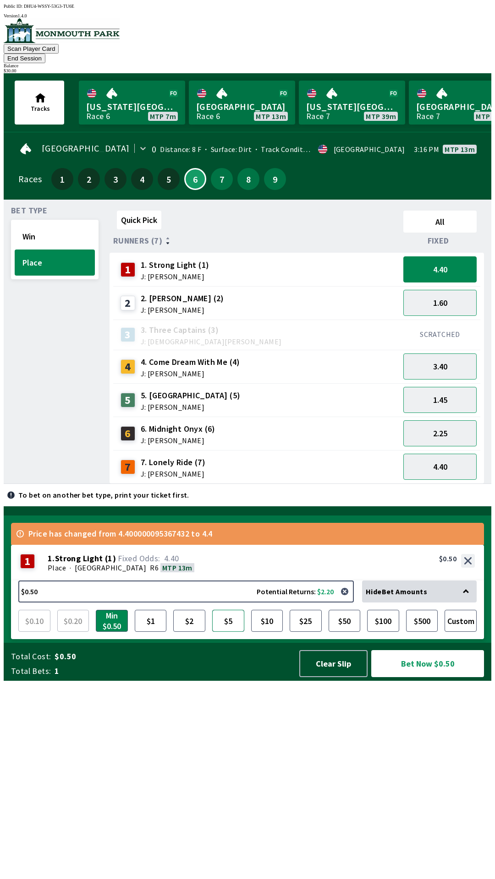
click at [224, 632] on button "$5" at bounding box center [228, 621] width 32 height 22
click at [408, 677] on button "Bet Now $5.00" at bounding box center [427, 663] width 113 height 27
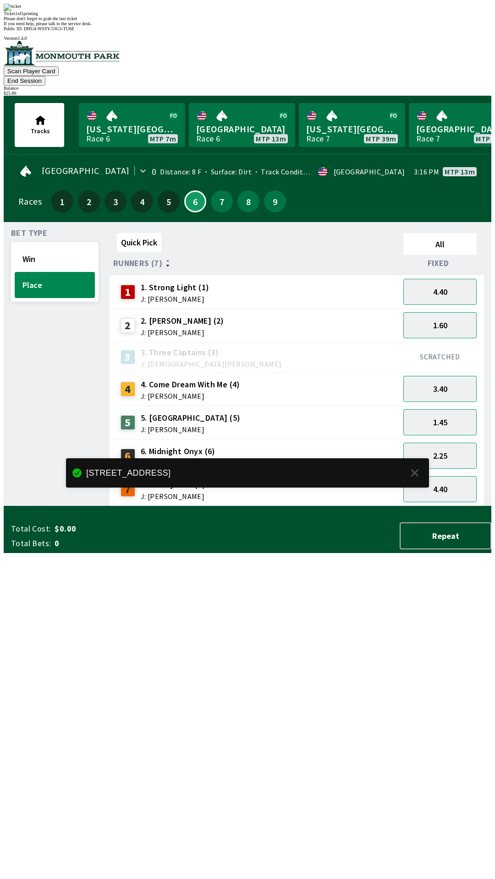
click at [352, 507] on div "Quick Pick All Runners (7) Fixed 1 1. Strong Light (1) J: [PERSON_NAME] 4.40 2 …" at bounding box center [300, 367] width 382 height 277
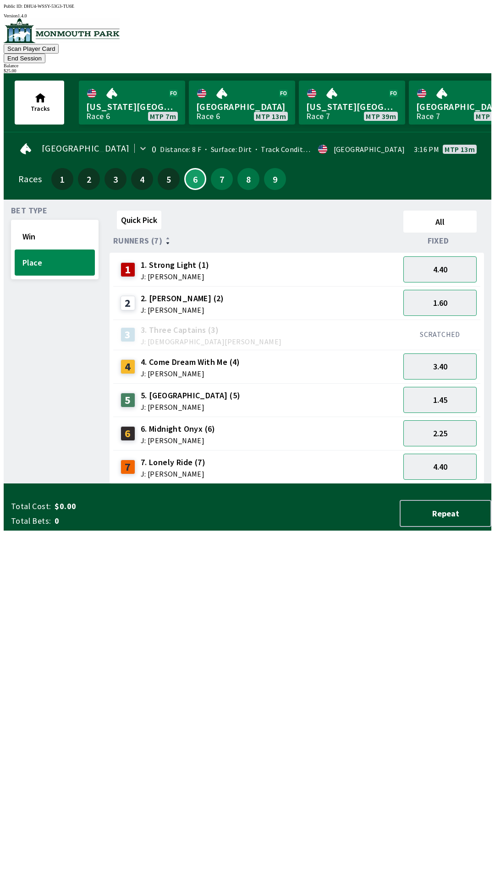
click at [402, 484] on div "Quick Pick All Runners (7) Fixed 1 1. Strong Light (1) J: [PERSON_NAME] 4.40 2 …" at bounding box center [300, 345] width 382 height 277
click at [458, 459] on button "4.40" at bounding box center [439, 467] width 73 height 26
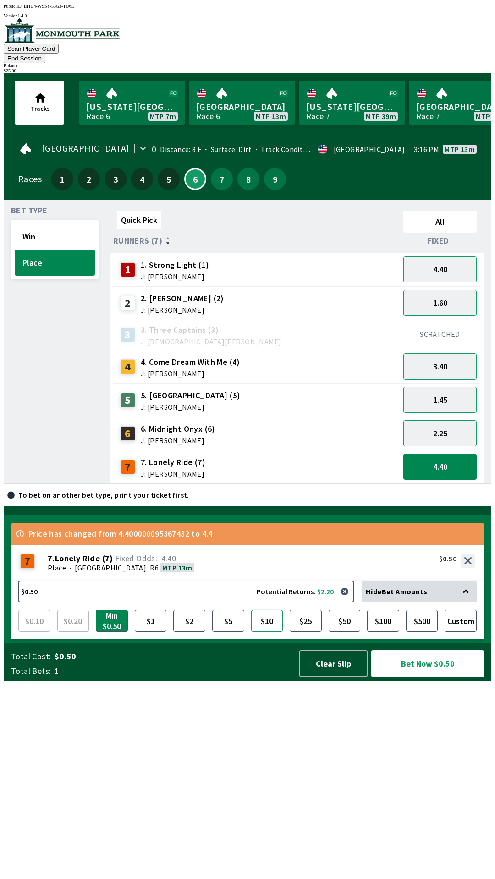
click at [261, 632] on button "$10" at bounding box center [267, 621] width 32 height 22
click at [410, 677] on button "Bet Now $10.00" at bounding box center [427, 663] width 113 height 27
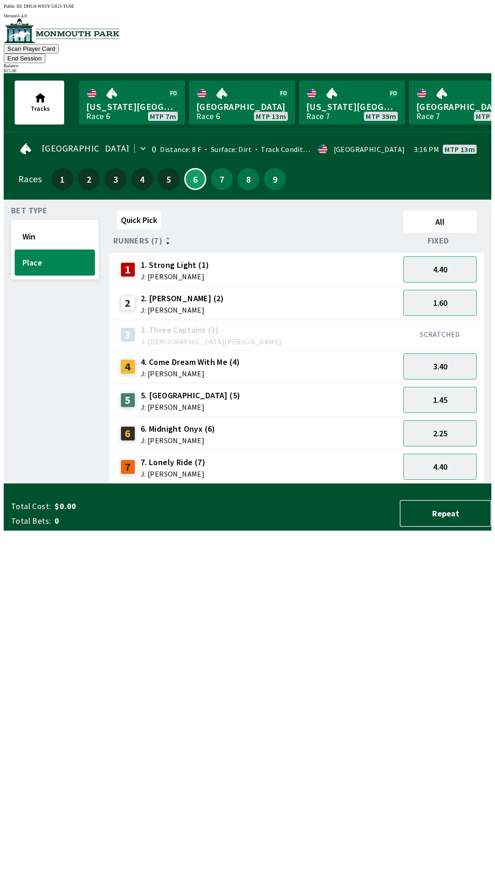
click at [319, 484] on div "Quick Pick All Runners (7) Fixed 1 1. Strong Light (1) J: [PERSON_NAME] 4.40 2 …" at bounding box center [300, 345] width 382 height 277
click at [45, 54] on button "End Session" at bounding box center [25, 59] width 42 height 10
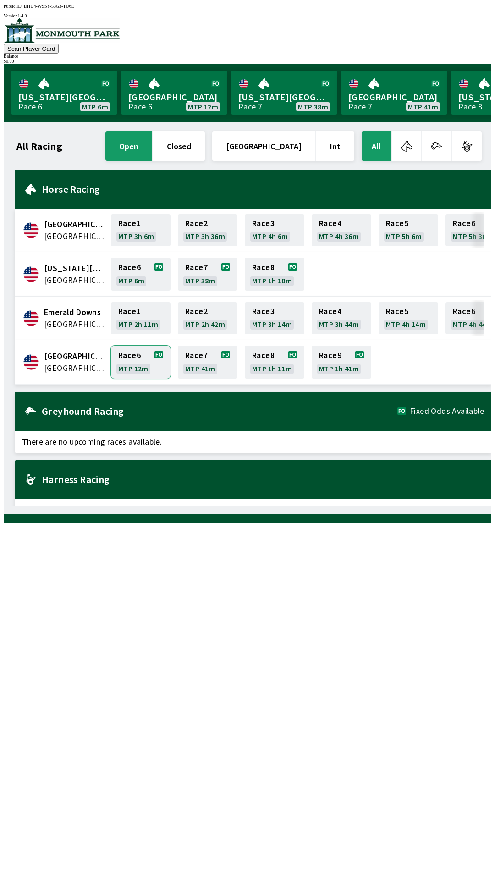
click at [138, 353] on link "Race 6 MTP 12m" at bounding box center [141, 362] width 60 height 33
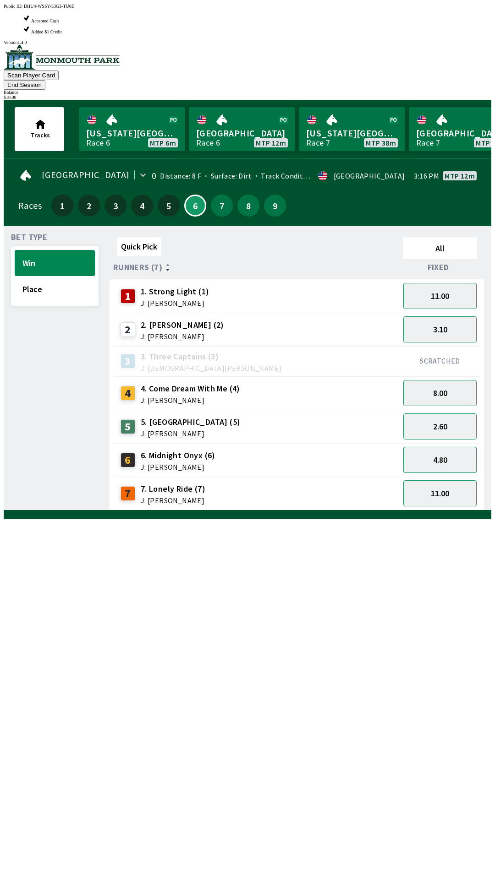
click at [435, 447] on button "4.80" at bounding box center [439, 460] width 73 height 26
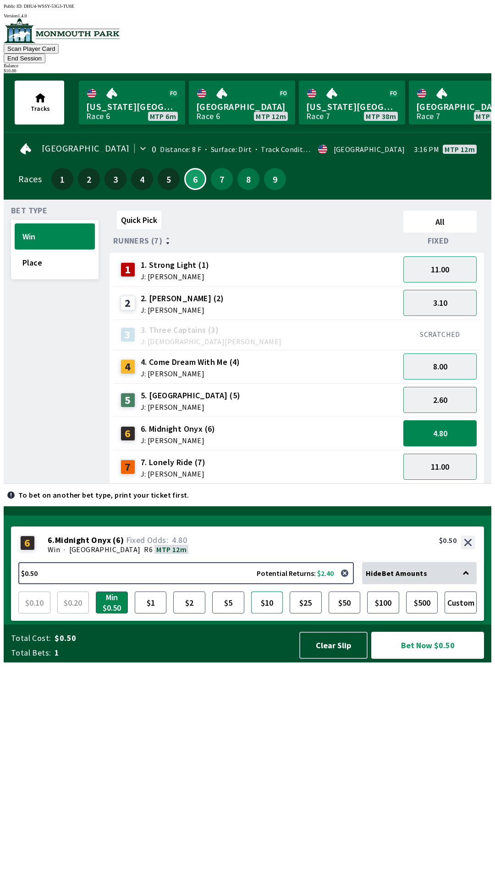
click at [266, 614] on button "$10" at bounding box center [267, 603] width 32 height 22
click at [417, 659] on button "Bet Now $10.00" at bounding box center [427, 645] width 113 height 27
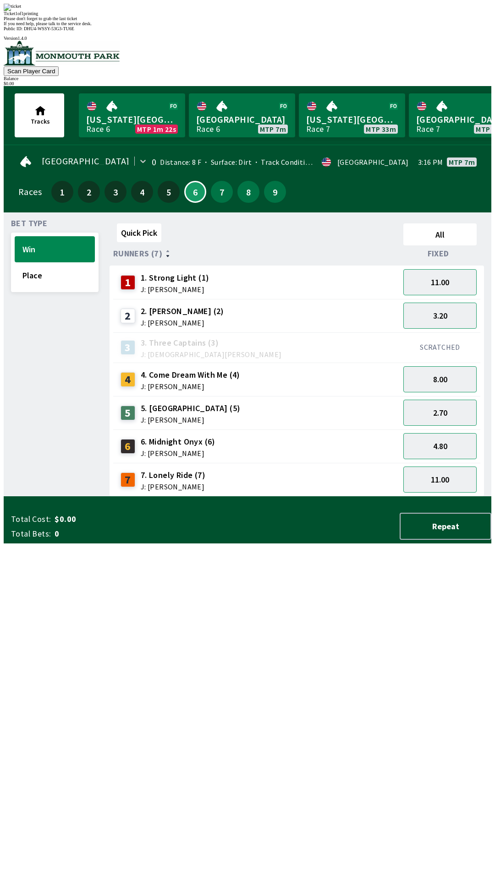
click at [166, 21] on div "Please don't forget to grab the last ticket" at bounding box center [247, 18] width 487 height 5
click at [245, 26] on div "Ticket 1 of 1 printing Please don't forget to grab the last ticket If you need …" at bounding box center [247, 15] width 487 height 22
click at [255, 16] on div "Ticket 1 of 1 printing" at bounding box center [247, 13] width 487 height 5
click at [269, 16] on div "Ticket 1 of 1 printing" at bounding box center [247, 13] width 487 height 5
click at [256, 26] on div "Ticket 1 of 1 printing Please don't forget to grab the last ticket If you need …" at bounding box center [247, 15] width 487 height 22
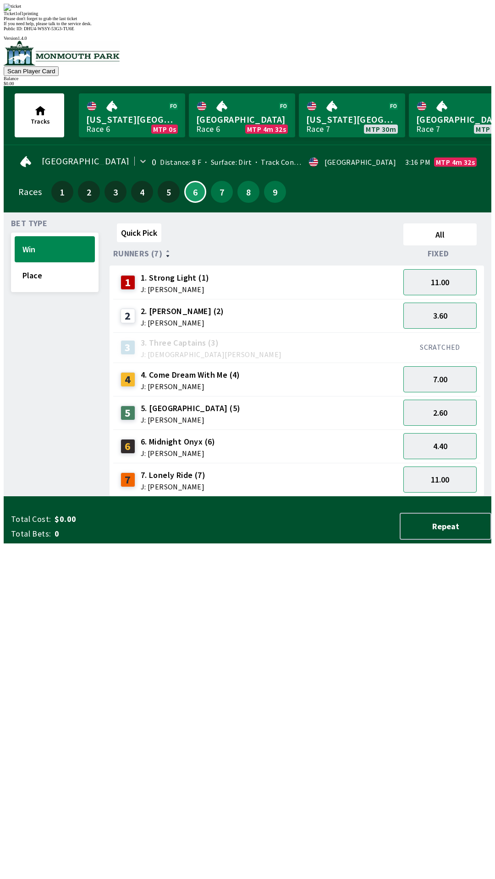
click at [92, 26] on span "If you need help, please talk to the service desk." at bounding box center [48, 23] width 88 height 5
click at [257, 16] on div "Ticket 1 of 1 printing" at bounding box center [247, 13] width 487 height 5
click at [263, 16] on div "Ticket 1 of 1 printing" at bounding box center [247, 13] width 487 height 5
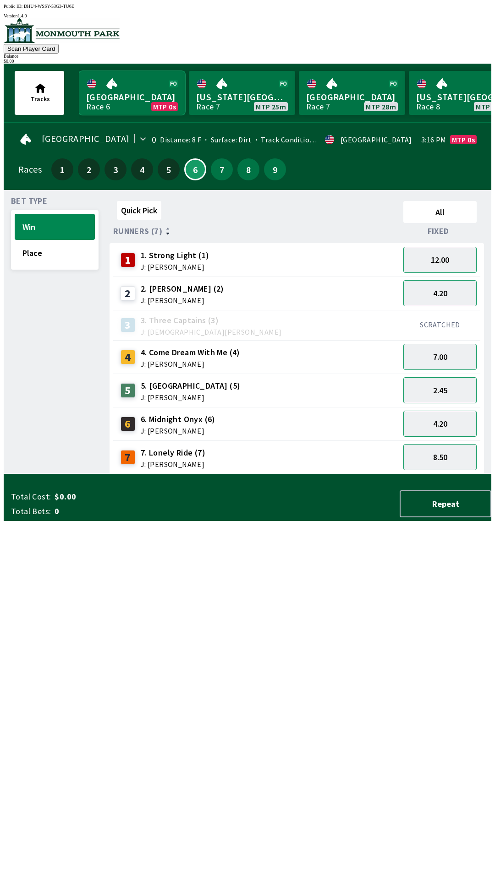
click at [125, 91] on link "Monmouth Park Race 6 MTP 0s" at bounding box center [132, 93] width 106 height 44
click at [134, 87] on link "Monmouth Park Race 6 MTP 0s" at bounding box center [132, 93] width 106 height 44
click at [159, 394] on span "J: [PERSON_NAME]" at bounding box center [191, 397] width 100 height 7
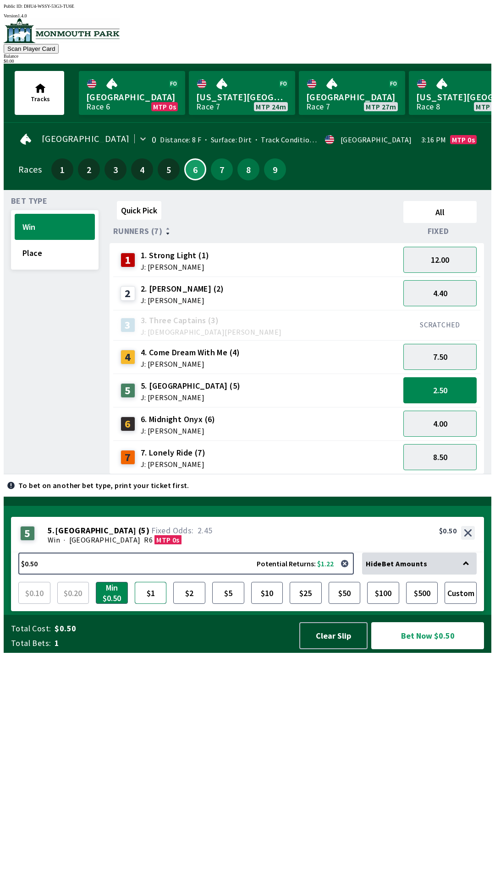
click at [152, 604] on button "$1" at bounding box center [151, 593] width 32 height 22
click at [188, 604] on button "$2" at bounding box center [189, 593] width 32 height 22
click at [459, 249] on button "12.00" at bounding box center [439, 260] width 73 height 26
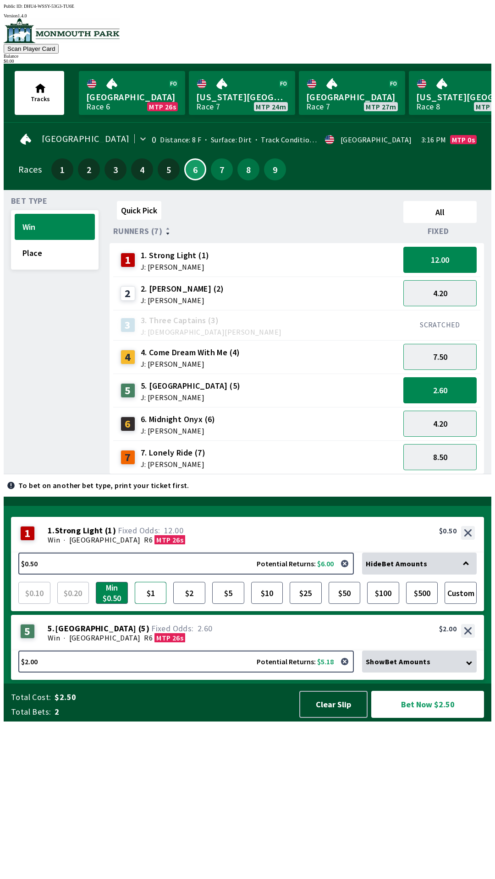
click at [151, 604] on button "$1" at bounding box center [151, 593] width 32 height 22
click at [411, 718] on button "Bet Now $3.00" at bounding box center [427, 704] width 113 height 27
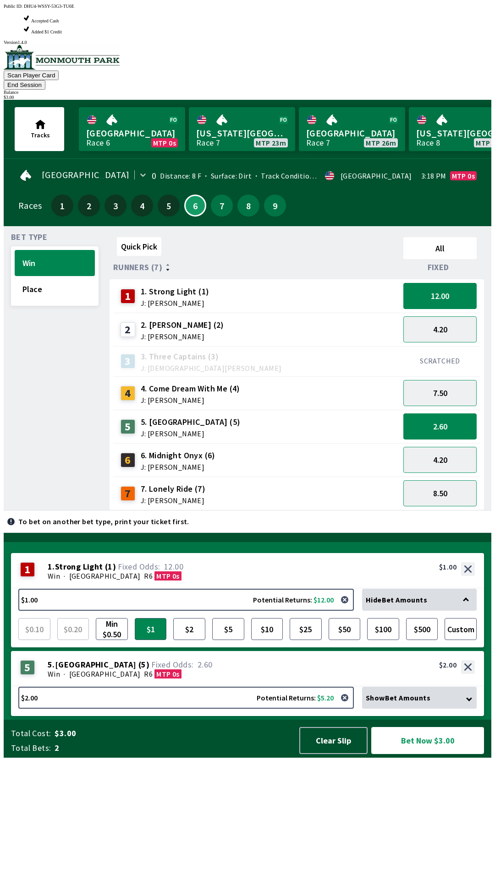
click at [439, 754] on button "Bet Now $3.00" at bounding box center [427, 740] width 113 height 27
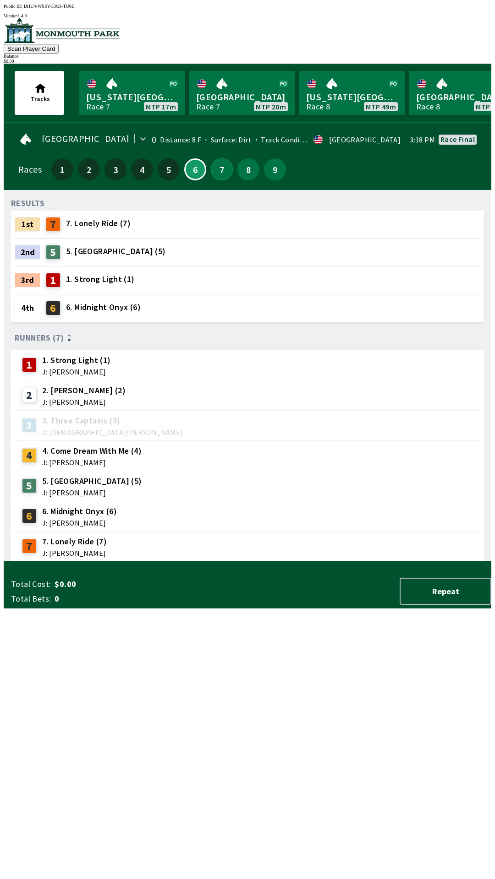
click at [217, 174] on button "7" at bounding box center [222, 169] width 22 height 22
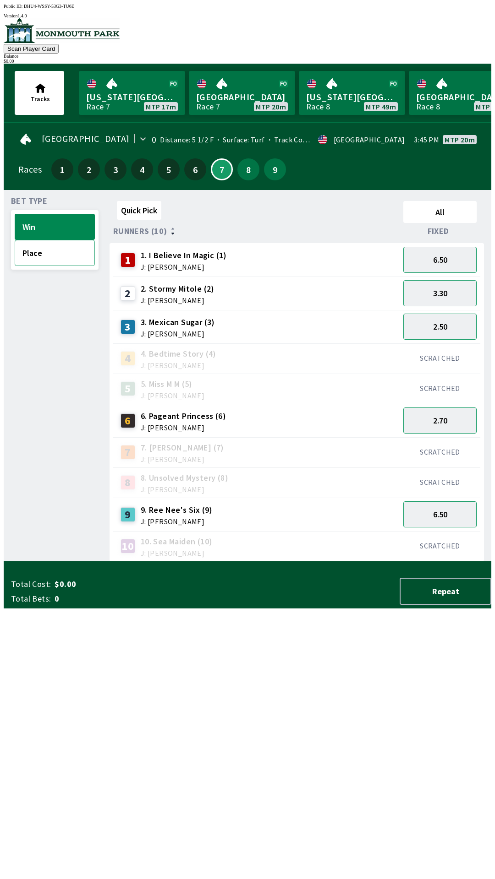
click at [24, 250] on button "Place" at bounding box center [55, 253] width 80 height 26
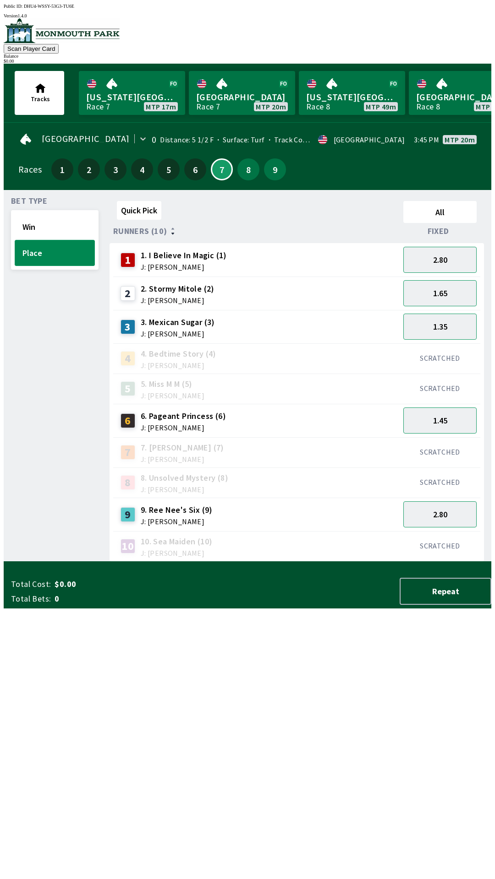
click at [39, 250] on button "Place" at bounding box center [55, 253] width 80 height 26
click at [29, 248] on button "Place" at bounding box center [55, 253] width 80 height 26
click at [36, 253] on button "Place" at bounding box center [55, 253] width 80 height 26
click at [18, 222] on button "Win" at bounding box center [55, 227] width 80 height 26
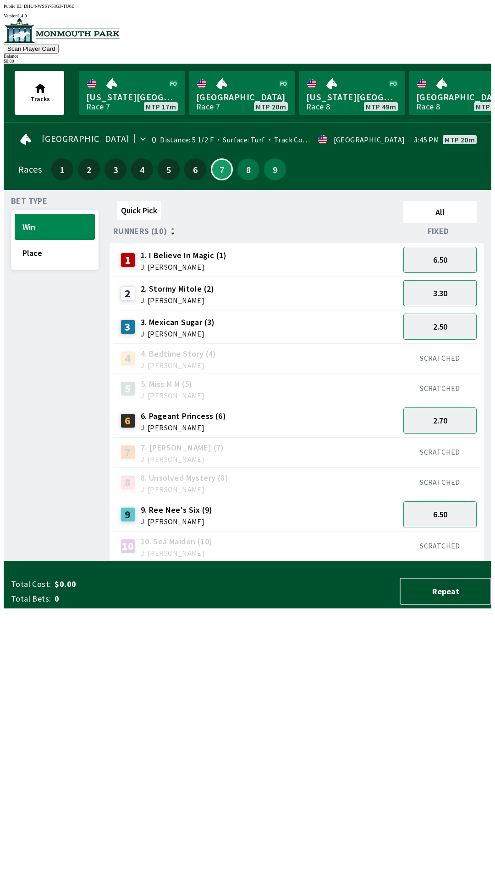
click at [444, 298] on button "3.30" at bounding box center [439, 293] width 73 height 26
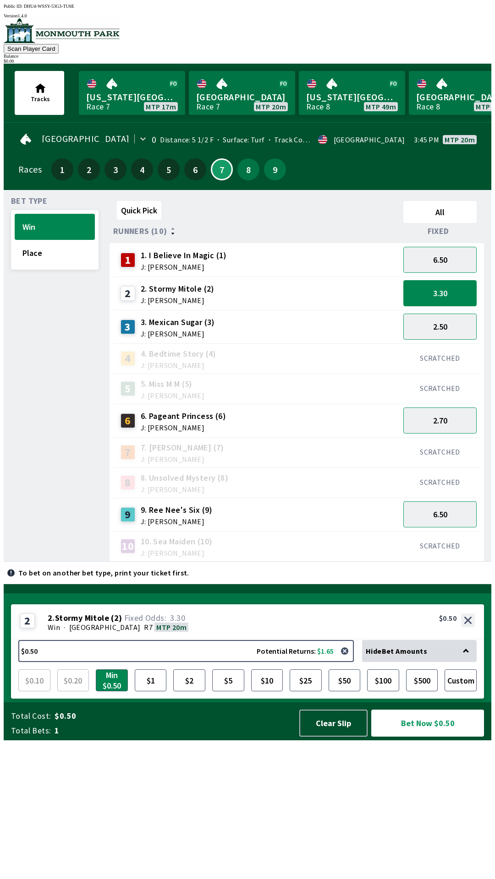
click at [4, 321] on div "Bet Type Win Place Quick Pick All Runners (10) Fixed 1 1. I Believe In Magic (1…" at bounding box center [247, 376] width 487 height 372
click at [232, 692] on button "$5" at bounding box center [228, 681] width 32 height 22
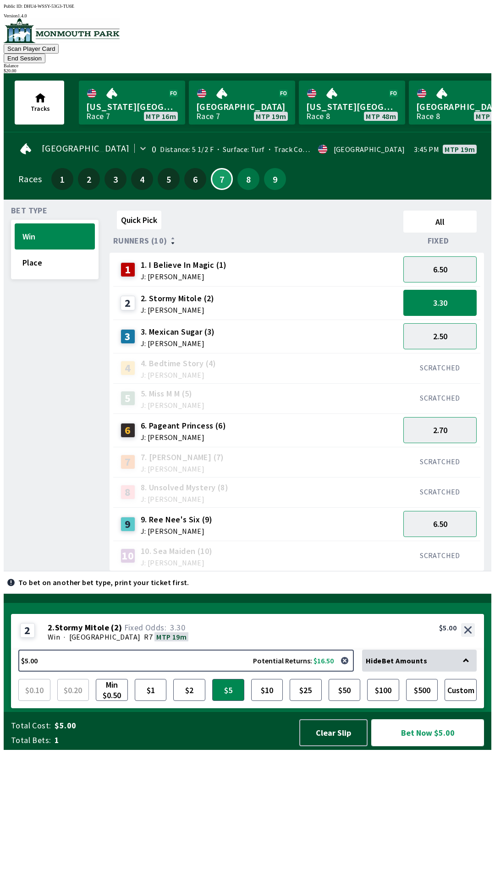
click at [415, 747] on button "Bet Now $5.00" at bounding box center [427, 733] width 113 height 27
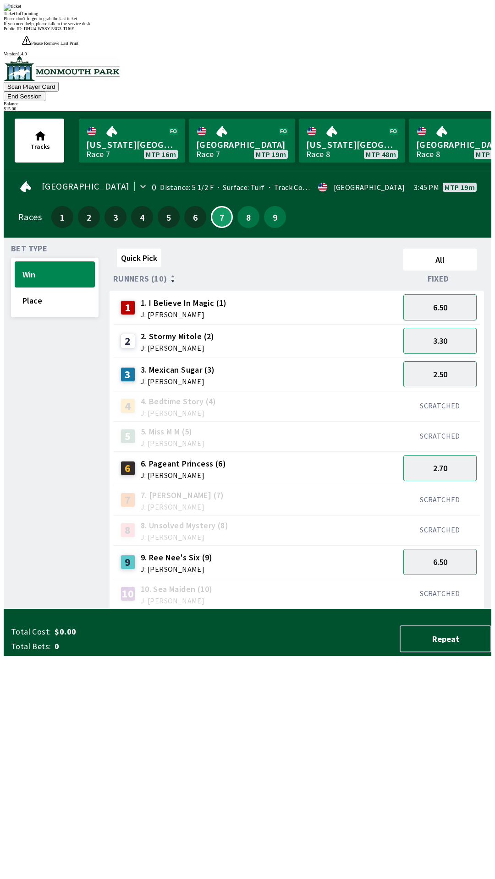
click at [241, 610] on div "Quick Pick All Runners (10) Fixed 1 1. I Believe In Magic (1) J: [PERSON_NAME] …" at bounding box center [300, 427] width 382 height 365
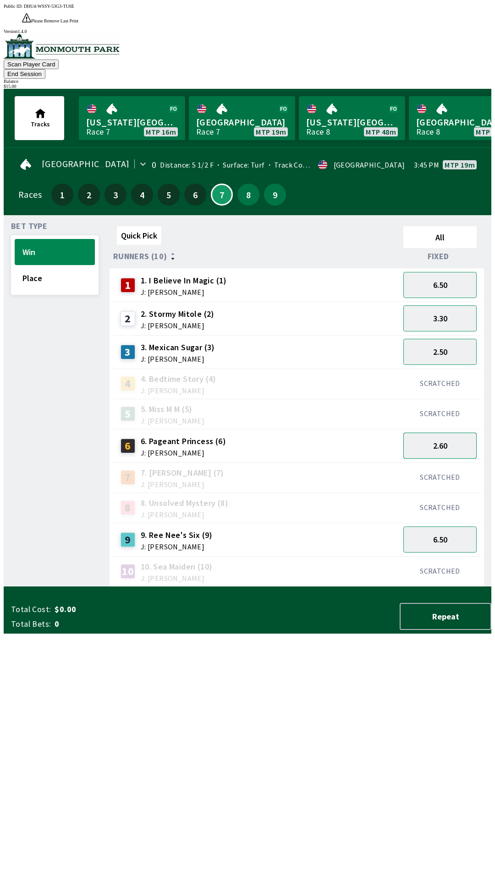
click at [450, 433] on button "2.60" at bounding box center [439, 446] width 73 height 26
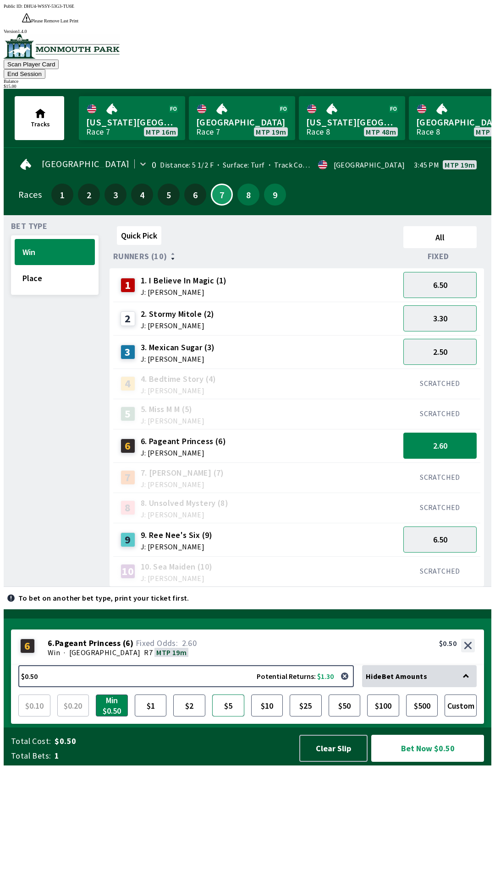
click at [231, 717] on button "$5" at bounding box center [228, 706] width 32 height 22
click at [405, 762] on button "Bet Now $5.00" at bounding box center [427, 748] width 113 height 27
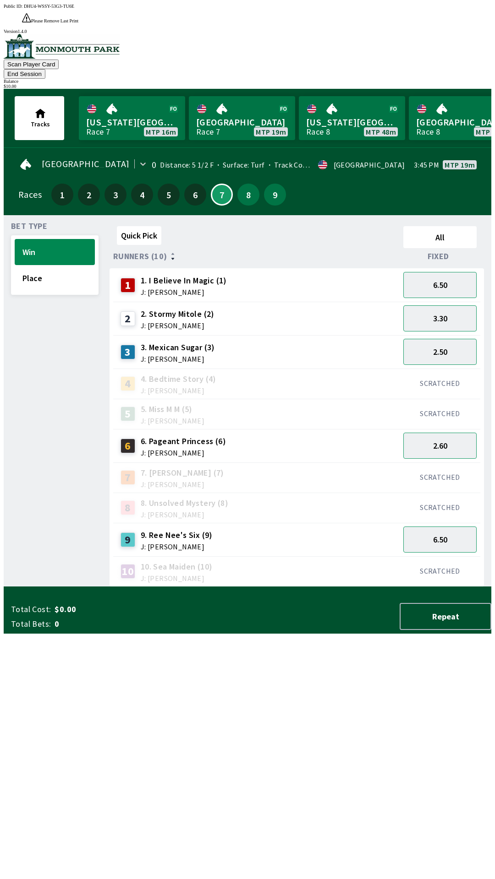
click at [375, 587] on div "Quick Pick All Runners (10) Fixed 1 1. I Believe In Magic (1) J: [PERSON_NAME] …" at bounding box center [300, 405] width 382 height 365
click at [248, 184] on button "8" at bounding box center [248, 195] width 22 height 22
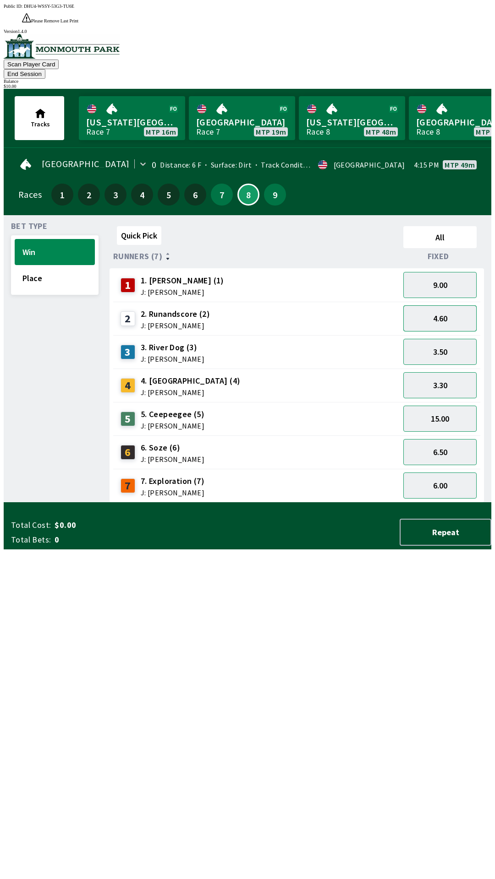
click at [443, 305] on button "4.60" at bounding box center [439, 318] width 73 height 26
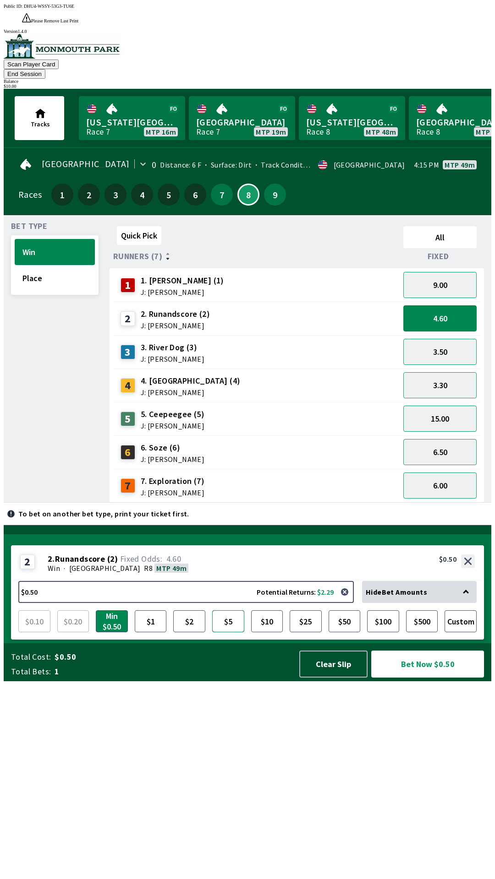
click at [219, 633] on button "$5" at bounding box center [228, 622] width 32 height 22
click at [453, 305] on button "4.60" at bounding box center [439, 318] width 73 height 26
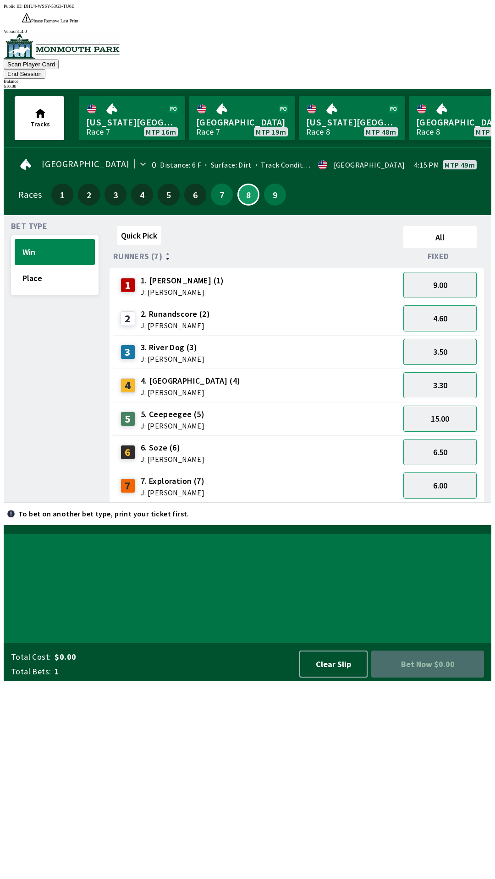
click at [457, 339] on button "3.50" at bounding box center [439, 352] width 73 height 26
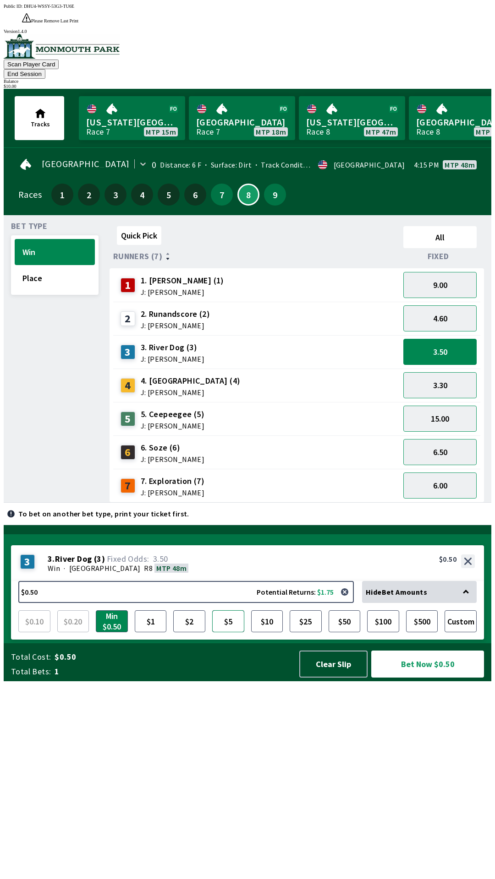
click at [231, 633] on button "$5" at bounding box center [228, 622] width 32 height 22
click at [416, 678] on button "Bet Now $5.00" at bounding box center [427, 664] width 113 height 27
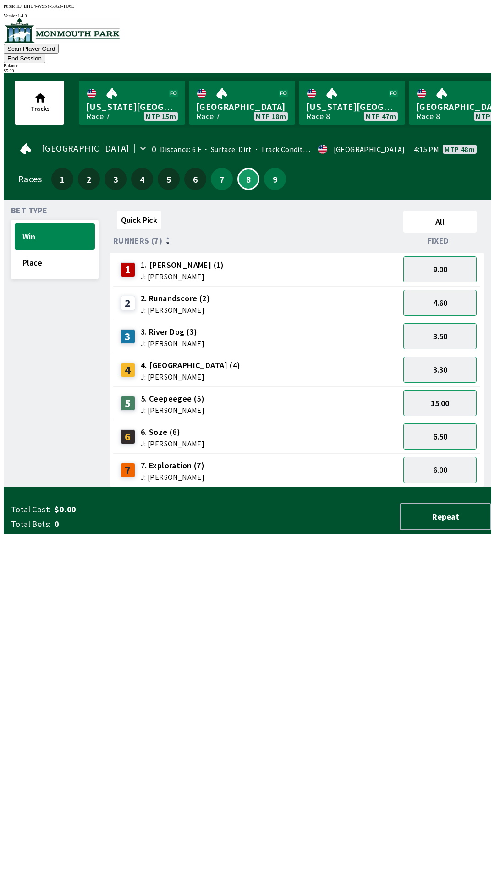
click at [409, 487] on div "Quick Pick All Runners (7) Fixed 1 1. [PERSON_NAME] (1) J: [PERSON_NAME] 9.00 2…" at bounding box center [300, 347] width 382 height 280
click at [450, 295] on button "4.60" at bounding box center [439, 303] width 73 height 26
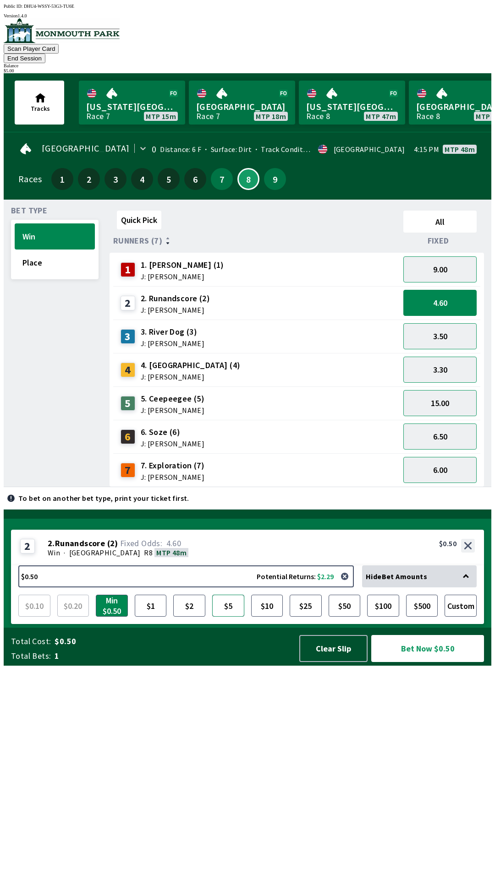
click at [231, 617] on button "$5" at bounding box center [228, 606] width 32 height 22
click at [449, 357] on button "3.30" at bounding box center [439, 370] width 73 height 26
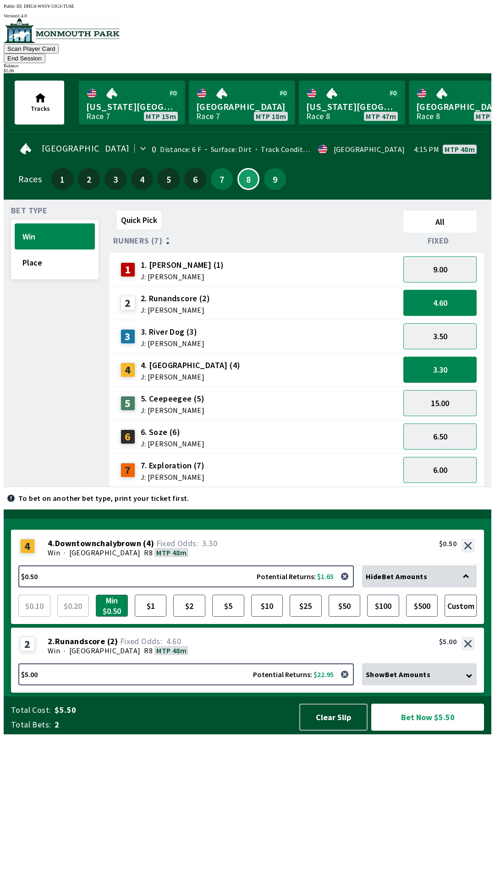
click at [456, 295] on button "4.60" at bounding box center [439, 303] width 73 height 26
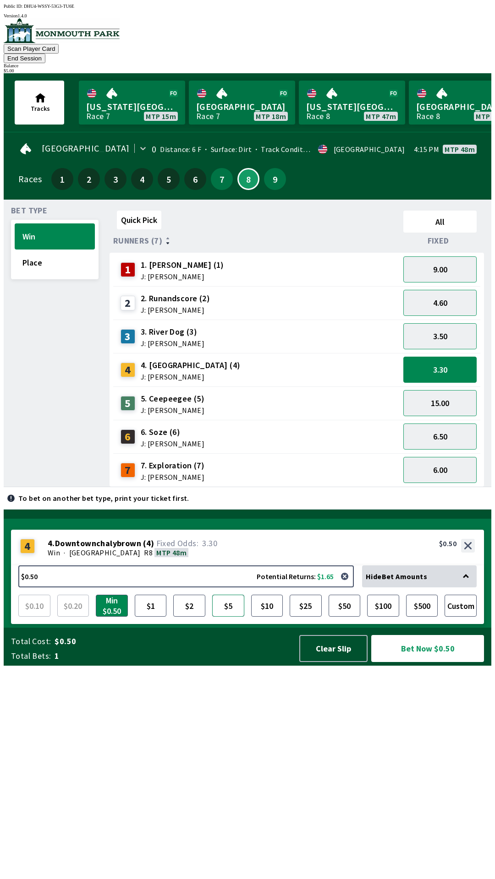
click at [231, 617] on button "$5" at bounding box center [228, 606] width 32 height 22
click at [406, 662] on button "Bet Now $5.00" at bounding box center [427, 648] width 113 height 27
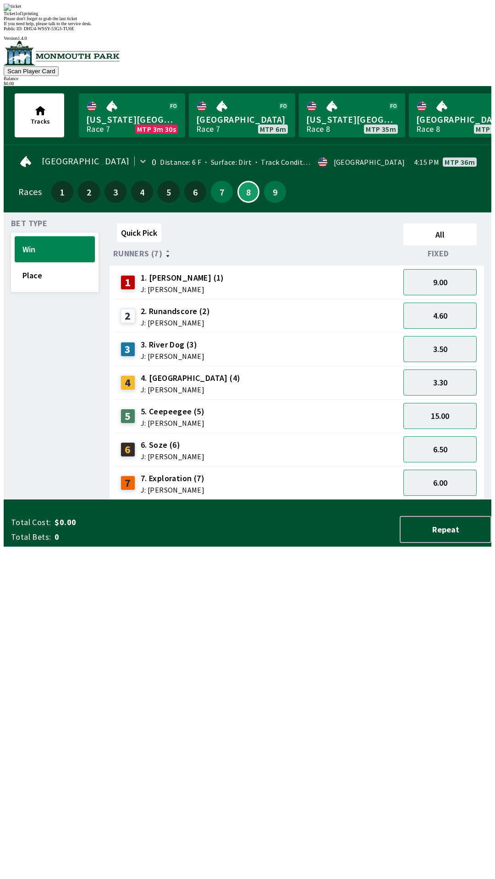
click at [292, 500] on div "Quick Pick All Runners (7) Fixed 1 1. [PERSON_NAME] (1) J: [PERSON_NAME] 9.00 2…" at bounding box center [300, 360] width 382 height 280
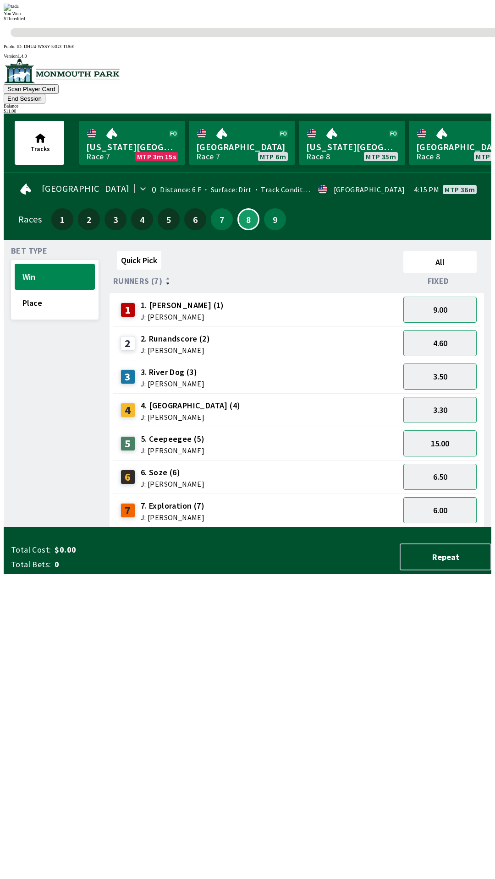
click at [215, 528] on div "Quick Pick All Runners (7) Fixed 1 1. [PERSON_NAME] (1) J: [PERSON_NAME] 9.00 2…" at bounding box center [300, 387] width 382 height 280
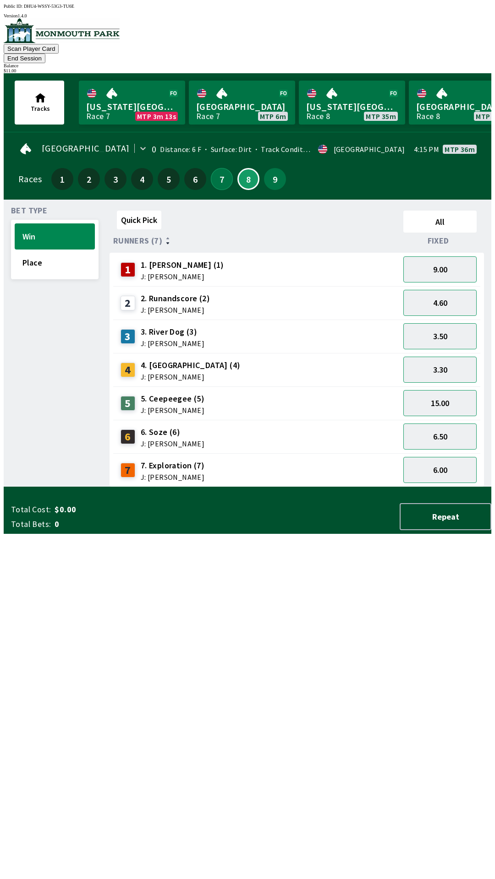
click at [215, 173] on button "7" at bounding box center [222, 179] width 22 height 22
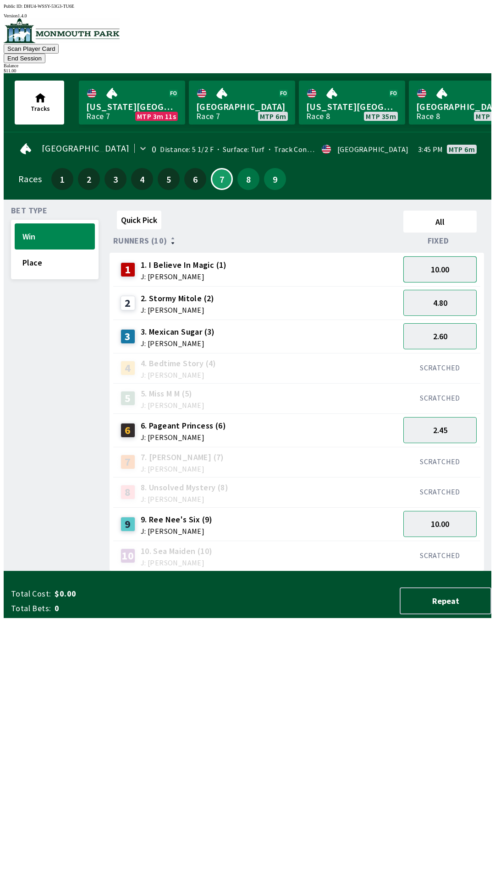
click at [429, 256] on button "10.00" at bounding box center [439, 269] width 73 height 26
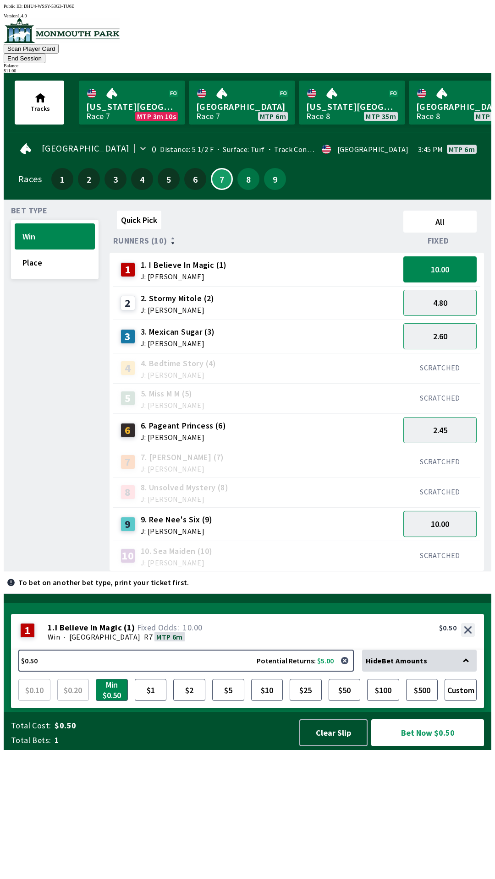
click at [432, 511] on button "10.00" at bounding box center [439, 524] width 73 height 26
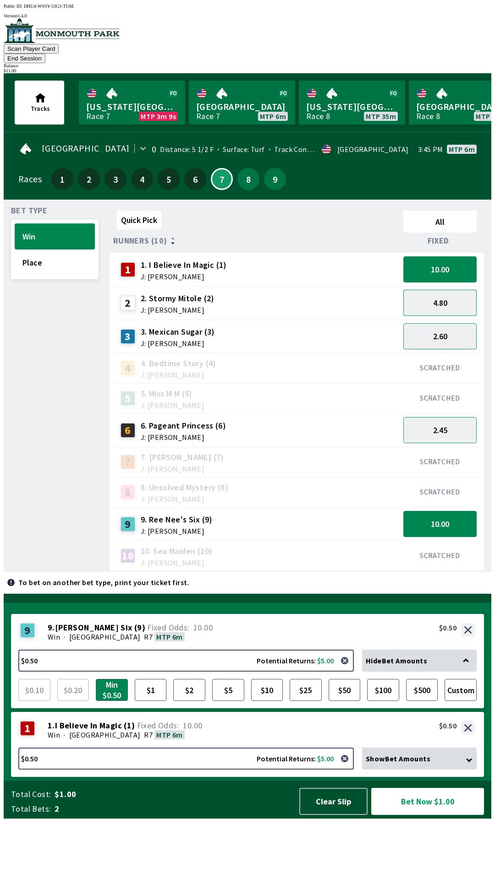
click at [428, 290] on button "4.80" at bounding box center [439, 303] width 73 height 26
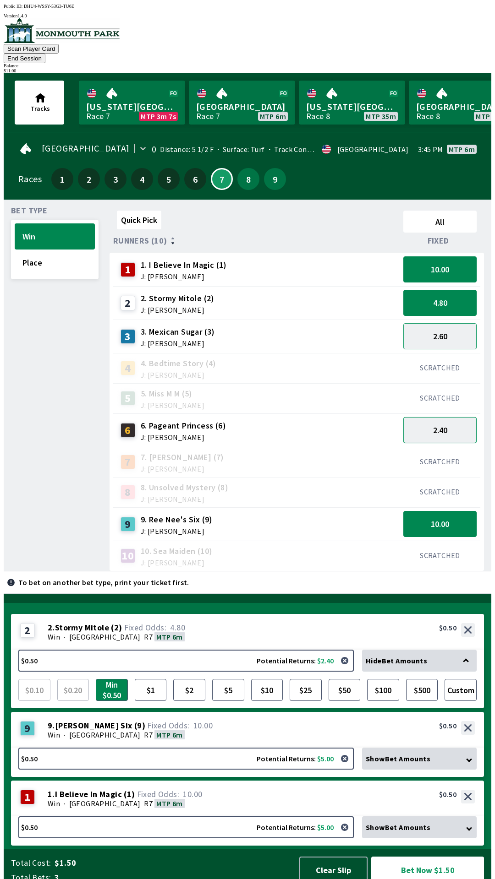
click at [429, 417] on button "2.40" at bounding box center [439, 430] width 73 height 26
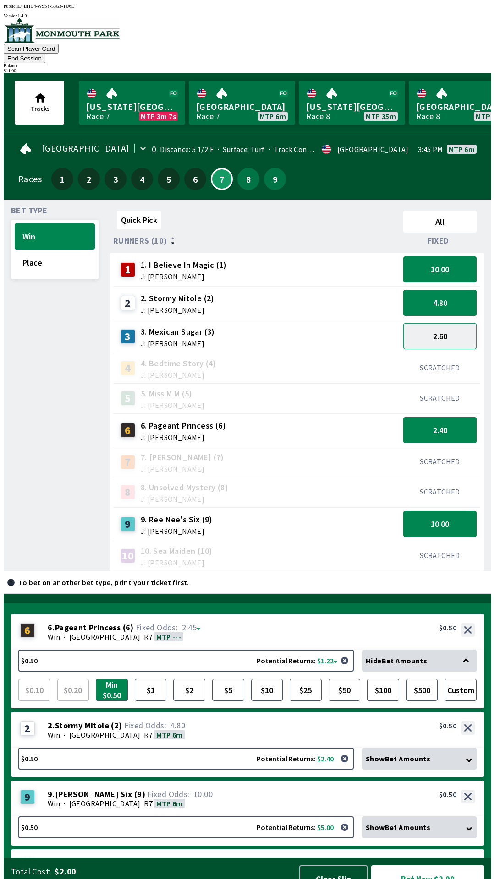
click at [427, 323] on button "2.60" at bounding box center [439, 336] width 73 height 26
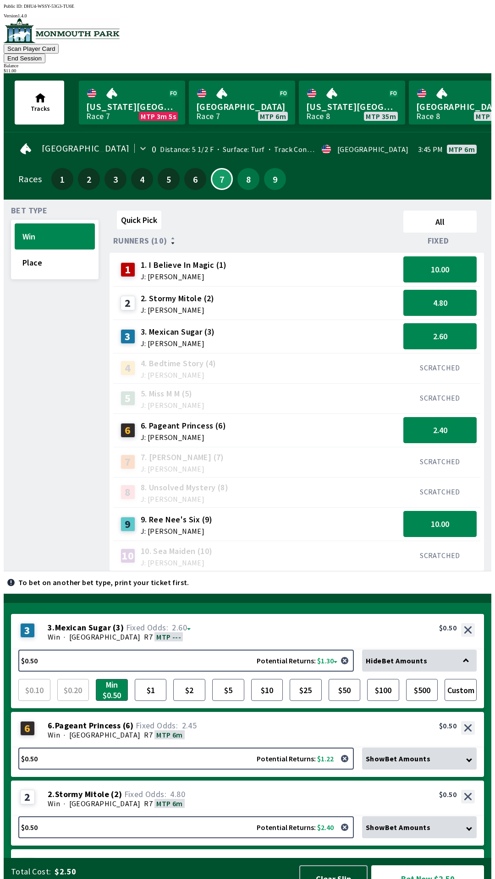
click at [209, 614] on div "3 3 . Mexican Sugar ( 3 ) Win · [GEOGRAPHIC_DATA] MTP --- 3. Mexican Sugar (3) …" at bounding box center [247, 632] width 473 height 36
click at [194, 748] on button "$0.50 Potential Returns: $1.22" at bounding box center [185, 759] width 335 height 22
click at [183, 683] on button "$2" at bounding box center [189, 690] width 32 height 22
click at [181, 679] on button "$2" at bounding box center [189, 690] width 32 height 22
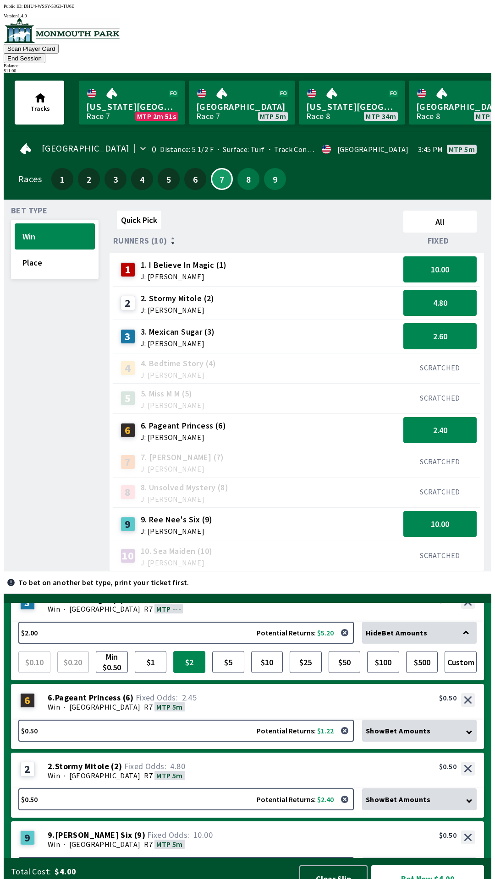
scroll to position [27, 0]
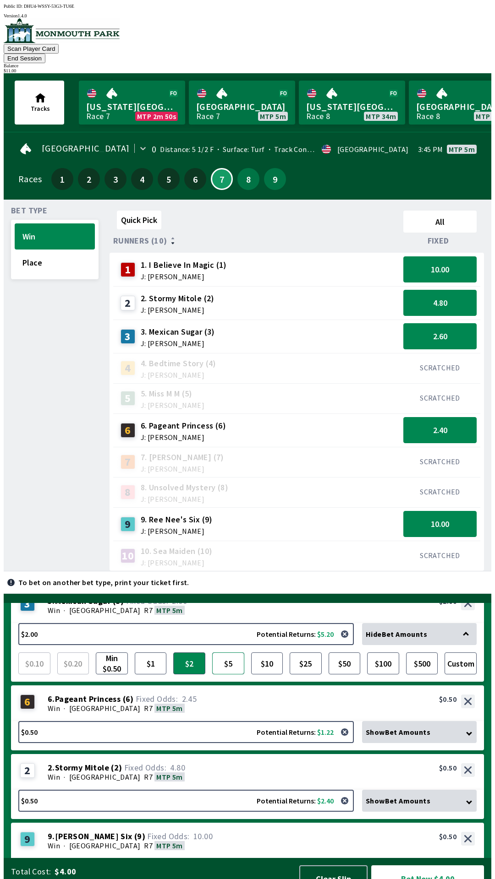
click at [235, 654] on button "$5" at bounding box center [228, 664] width 32 height 22
click at [222, 704] on div "Win · [GEOGRAPHIC_DATA] MTP 5m" at bounding box center [261, 708] width 427 height 9
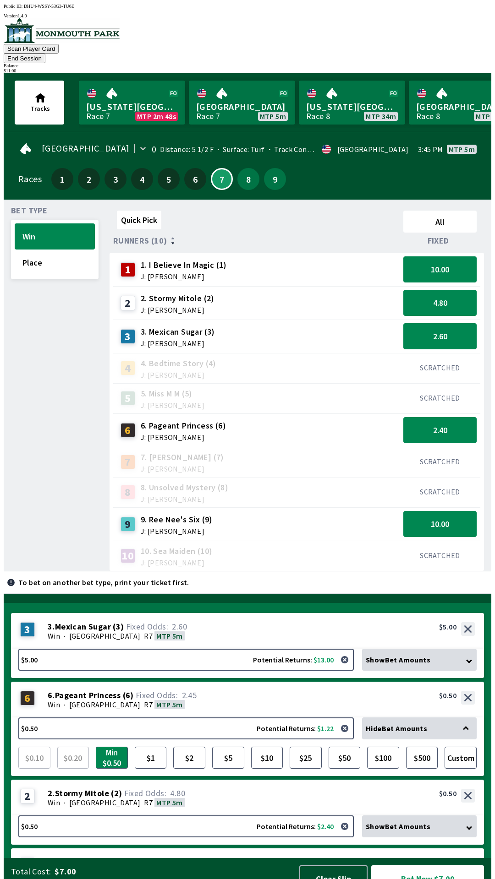
scroll to position [0, 0]
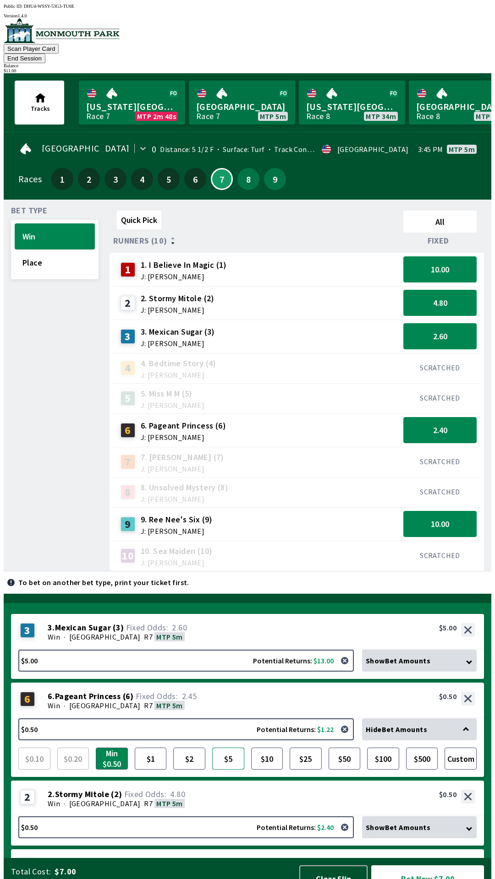
click at [228, 748] on button "$5" at bounding box center [228, 759] width 32 height 22
click at [228, 799] on div "Win · [GEOGRAPHIC_DATA] MTP 5m" at bounding box center [261, 803] width 427 height 9
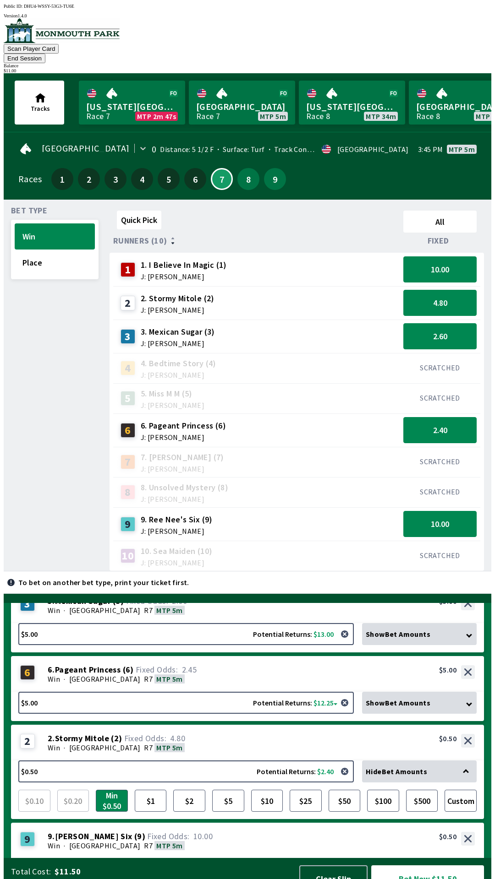
scroll to position [34, 0]
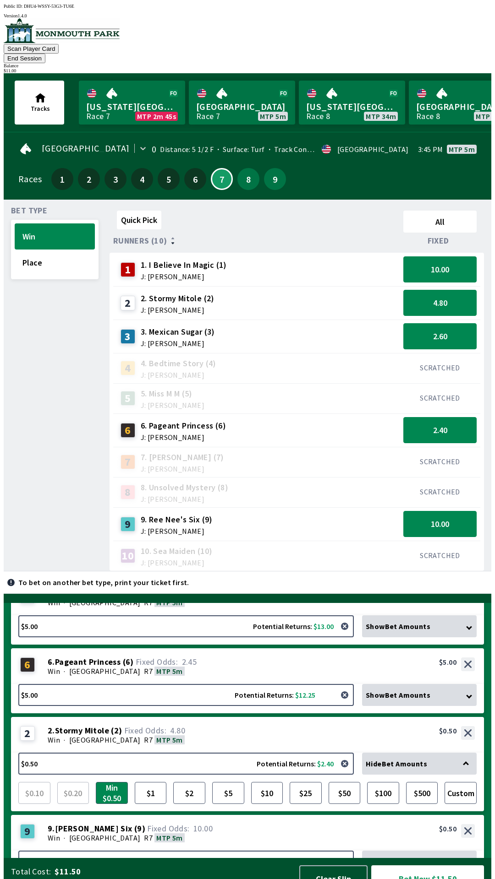
click at [345, 686] on button "button" at bounding box center [344, 695] width 18 height 18
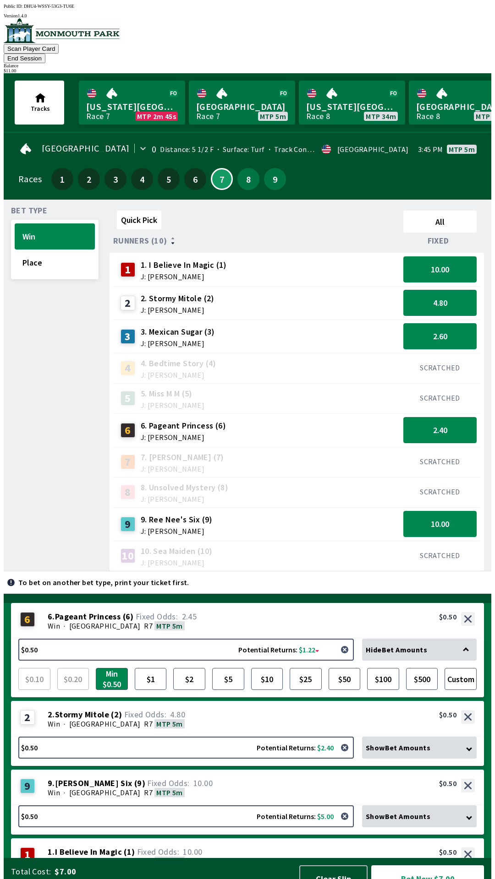
scroll to position [0, 0]
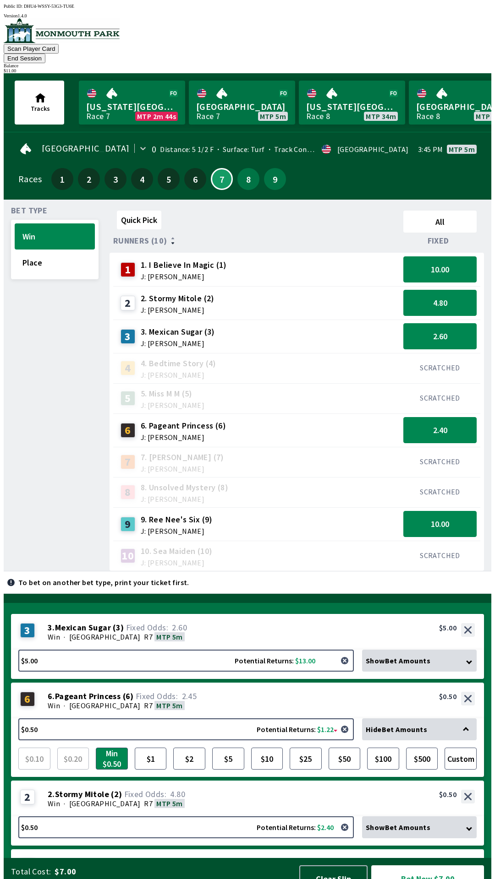
click at [344, 652] on button "button" at bounding box center [344, 661] width 18 height 18
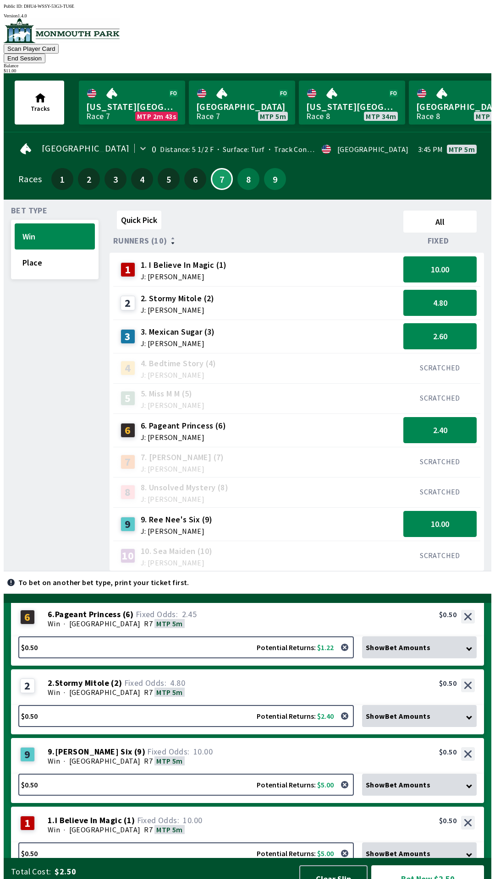
scroll to position [129, 0]
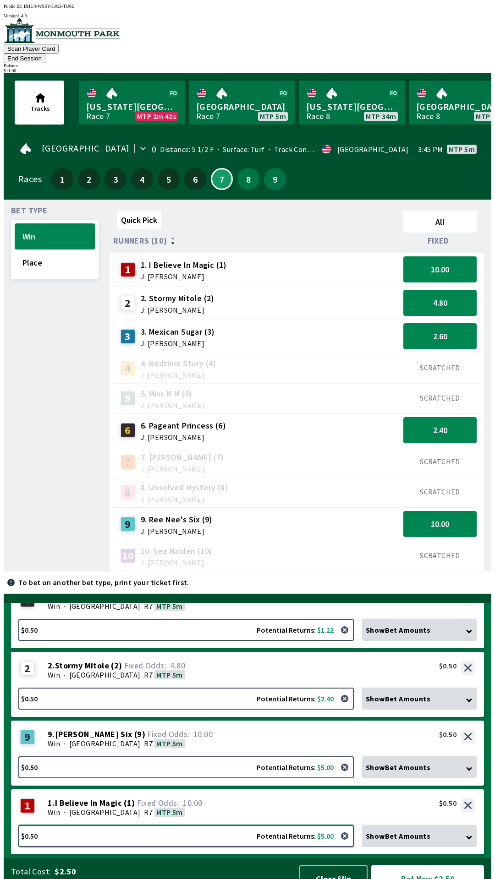
click at [207, 825] on button "$0.50 Potential Returns: $5.00" at bounding box center [185, 836] width 335 height 22
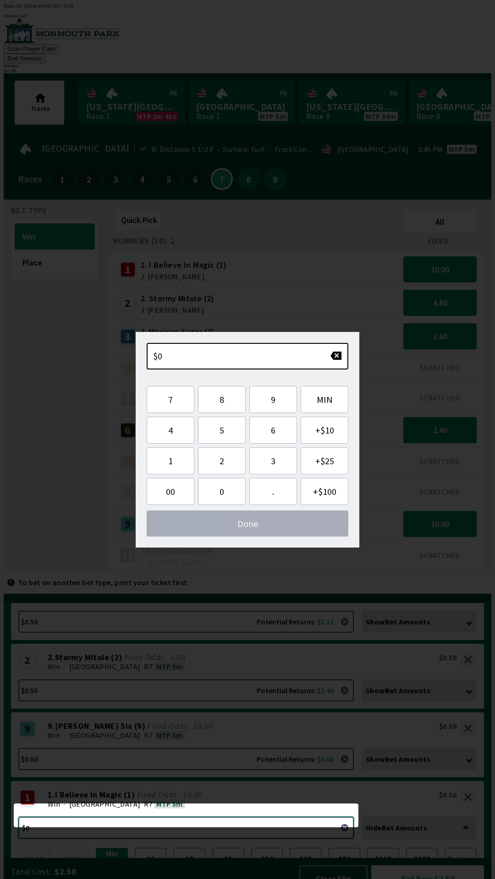
scroll to position [120, 0]
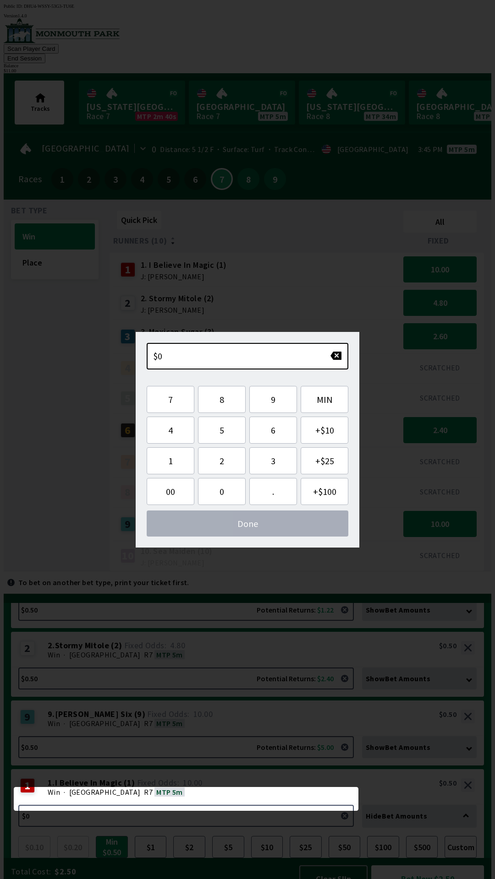
click at [210, 783] on div "1 1 . I Believe In Magic ( 1 ) Win · [GEOGRAPHIC_DATA] MTP 5m 1. I Believe In M…" at bounding box center [247, 787] width 473 height 36
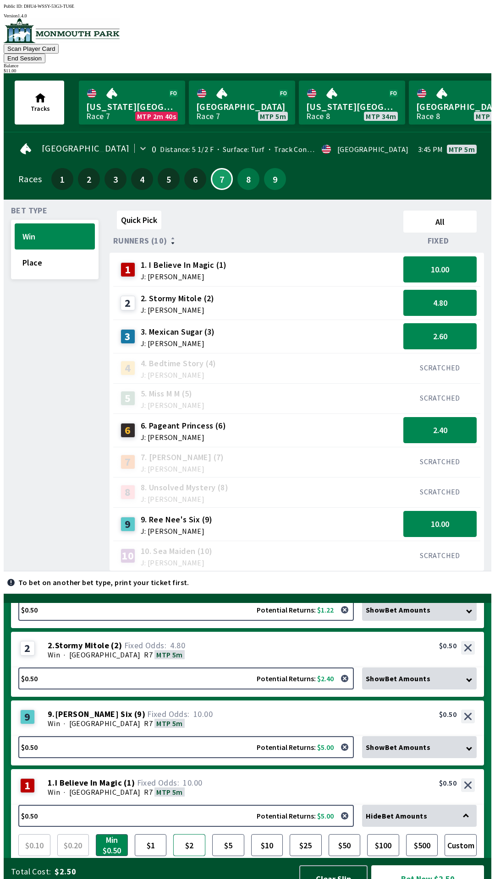
click at [187, 835] on button "$2" at bounding box center [189, 846] width 32 height 22
click at [221, 701] on div "9 9 . Ree Nee's Six ( 9 ) Win · [GEOGRAPHIC_DATA] MTP 5m 9. Ree Nee's Six (9) 1…" at bounding box center [247, 719] width 473 height 36
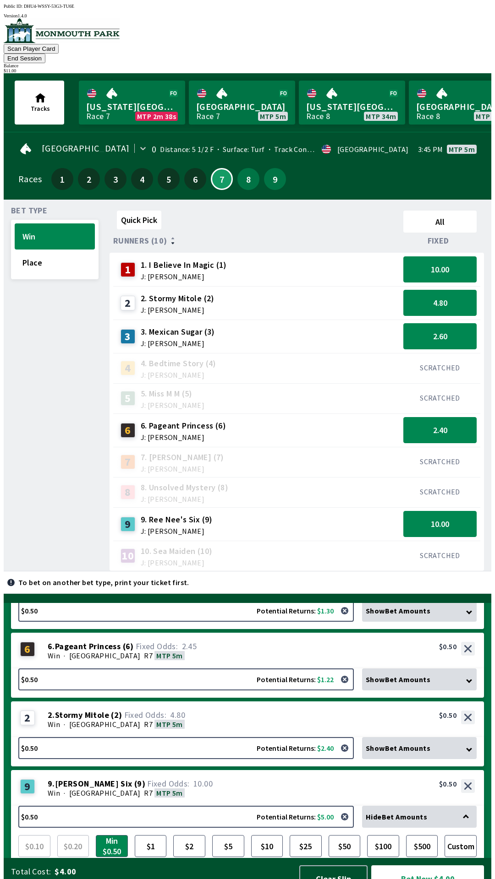
scroll to position [49, 0]
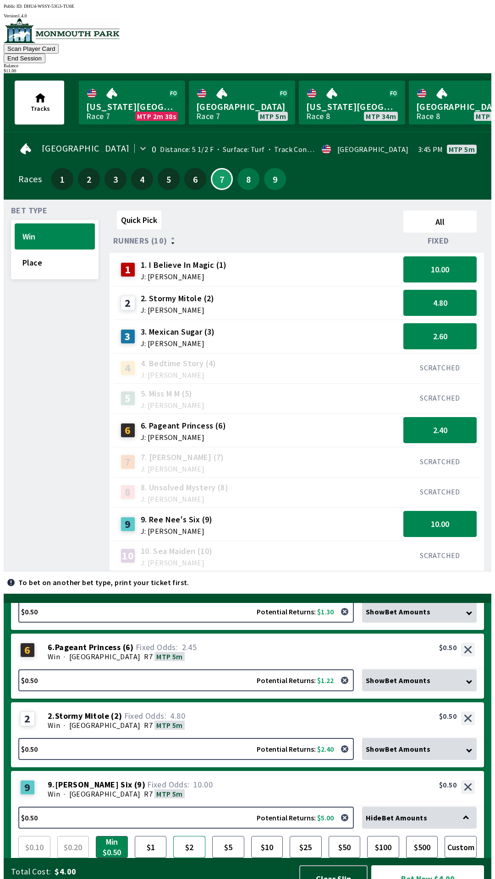
click at [192, 836] on button "$2" at bounding box center [189, 847] width 32 height 22
click at [213, 721] on div "Win · [GEOGRAPHIC_DATA] MTP 5m" at bounding box center [261, 725] width 427 height 9
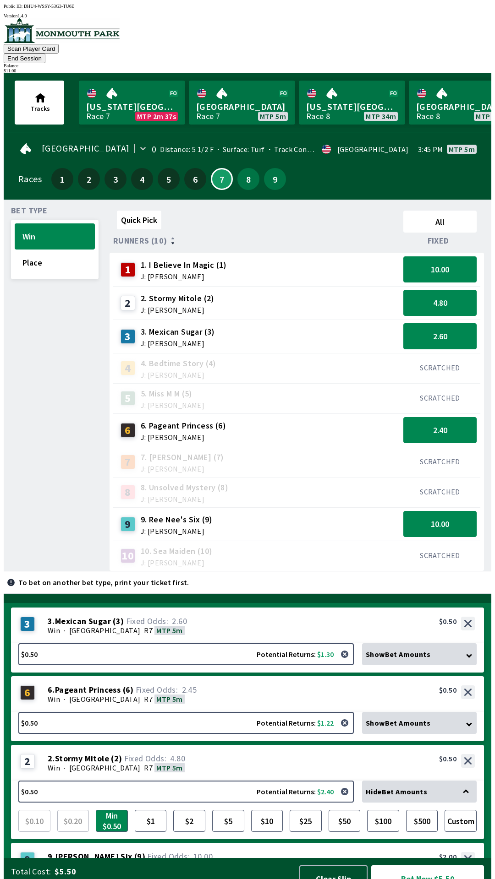
scroll to position [0, 0]
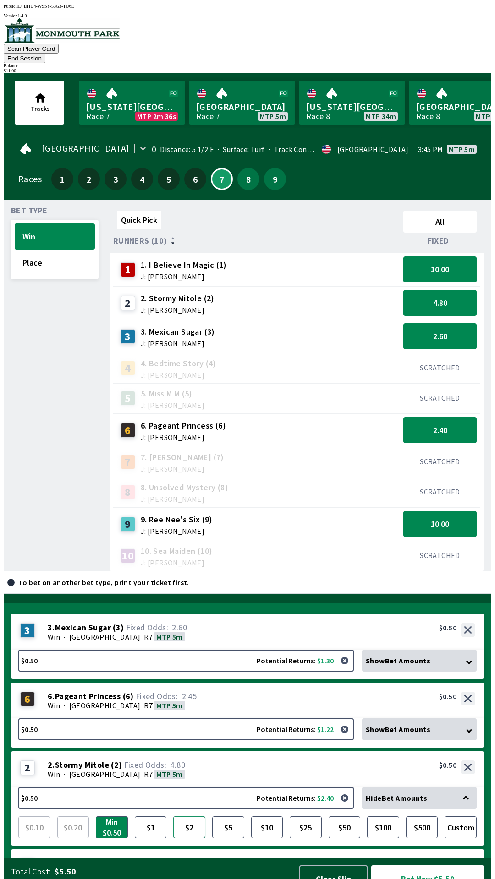
click at [194, 817] on button "$2" at bounding box center [189, 828] width 32 height 22
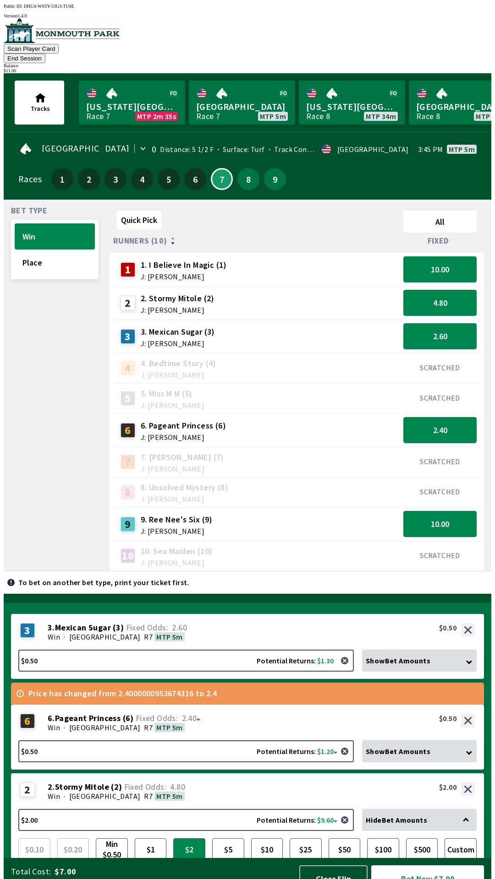
click at [235, 705] on div "6 6 . Pageant Princess ( 6 ) Win · [GEOGRAPHIC_DATA] MTP 5m 6. Pageant Princess…" at bounding box center [247, 723] width 473 height 36
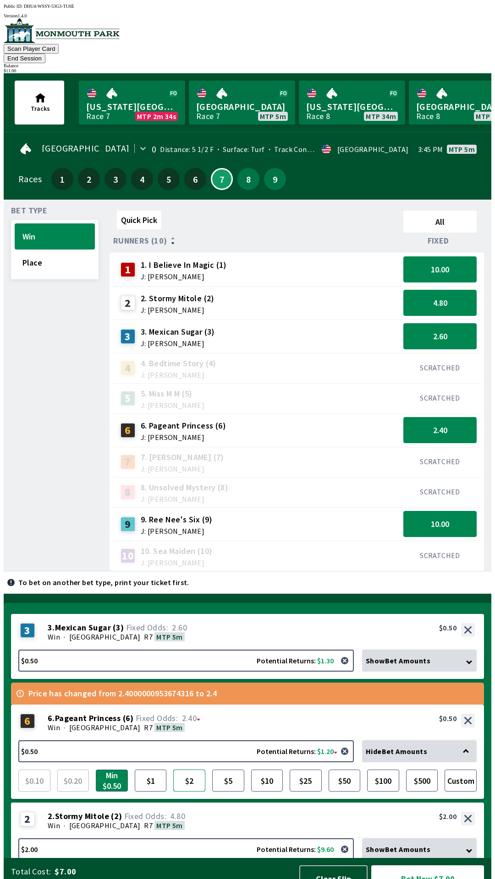
click at [191, 770] on button "$2" at bounding box center [189, 781] width 32 height 22
click at [230, 614] on div "3 3 . Mexican Sugar ( 3 ) Win · [GEOGRAPHIC_DATA] MTP 5m 3. Mexican Sugar (3) 2…" at bounding box center [247, 632] width 473 height 36
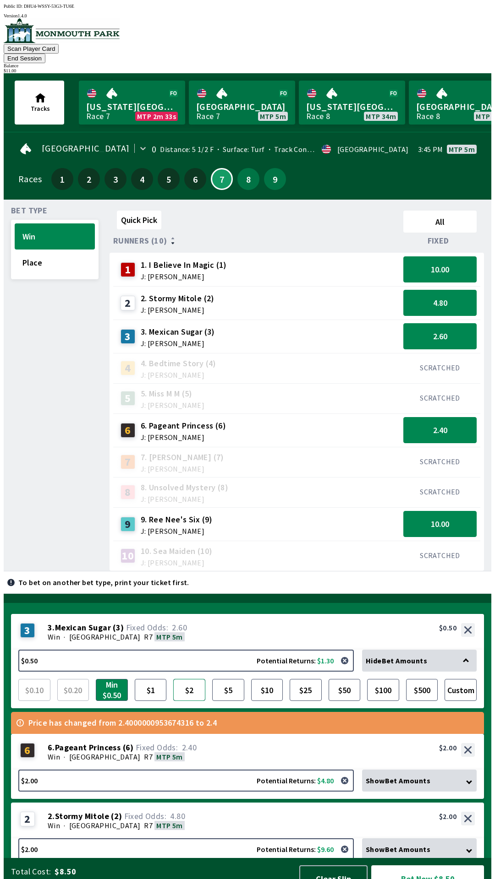
click at [187, 679] on button "$2" at bounding box center [189, 690] width 32 height 22
click at [218, 679] on button "$5" at bounding box center [228, 690] width 32 height 22
click at [246, 753] on div "Win · [GEOGRAPHIC_DATA] MTP 5m" at bounding box center [261, 757] width 427 height 9
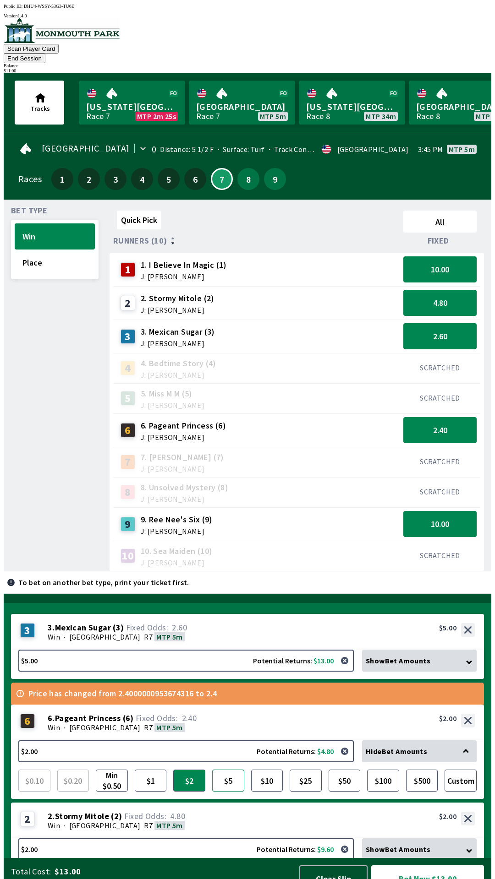
click at [234, 770] on button "$5" at bounding box center [228, 781] width 32 height 22
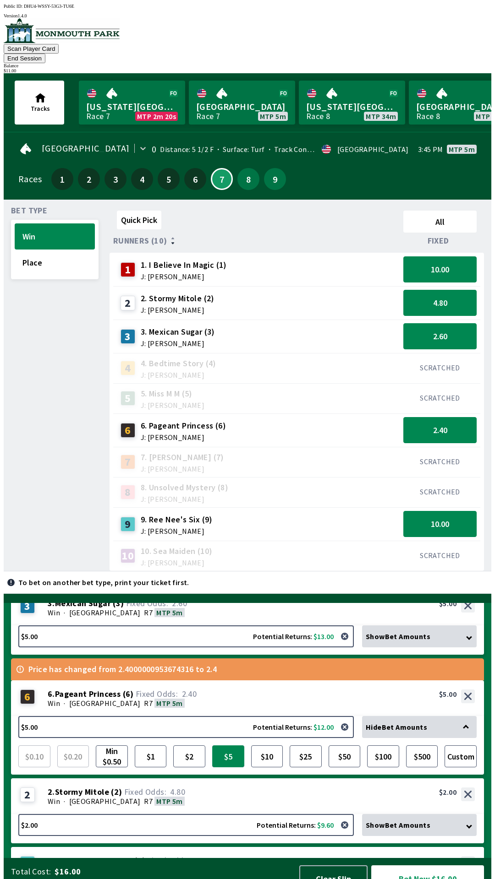
scroll to position [55, 0]
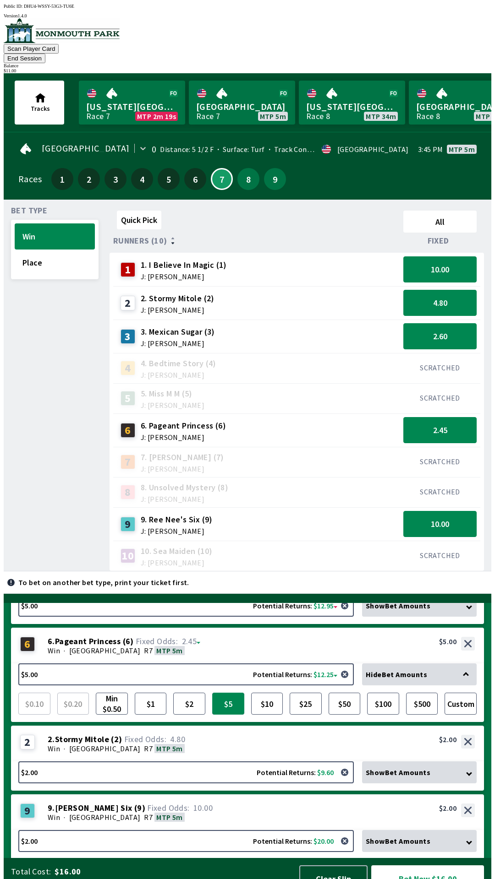
click at [216, 693] on button "$5" at bounding box center [228, 704] width 32 height 22
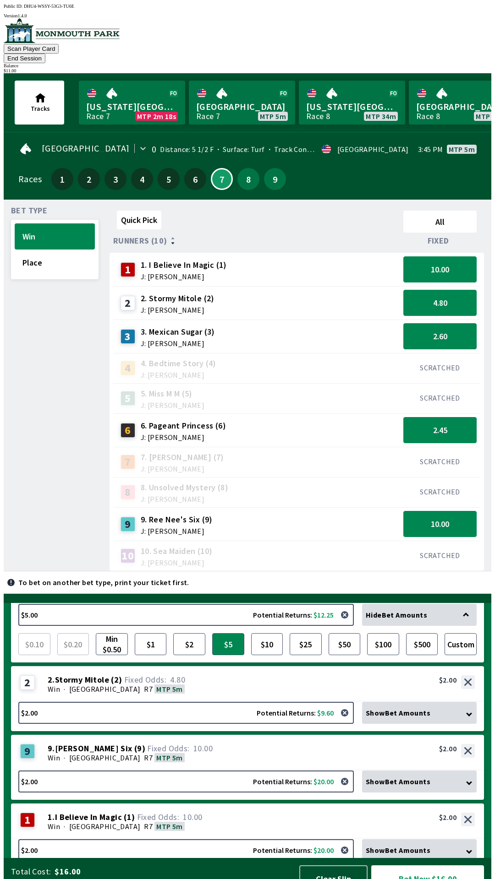
click at [211, 666] on div "2 2 . Stormy Mitole ( 2 ) Win · [GEOGRAPHIC_DATA] MTP 5m 2. Stormy Mitole (2) 4…" at bounding box center [247, 684] width 473 height 36
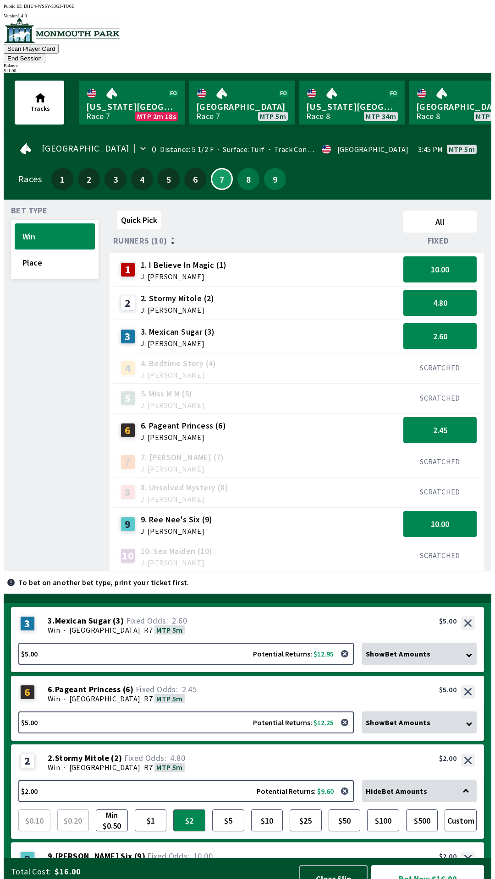
scroll to position [0, 0]
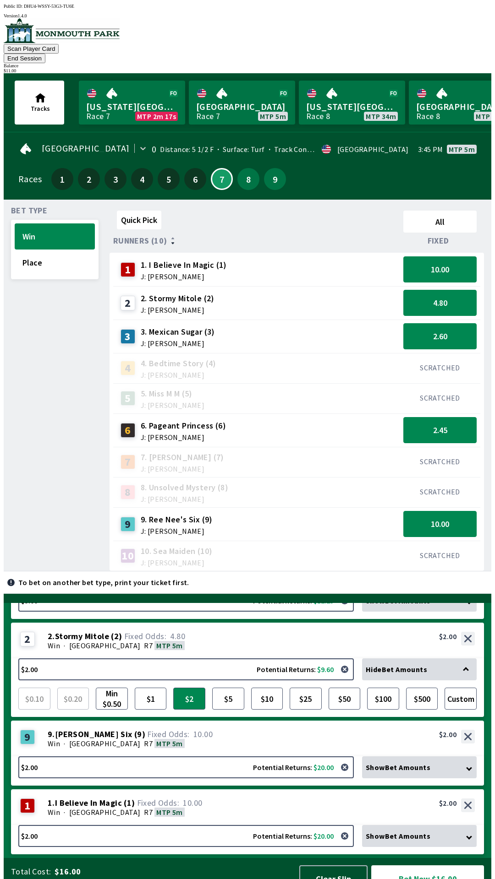
click at [224, 721] on div "9 9 . Ree Nee's Six ( 9 ) Win · [GEOGRAPHIC_DATA] MTP 5m 9. Ree Nee's Six (9) 1…" at bounding box center [247, 739] width 473 height 36
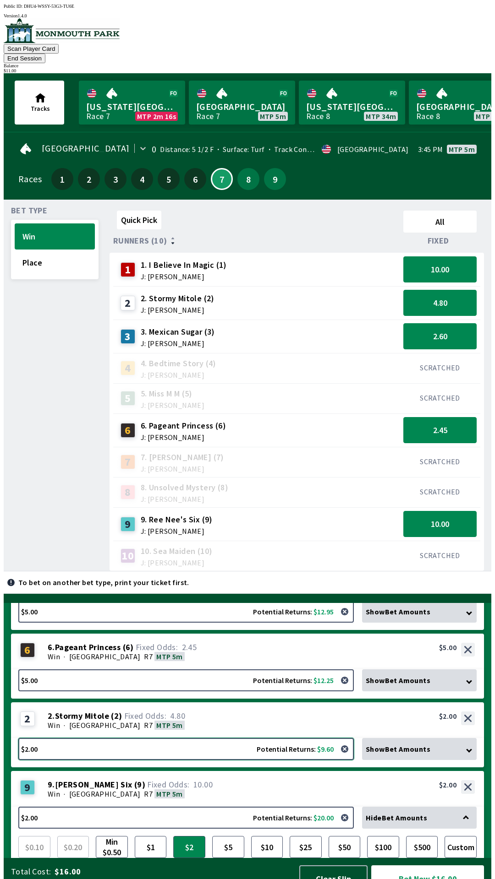
click at [225, 738] on button "$2.00 Potential Returns: $9.60" at bounding box center [185, 749] width 335 height 22
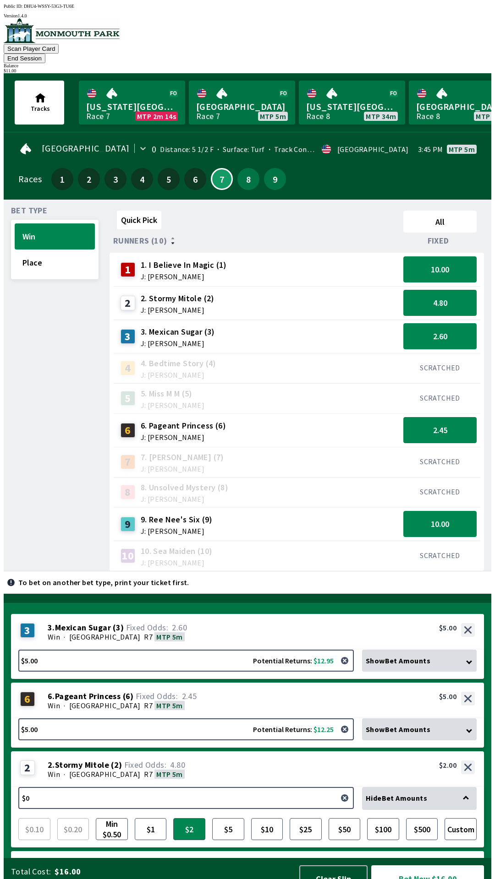
click at [225, 753] on div "2 2 . Stormy Mitole ( 2 ) Win · [GEOGRAPHIC_DATA] MTP 5m 2. Stormy Mitole (2) 4…" at bounding box center [247, 770] width 473 height 36
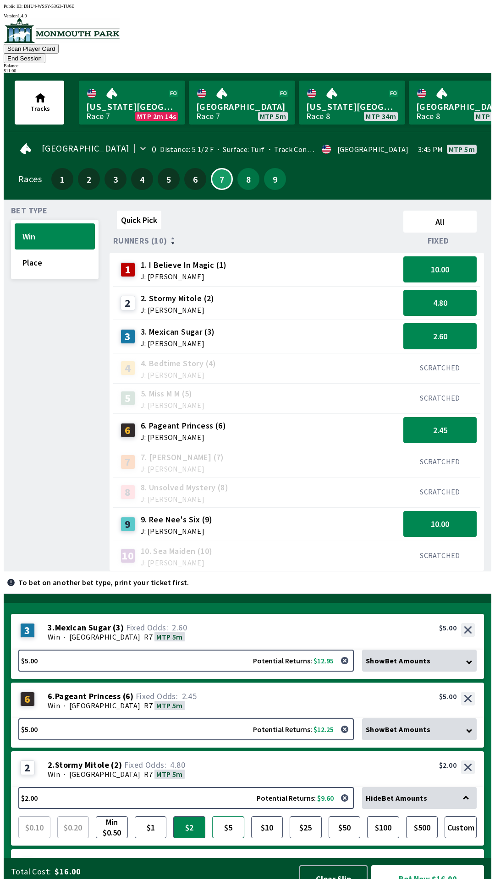
click at [230, 817] on button "$5" at bounding box center [228, 828] width 32 height 22
click at [225, 683] on div "6 6 . Pageant Princess ( 6 ) Win · [GEOGRAPHIC_DATA] MTP 5m 6. Pageant Princess…" at bounding box center [247, 701] width 473 height 36
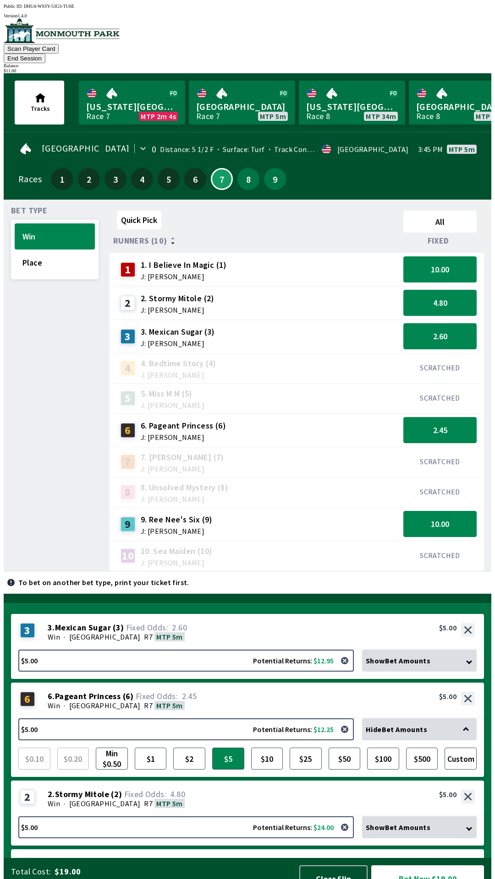
click at [237, 614] on div "3 3 . Mexican Sugar ( 3 ) Win · [GEOGRAPHIC_DATA] MTP 5m 3. Mexican Sugar (3) 2…" at bounding box center [247, 632] width 473 height 36
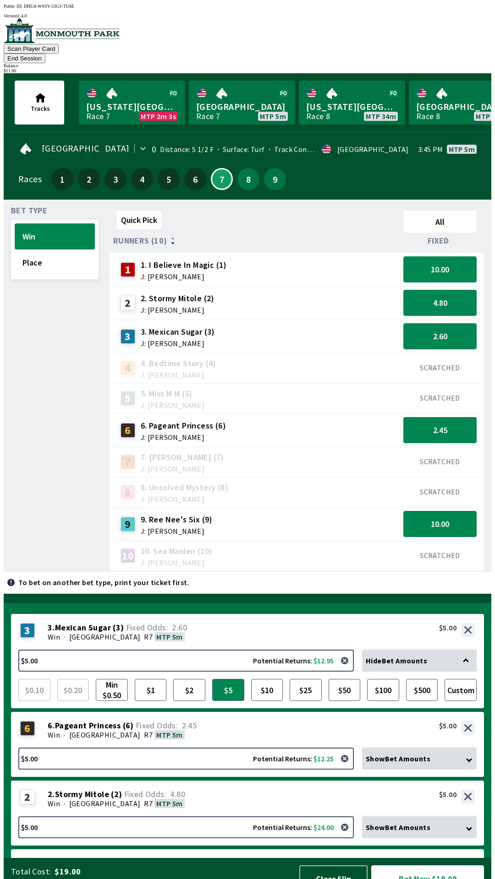
click at [419, 866] on button "Bet Now $19.00" at bounding box center [427, 879] width 113 height 27
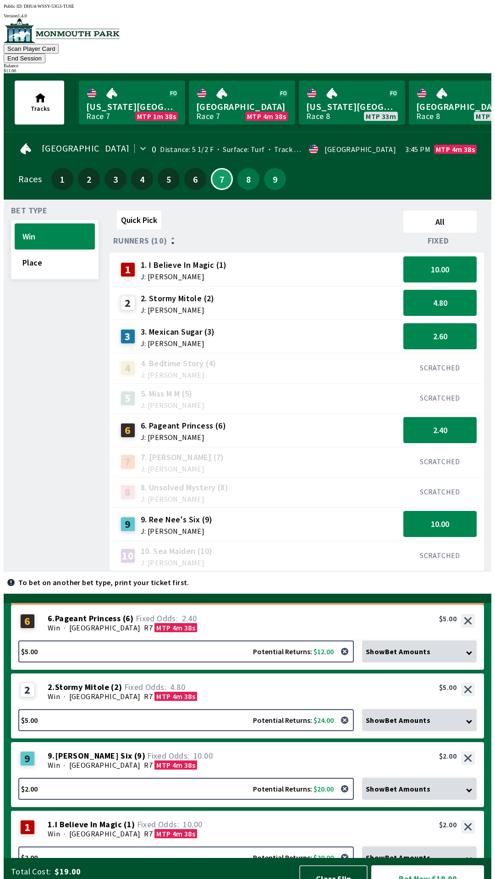
click at [215, 761] on div "Win · [STREET_ADDRESS]" at bounding box center [261, 765] width 427 height 9
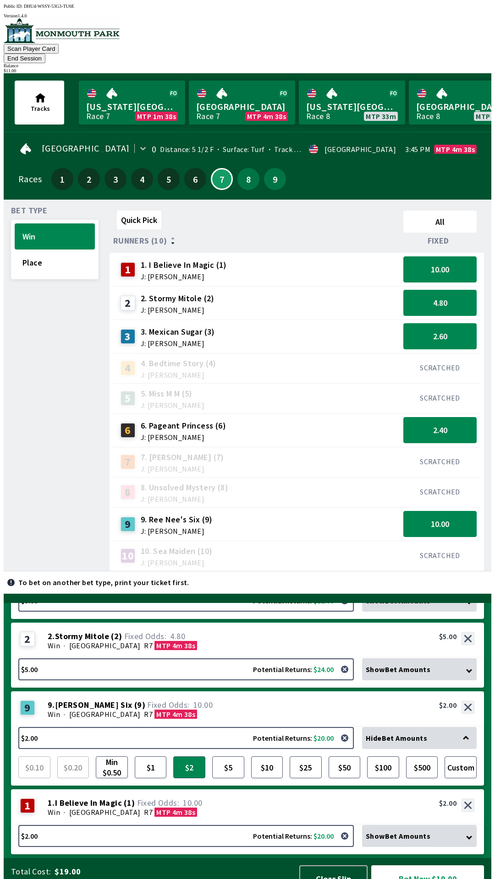
scroll to position [71, 0]
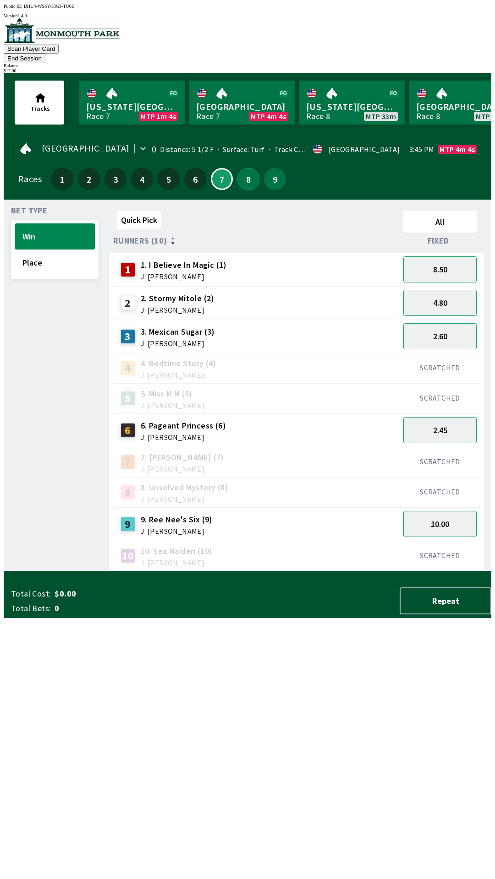
click at [245, 168] on button "8" at bounding box center [248, 179] width 22 height 22
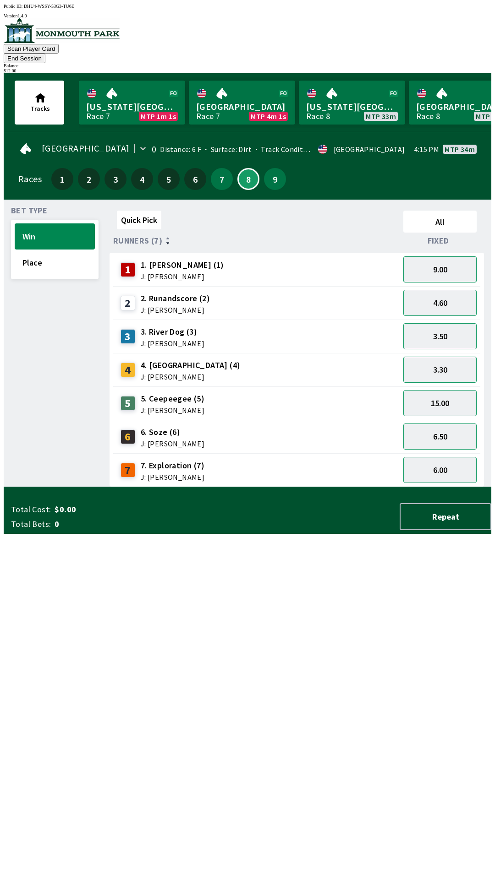
click at [419, 256] on button "9.00" at bounding box center [439, 269] width 73 height 26
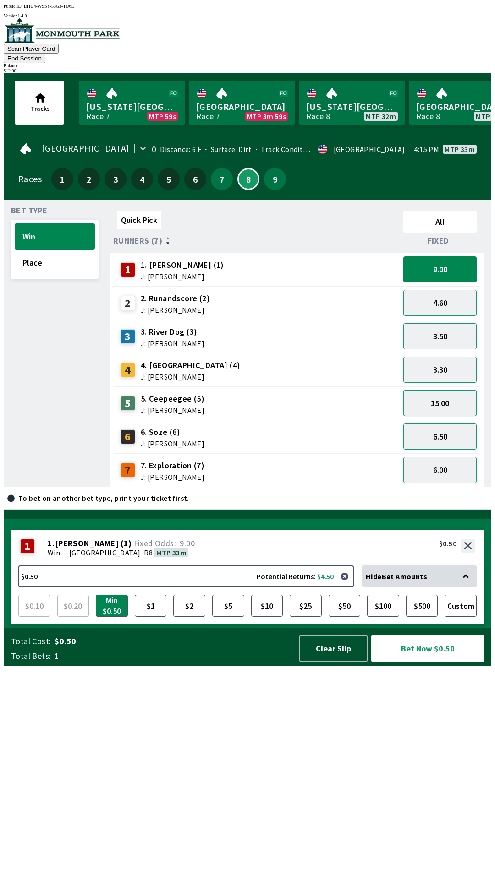
click at [422, 395] on button "15.00" at bounding box center [439, 403] width 73 height 26
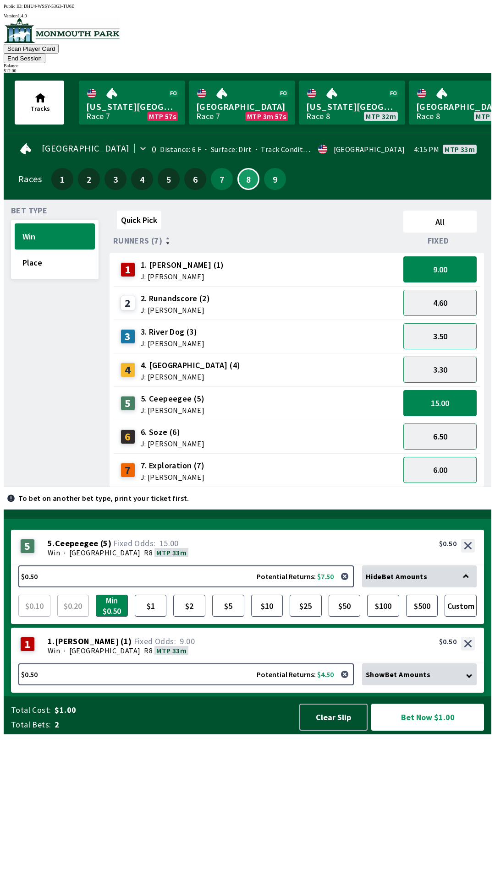
click at [420, 459] on button "6.00" at bounding box center [439, 470] width 73 height 26
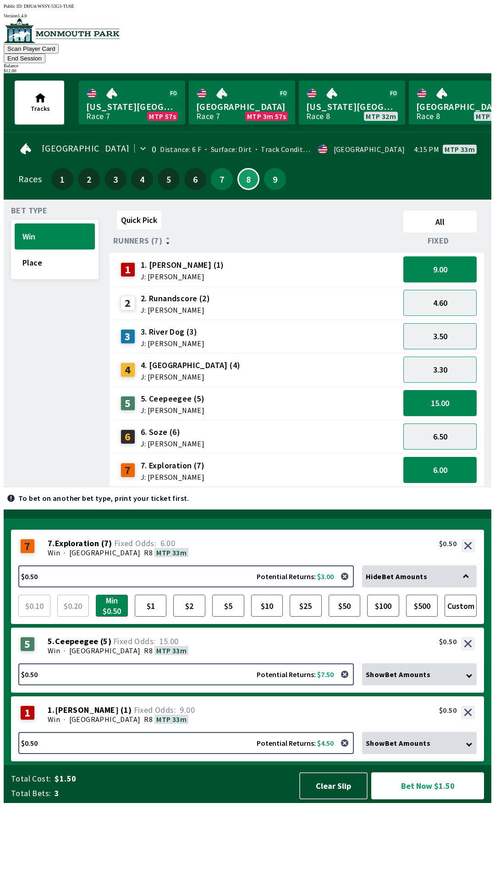
click at [420, 424] on button "6.50" at bounding box center [439, 437] width 73 height 26
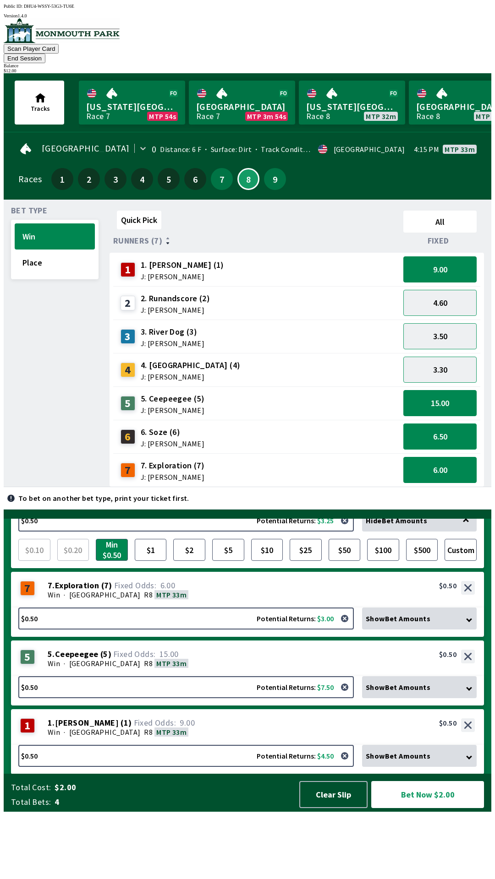
scroll to position [20, 0]
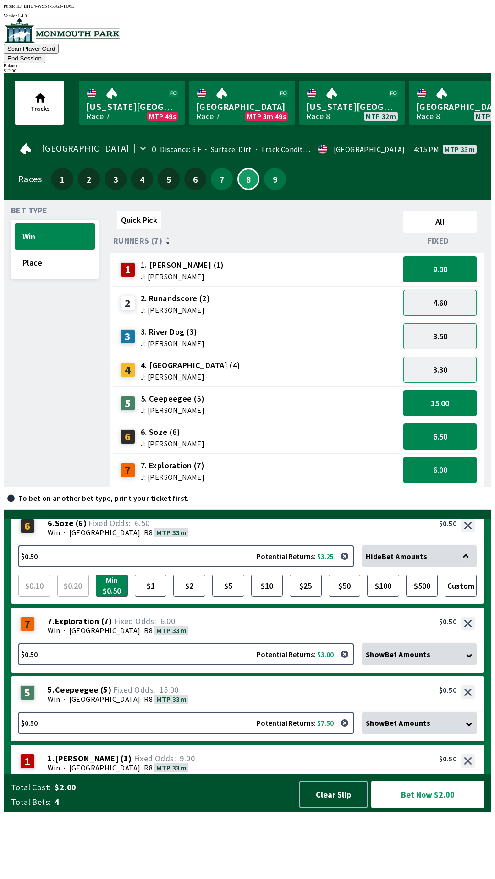
click at [415, 290] on button "4.60" at bounding box center [439, 303] width 73 height 26
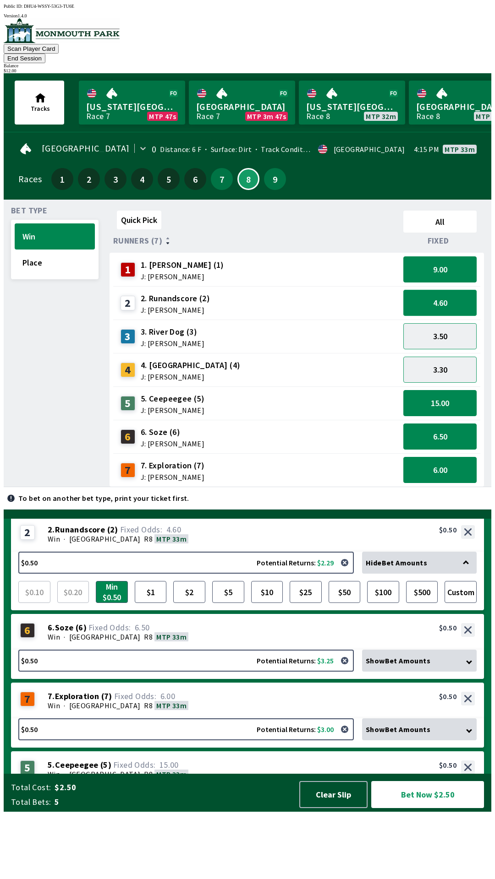
scroll to position [11, 0]
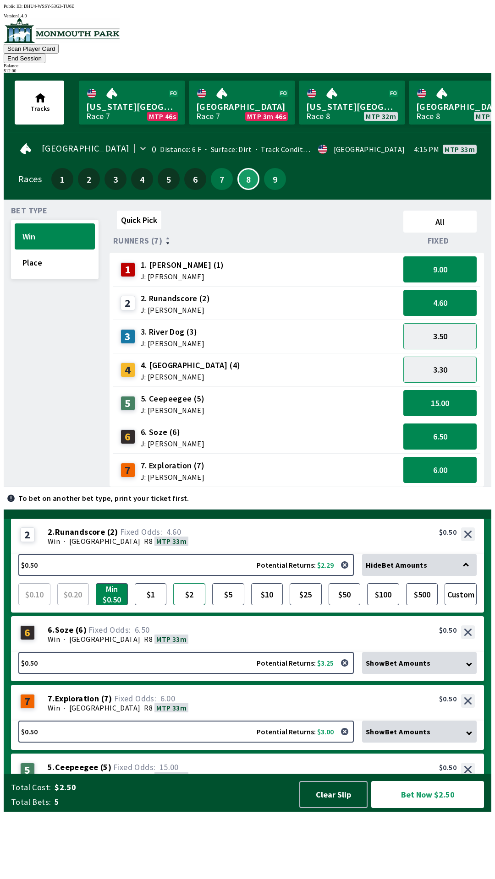
click at [189, 606] on button "$2" at bounding box center [189, 595] width 32 height 22
click at [208, 644] on div "Win · [GEOGRAPHIC_DATA] MTP 33m" at bounding box center [261, 639] width 427 height 9
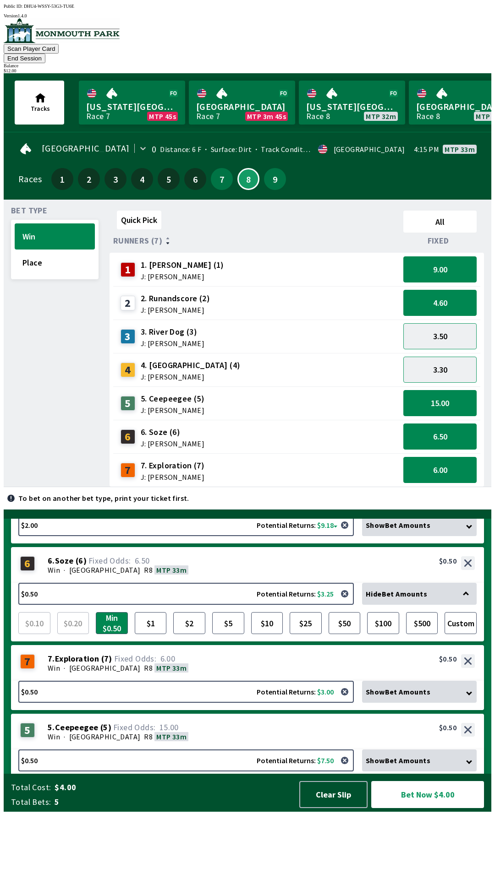
scroll to position [0, 0]
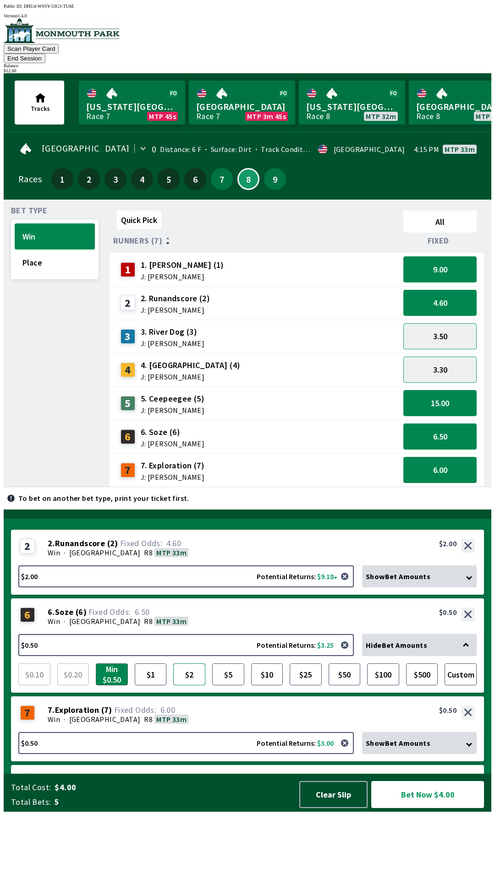
click at [193, 686] on button "$2" at bounding box center [189, 675] width 32 height 22
click at [207, 724] on div "Win · [GEOGRAPHIC_DATA] MTP 33m" at bounding box center [261, 719] width 427 height 9
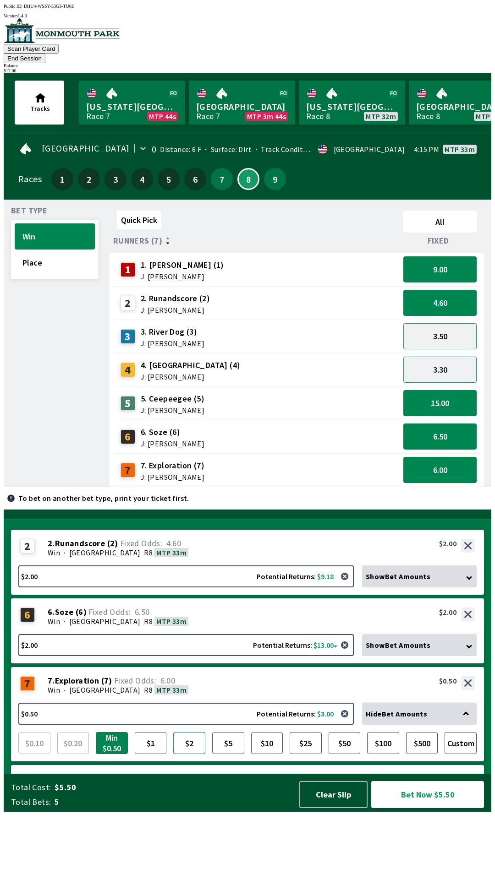
click at [198, 754] on button "$2" at bounding box center [189, 743] width 32 height 22
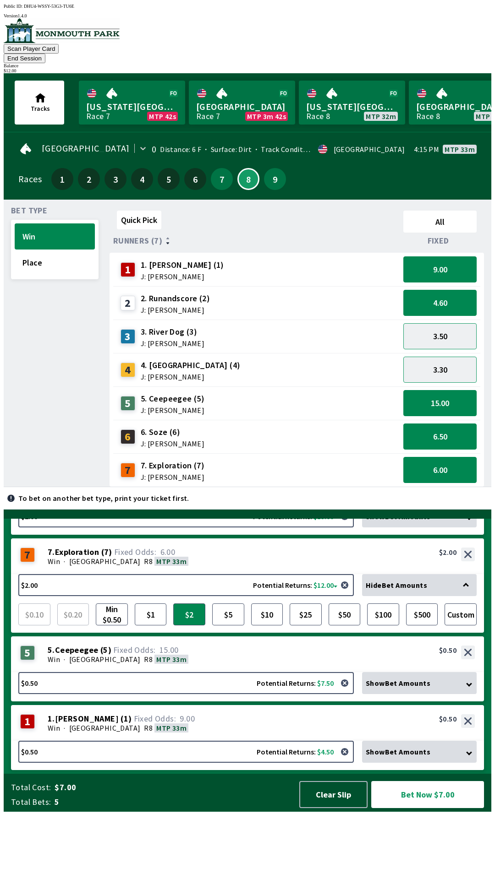
click at [201, 672] on div "5 5 . Ceepeegee ( 5 ) Win · [STREET_ADDRESS]. Ceepeegee (5) 15.00 $0.50" at bounding box center [247, 655] width 473 height 36
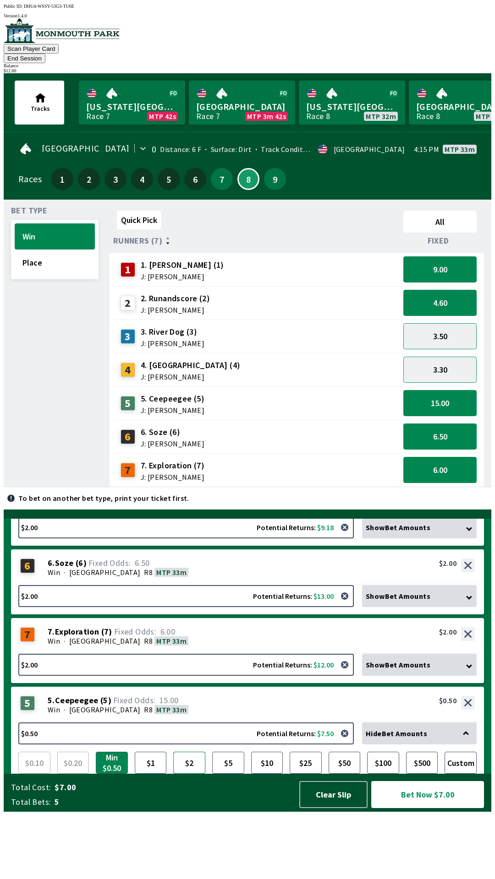
click at [191, 774] on button "$2" at bounding box center [189, 763] width 32 height 22
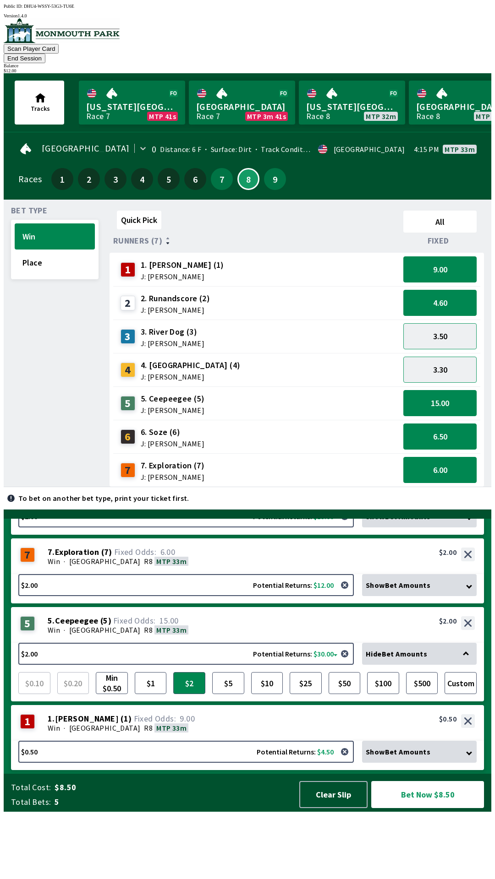
click at [215, 741] on div "1 1 . [PERSON_NAME] ( 1 ) Win · [STREET_ADDRESS]. [PERSON_NAME] (1) 9.00 $0.50" at bounding box center [247, 723] width 473 height 36
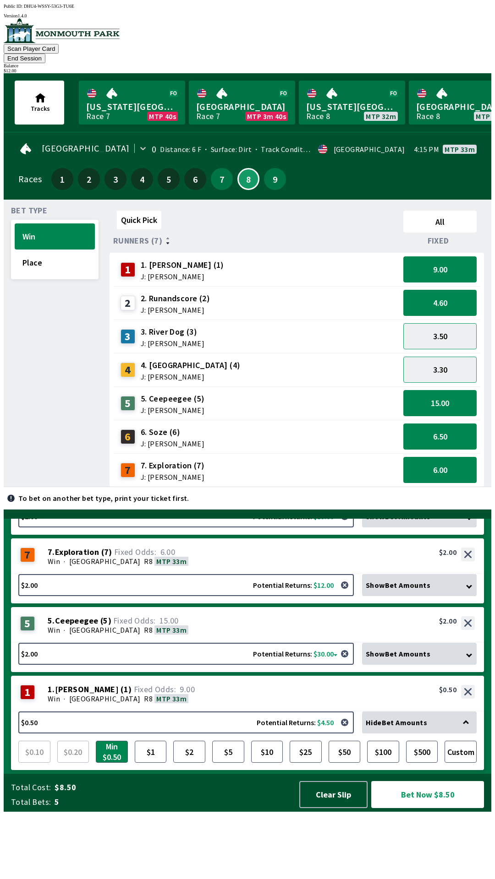
scroll to position [118, 0]
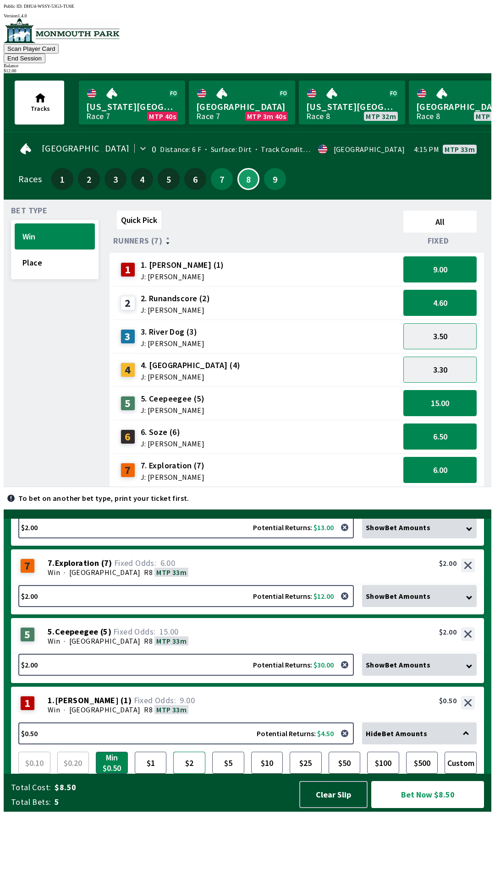
click at [192, 774] on button "$2" at bounding box center [189, 763] width 32 height 22
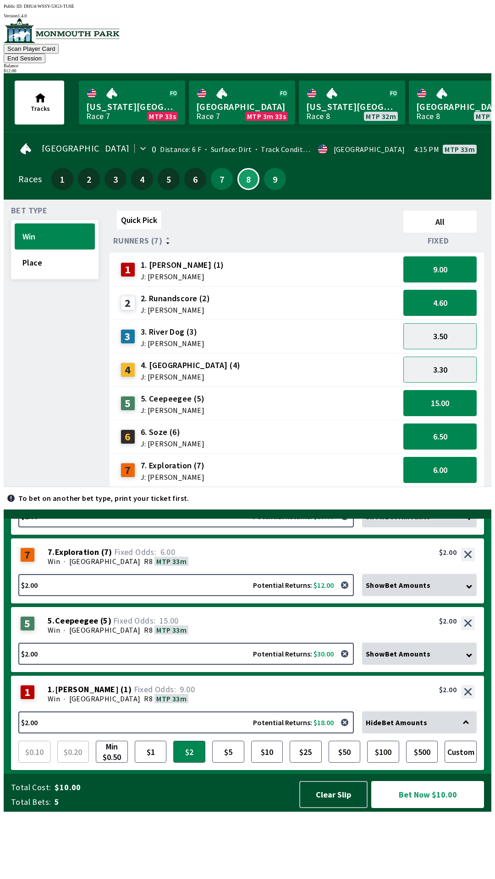
click at [186, 643] on div "5 5 . Ceepeegee ( 5 ) Win · [STREET_ADDRESS]. Ceepeegee (5) 15.00 $2.00" at bounding box center [247, 625] width 473 height 36
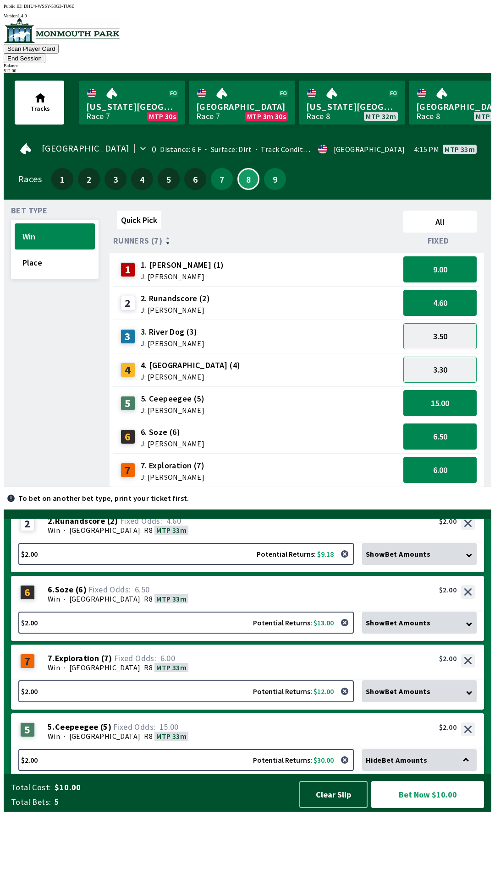
scroll to position [0, 0]
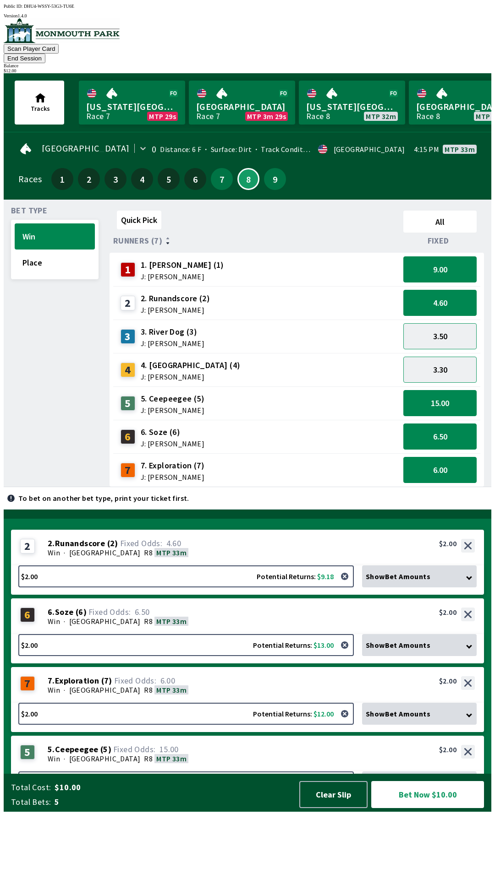
click at [199, 566] on div "2 2 . Runandscore ( 2 ) Win · [STREET_ADDRESS]. Runandscore (2) 4.60 $2.00" at bounding box center [247, 548] width 473 height 36
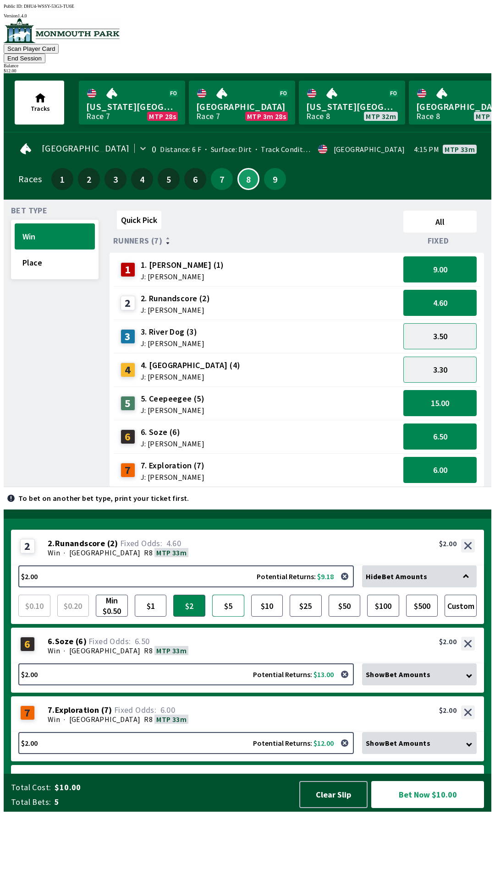
click at [231, 617] on button "$5" at bounding box center [228, 606] width 32 height 22
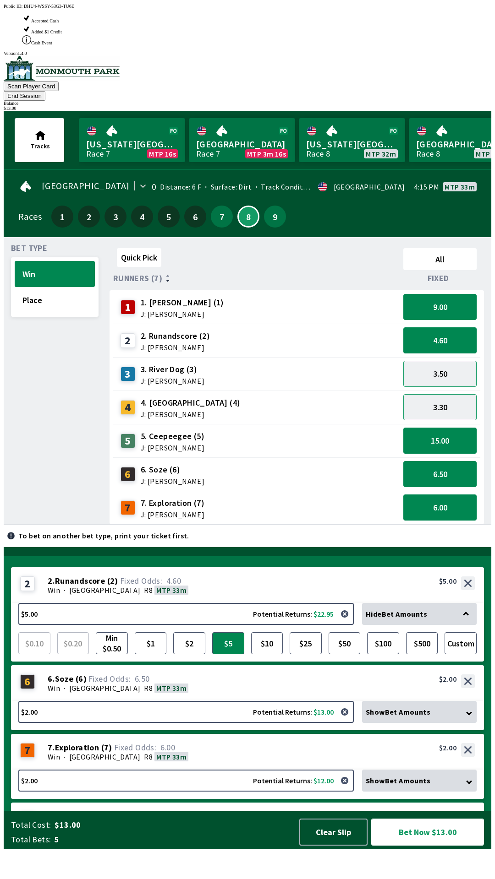
click at [432, 846] on button "Bet Now $13.00" at bounding box center [427, 832] width 113 height 27
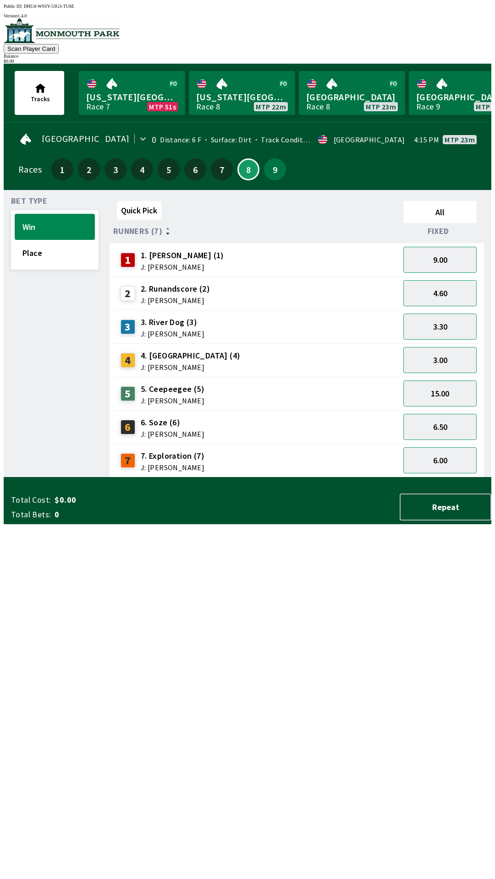
click at [24, 36] on img at bounding box center [62, 30] width 116 height 25
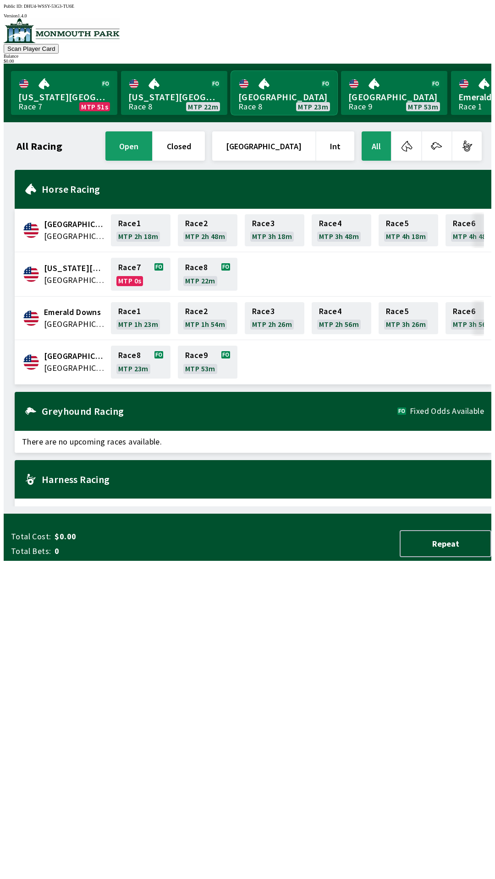
click at [273, 82] on link "[GEOGRAPHIC_DATA] Race 8 MTP 23m" at bounding box center [284, 93] width 106 height 44
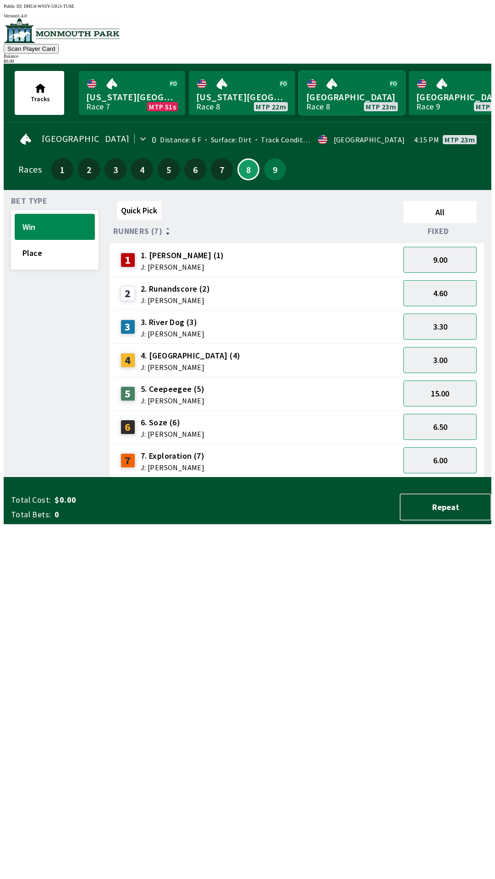
click at [299, 71] on link "[GEOGRAPHIC_DATA] Race 8 MTP 23m" at bounding box center [352, 93] width 106 height 44
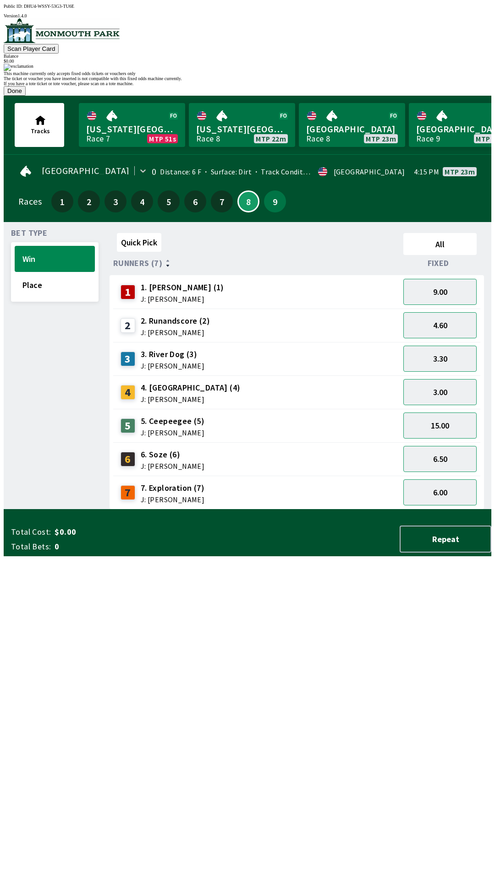
click at [26, 96] on button "Done" at bounding box center [15, 91] width 22 height 10
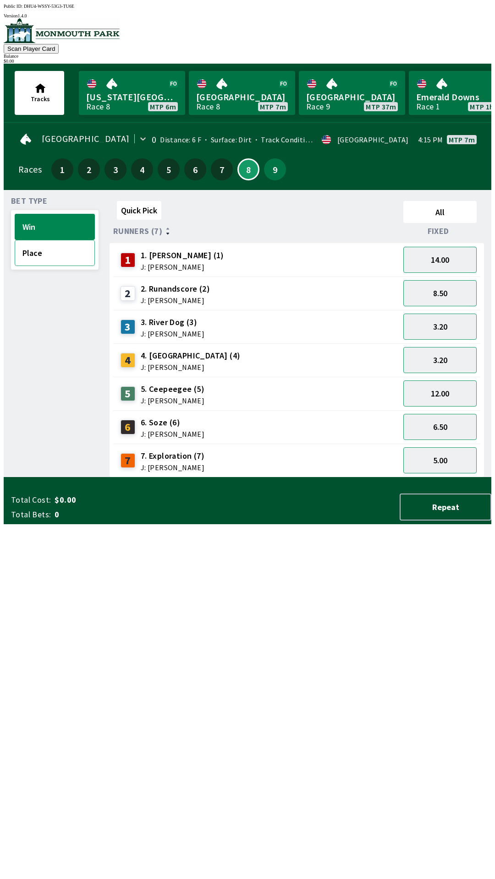
click at [37, 254] on button "Place" at bounding box center [55, 253] width 80 height 26
click at [55, 214] on button "Win" at bounding box center [55, 227] width 80 height 26
click at [245, 164] on button "8" at bounding box center [248, 169] width 22 height 22
click at [274, 173] on button "9" at bounding box center [275, 169] width 22 height 22
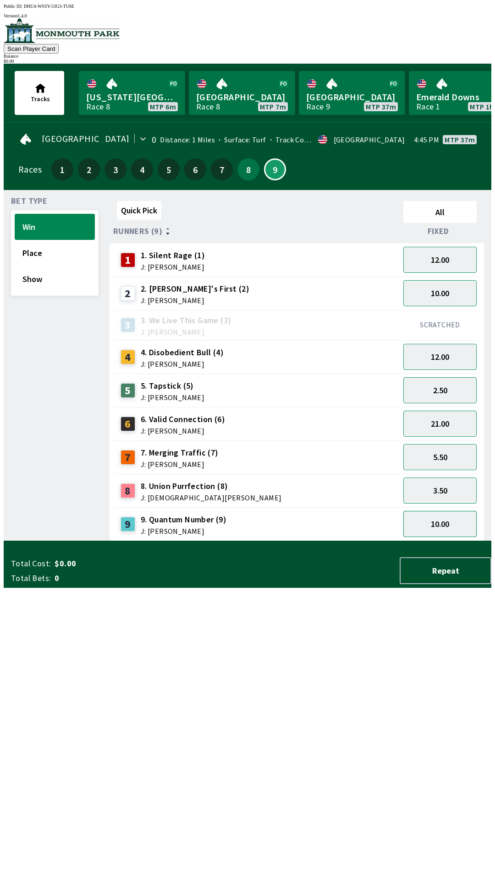
click at [438, 525] on button "10.00" at bounding box center [439, 524] width 73 height 26
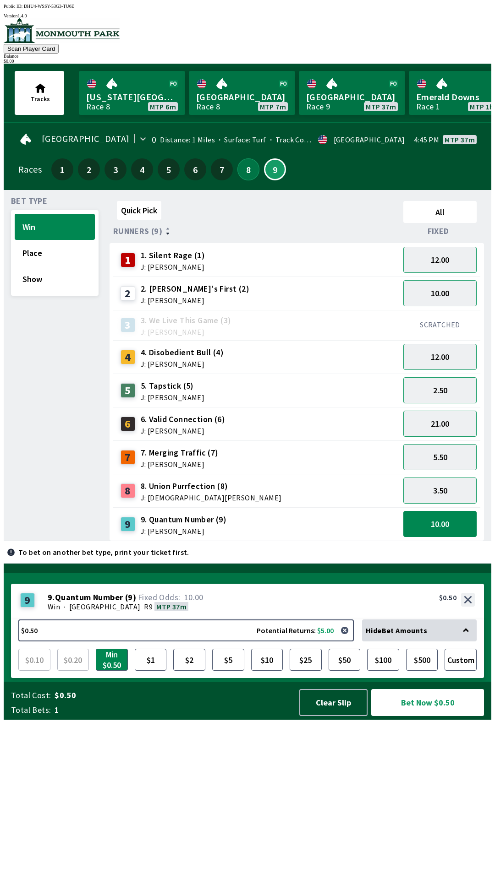
click at [245, 168] on button "8" at bounding box center [248, 169] width 22 height 22
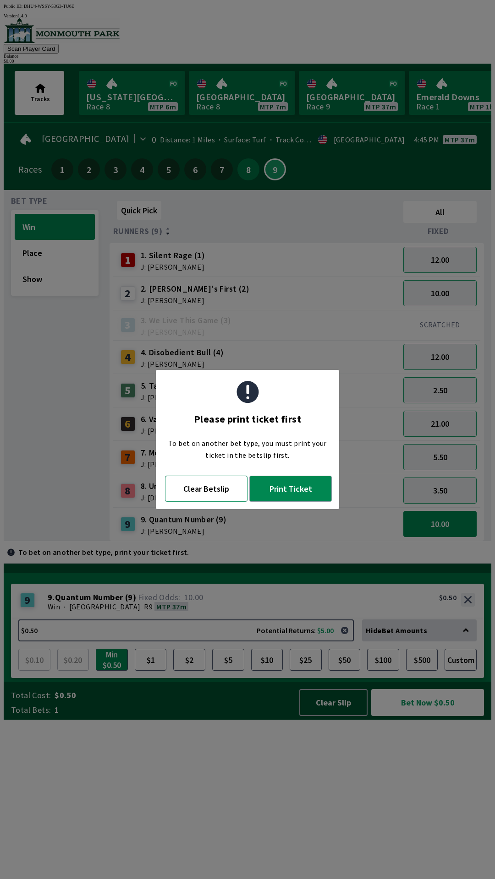
click at [204, 492] on button "Clear Betslip" at bounding box center [206, 489] width 82 height 26
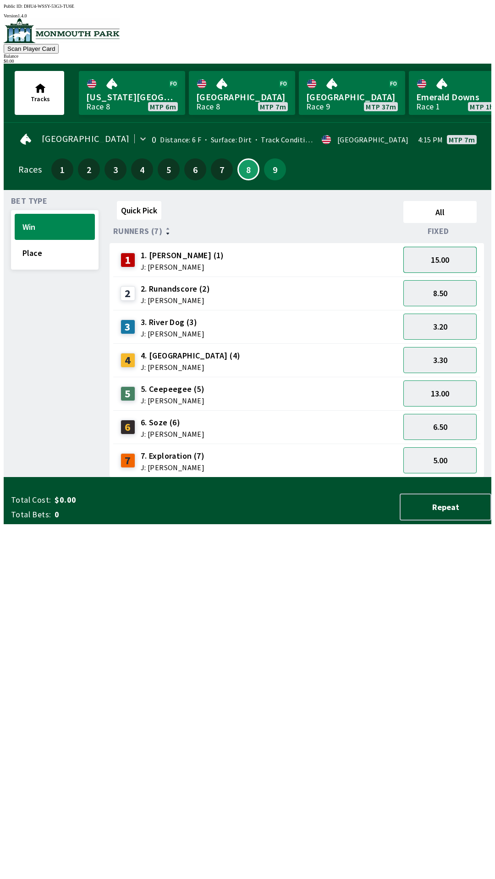
click at [452, 253] on button "15.00" at bounding box center [439, 260] width 73 height 26
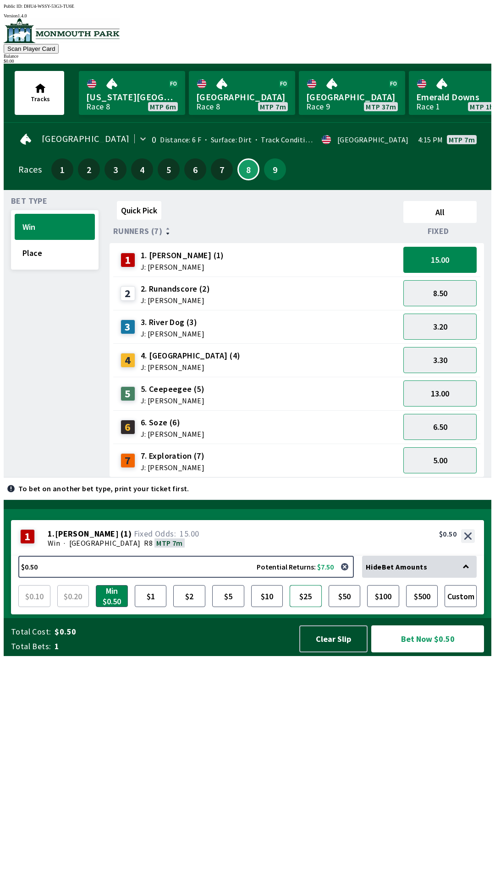
click at [308, 607] on button "$25" at bounding box center [305, 596] width 32 height 22
click at [231, 607] on button "$5" at bounding box center [228, 596] width 32 height 22
click at [185, 607] on button "$2" at bounding box center [189, 596] width 32 height 22
click at [149, 607] on button "$1" at bounding box center [151, 596] width 32 height 22
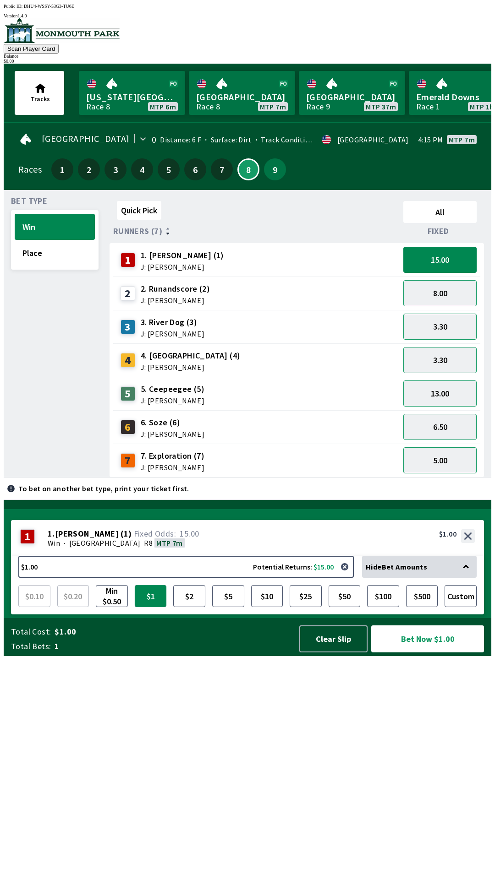
click at [151, 607] on button "$1" at bounding box center [151, 596] width 32 height 22
click at [148, 607] on button "$1" at bounding box center [151, 596] width 32 height 22
click at [189, 607] on button "$2" at bounding box center [189, 596] width 32 height 22
click at [427, 653] on button "Bet Now $2.00" at bounding box center [427, 639] width 113 height 27
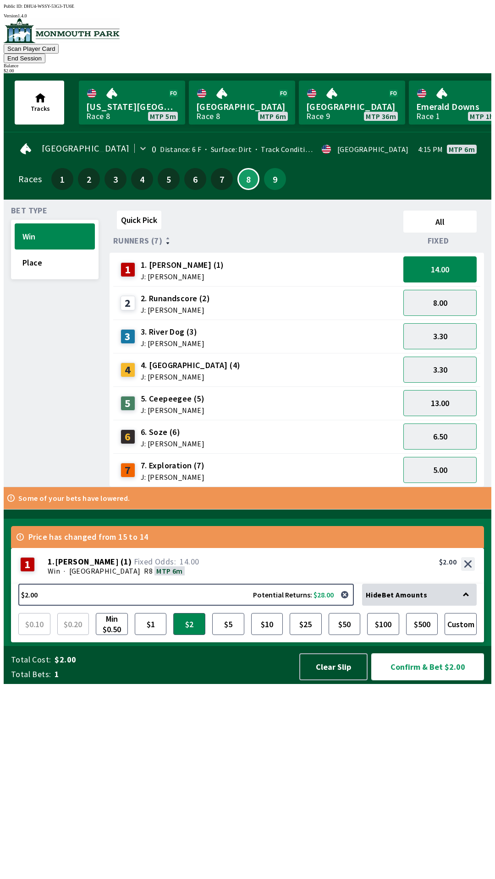
click at [430, 681] on button "Confirm & Bet $2.00" at bounding box center [427, 667] width 113 height 27
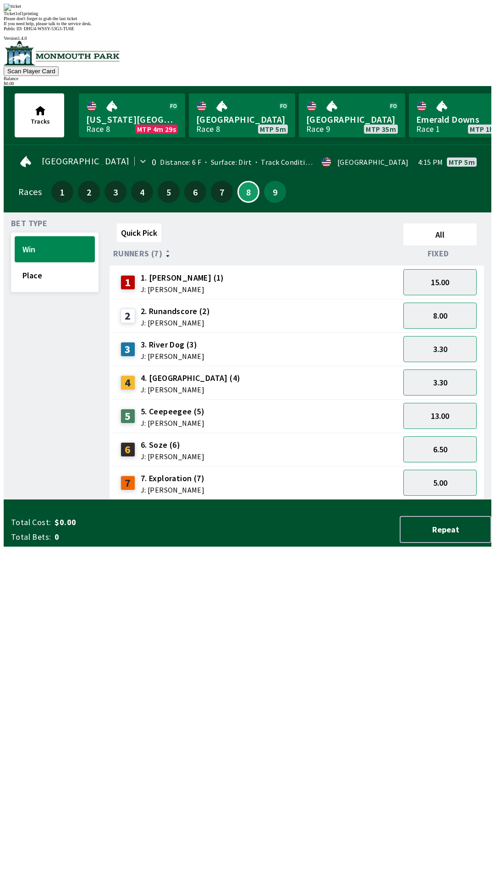
click at [279, 26] on div "Ticket 1 of 1 printing Please don't forget to grab the last ticket If you need …" at bounding box center [247, 15] width 487 height 22
click at [92, 26] on span "If you need help, please talk to the service desk." at bounding box center [48, 23] width 88 height 5
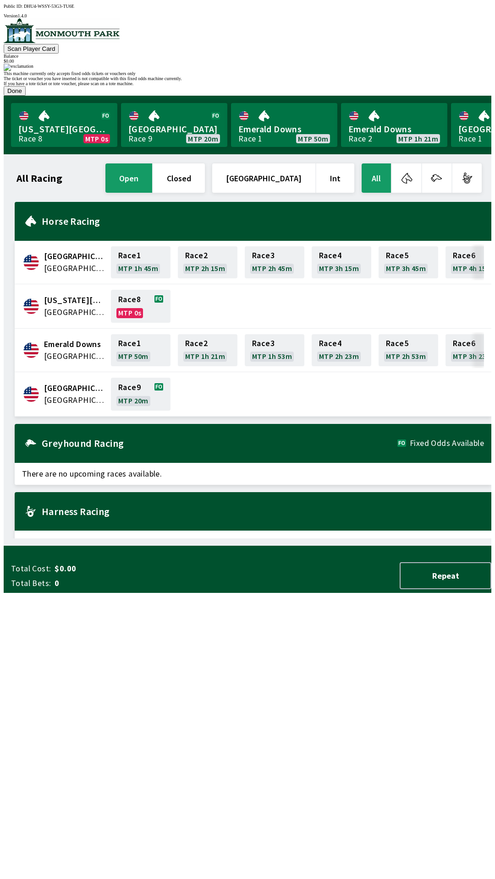
click at [26, 96] on button "Done" at bounding box center [15, 91] width 22 height 10
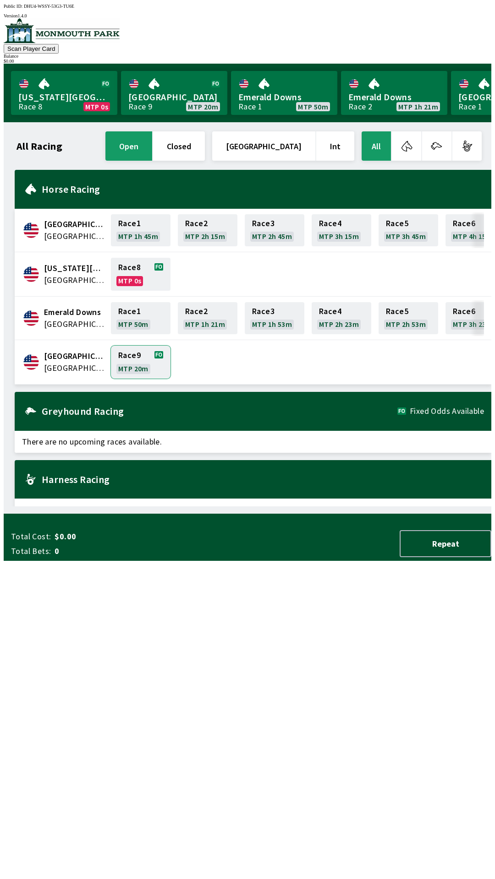
click at [131, 356] on link "Race 9 MTP 20m" at bounding box center [141, 362] width 60 height 33
